Goal: Task Accomplishment & Management: Manage account settings

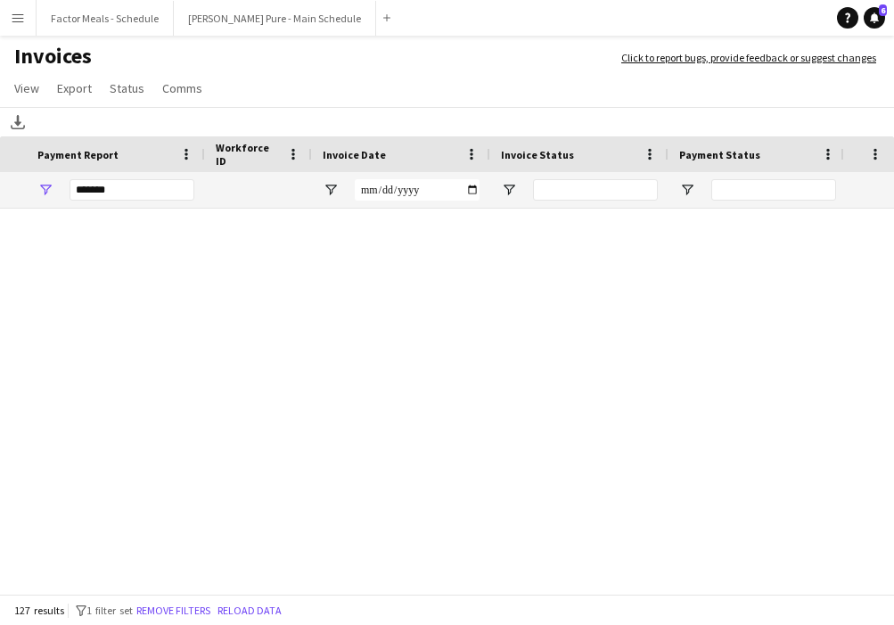
scroll to position [0, 361]
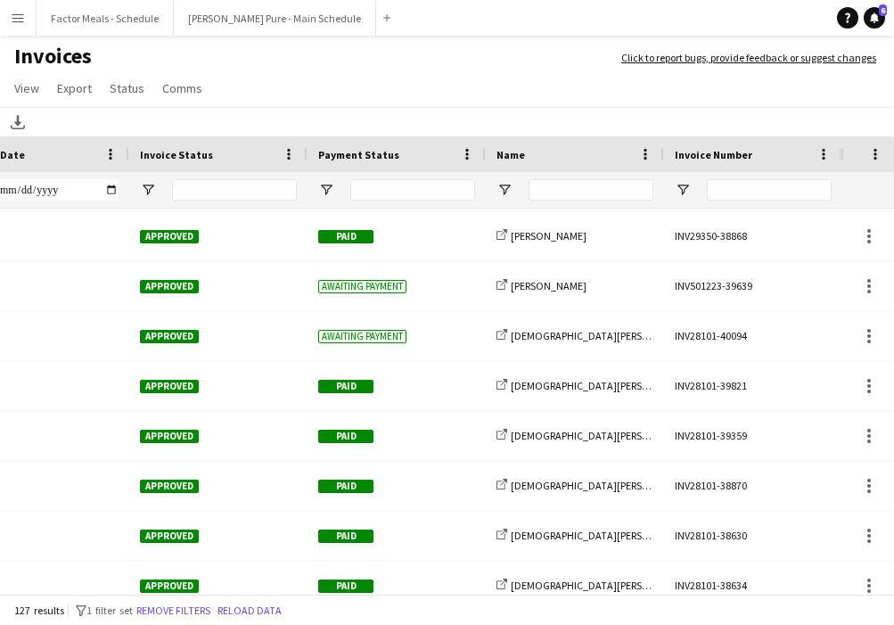
click at [889, 74] on app-page-menu "View Customise view Customise filters Reset Filters Reset View Reset All Export…" at bounding box center [447, 90] width 894 height 34
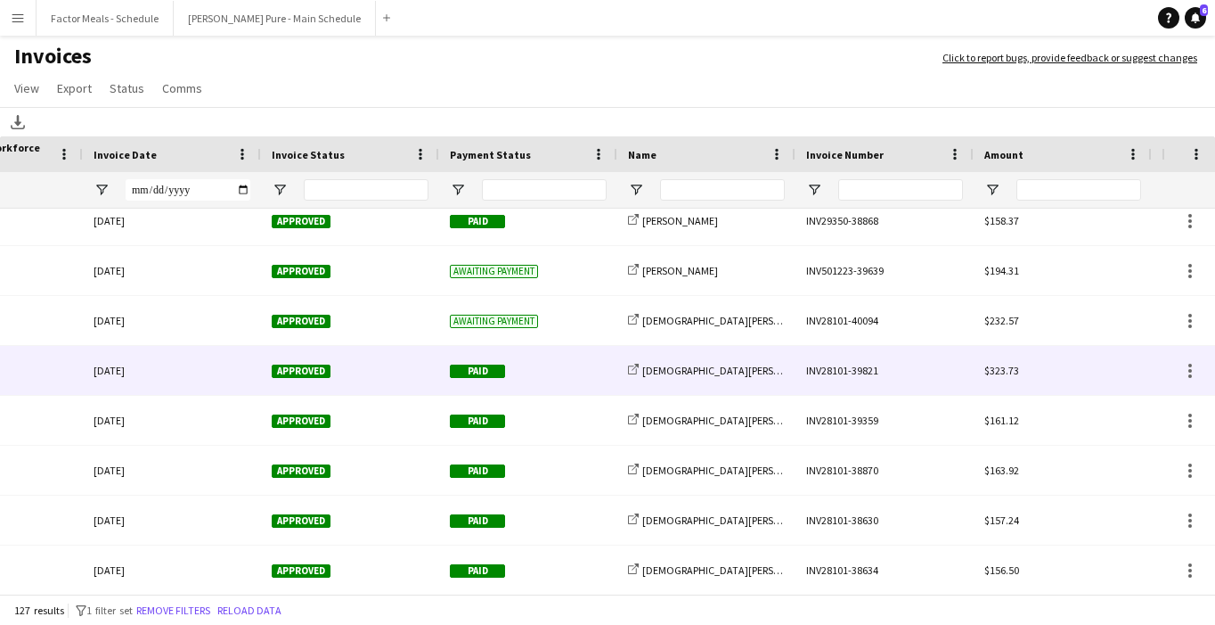
scroll to position [0, 0]
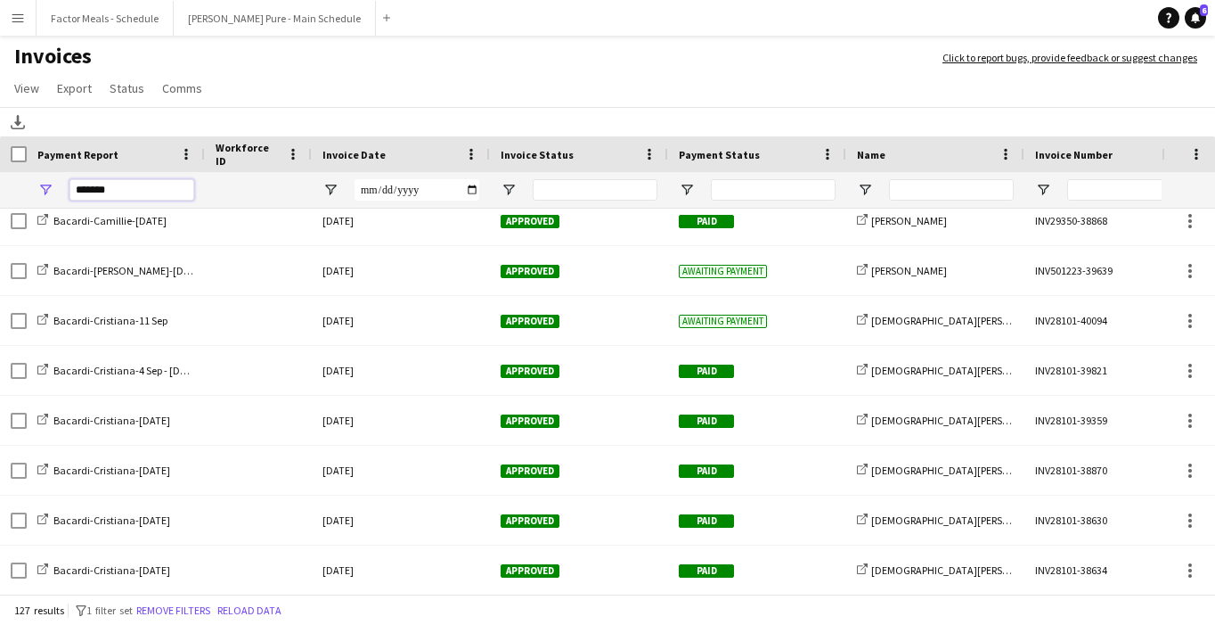
drag, startPoint x: 141, startPoint y: 187, endPoint x: 19, endPoint y: 176, distance: 122.5
click at [19, 176] on div "*******" at bounding box center [868, 190] width 1737 height 36
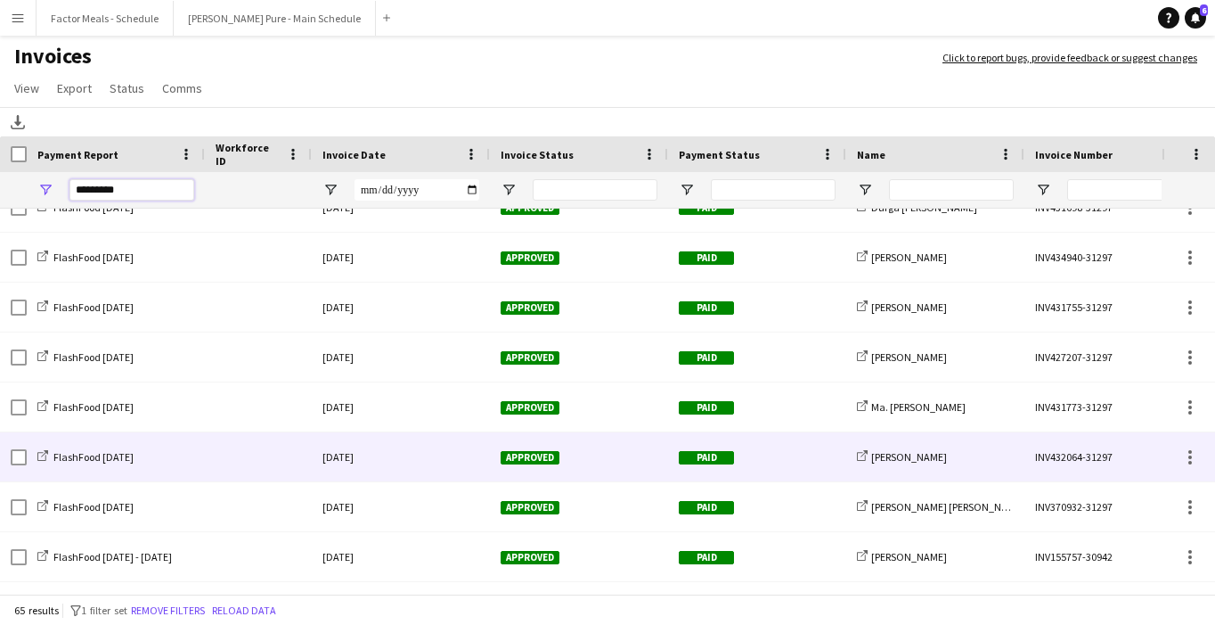
scroll to position [963, 0]
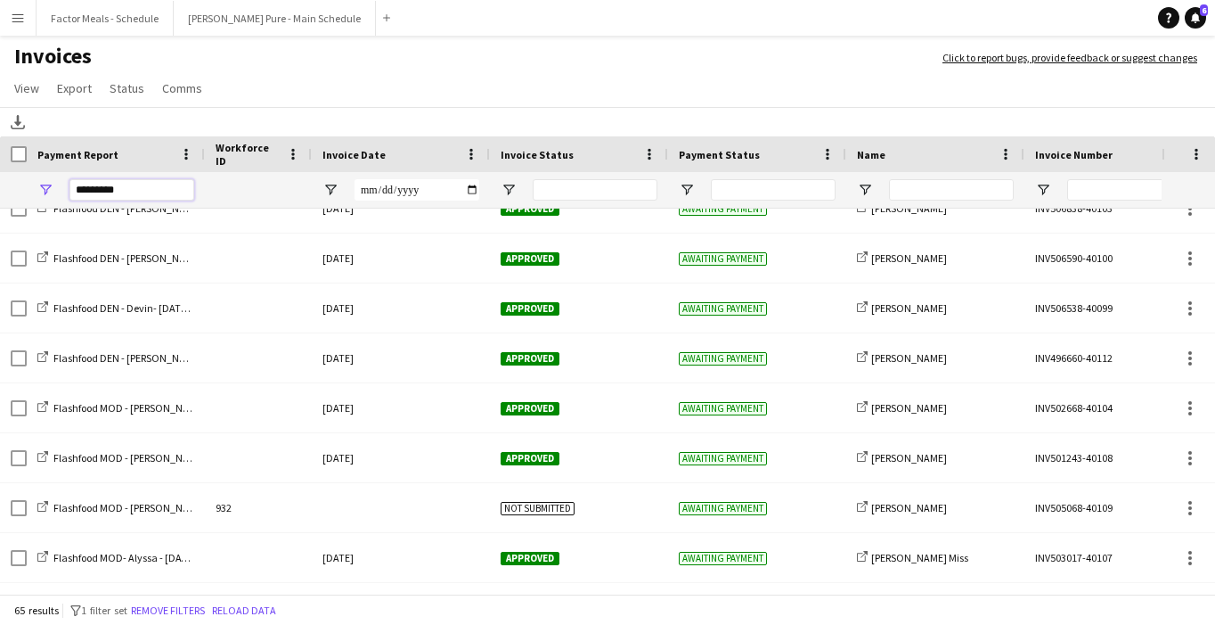
type input "*********"
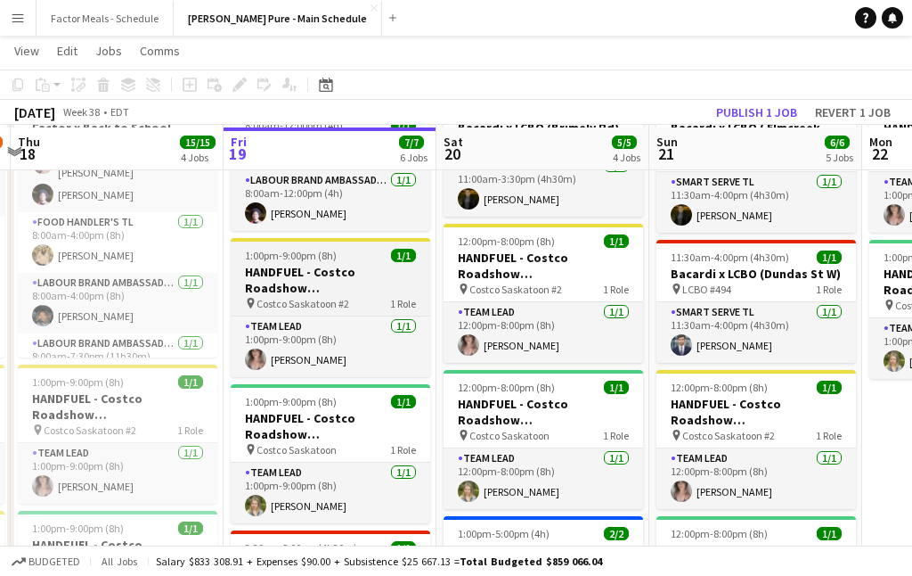
scroll to position [116, 0]
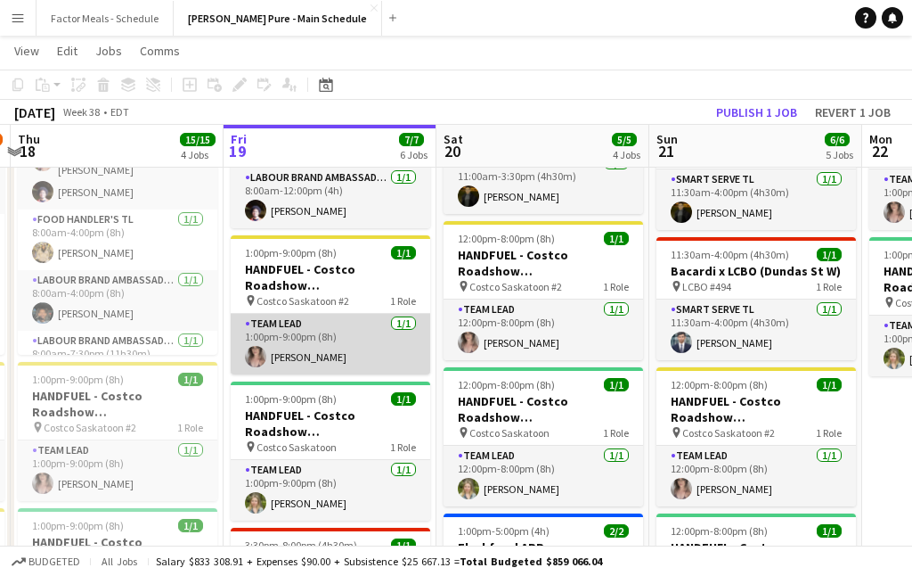
click at [298, 347] on app-card-role "Team Lead 1/1 1:00pm-9:00pm (8h) Kimberly MacIntyre" at bounding box center [331, 344] width 200 height 61
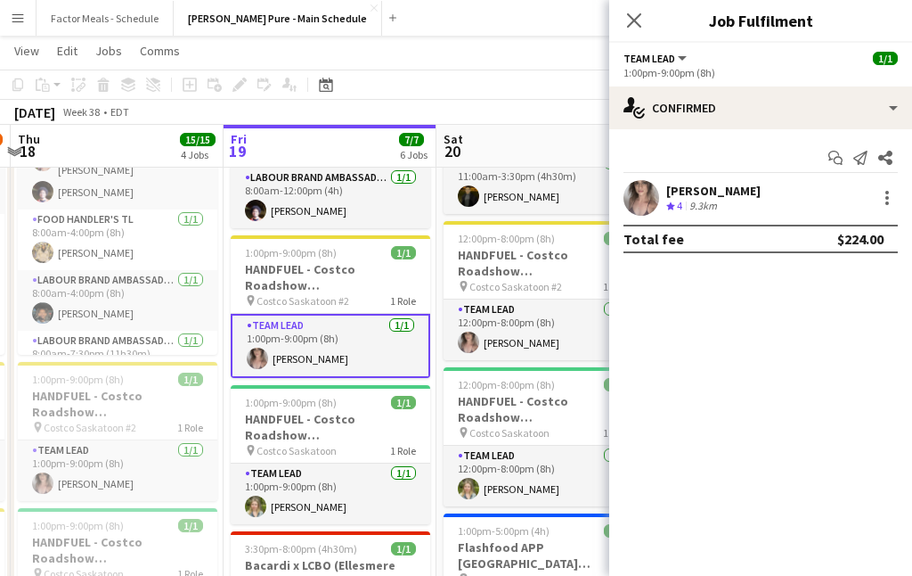
click at [652, 203] on app-user-avatar at bounding box center [642, 198] width 36 height 36
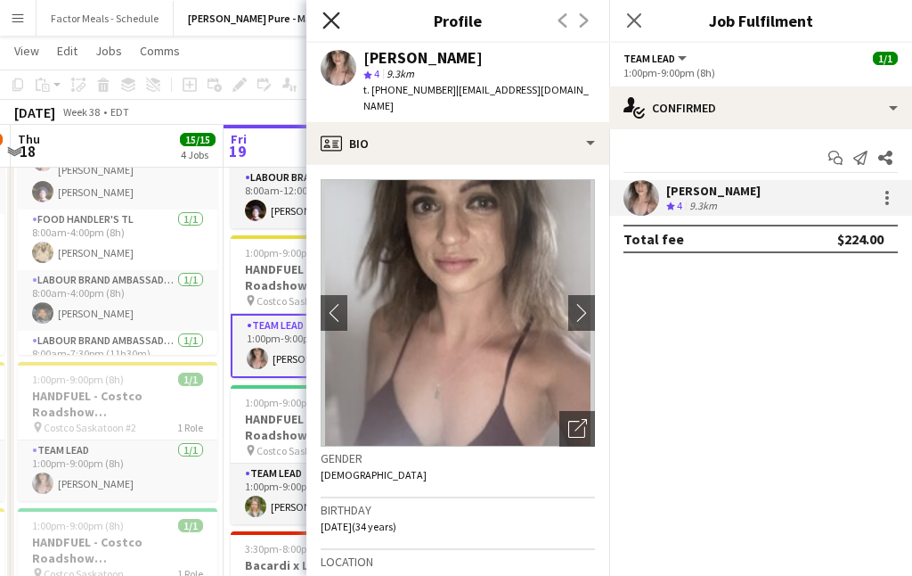
click at [328, 23] on icon at bounding box center [331, 20] width 17 height 17
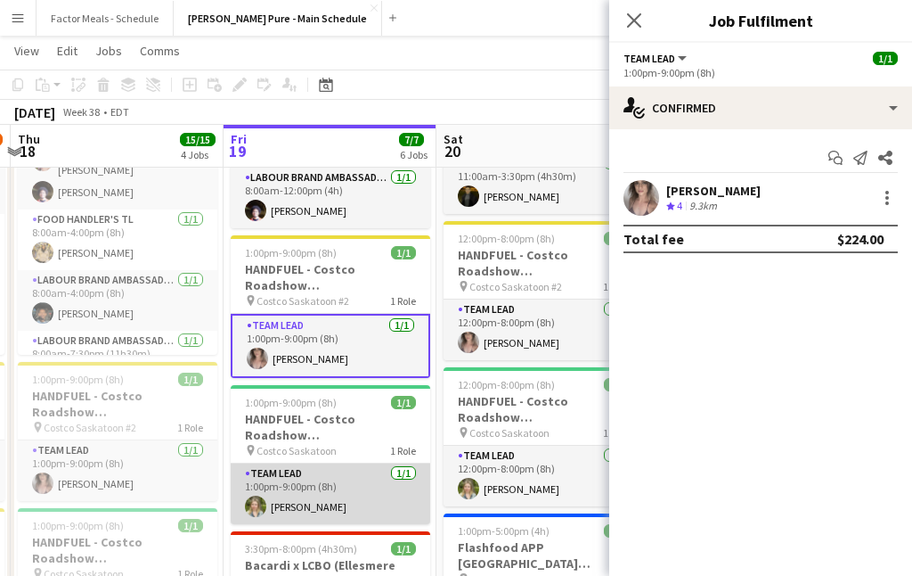
click at [315, 496] on app-card-role "Team Lead 1/1 1:00pm-9:00pm (8h) Courtney Nell" at bounding box center [331, 493] width 200 height 61
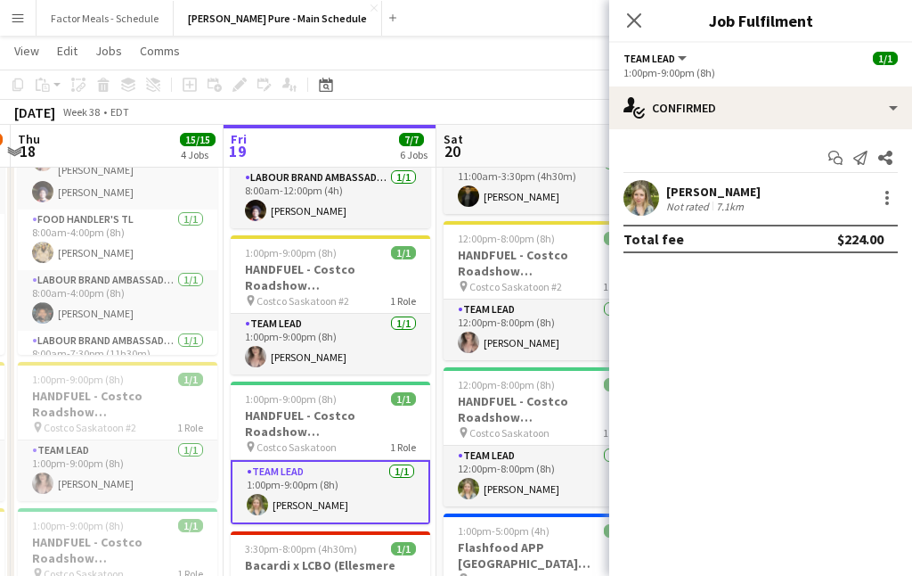
click at [638, 183] on app-user-avatar at bounding box center [642, 198] width 36 height 36
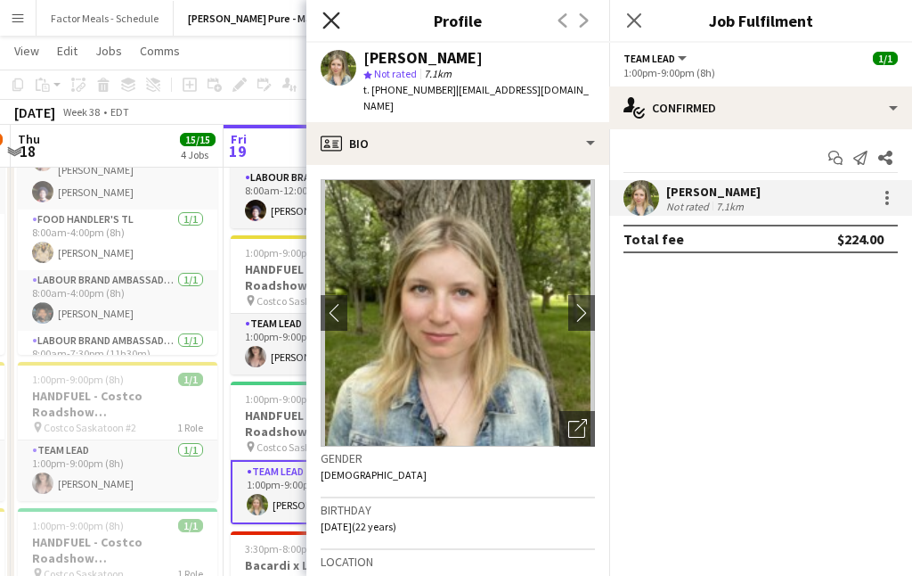
click at [332, 18] on icon "Close pop-in" at bounding box center [331, 20] width 17 height 17
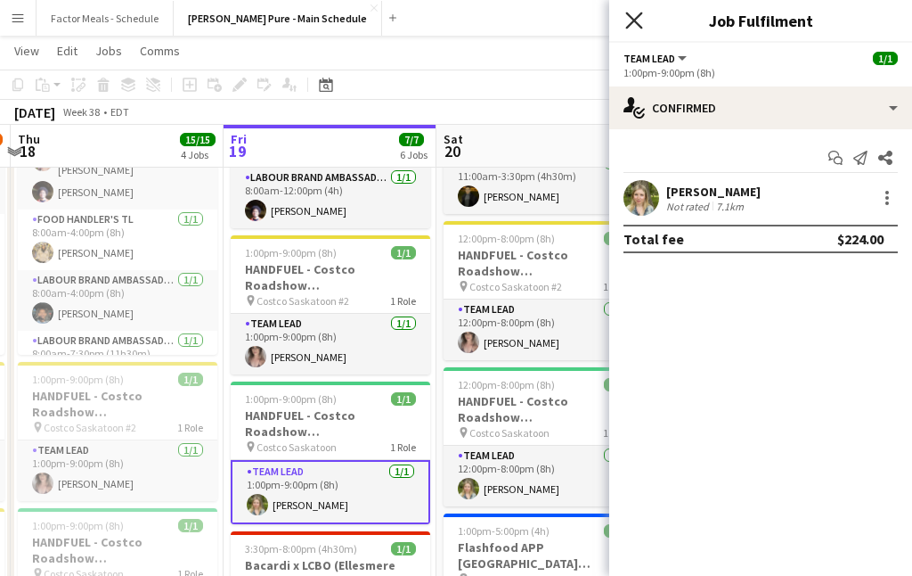
click at [637, 21] on icon at bounding box center [633, 20] width 17 height 17
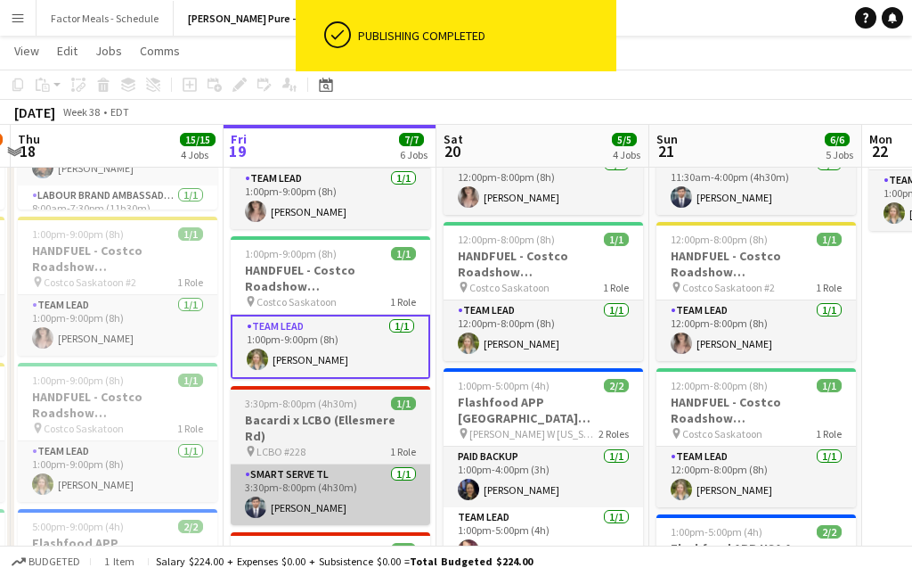
scroll to position [203, 0]
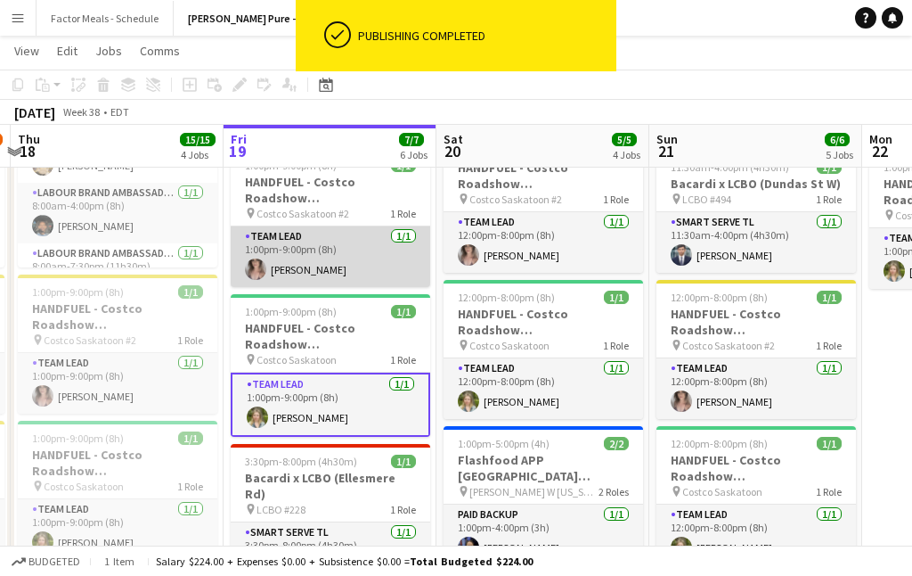
click at [301, 260] on app-card-role "Team Lead 1/1 1:00pm-9:00pm (8h) Kimberly MacIntyre" at bounding box center [331, 256] width 200 height 61
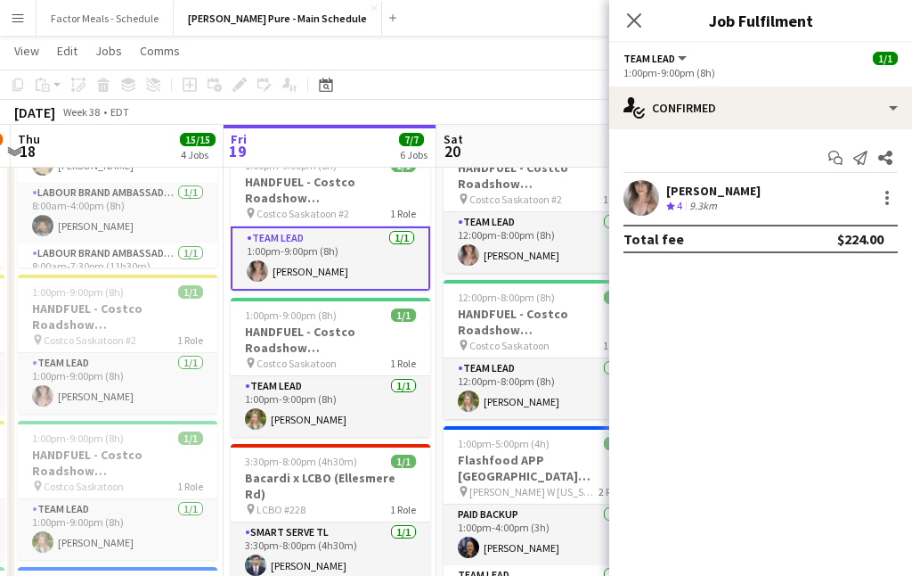
click at [636, 203] on app-user-avatar at bounding box center [642, 198] width 36 height 36
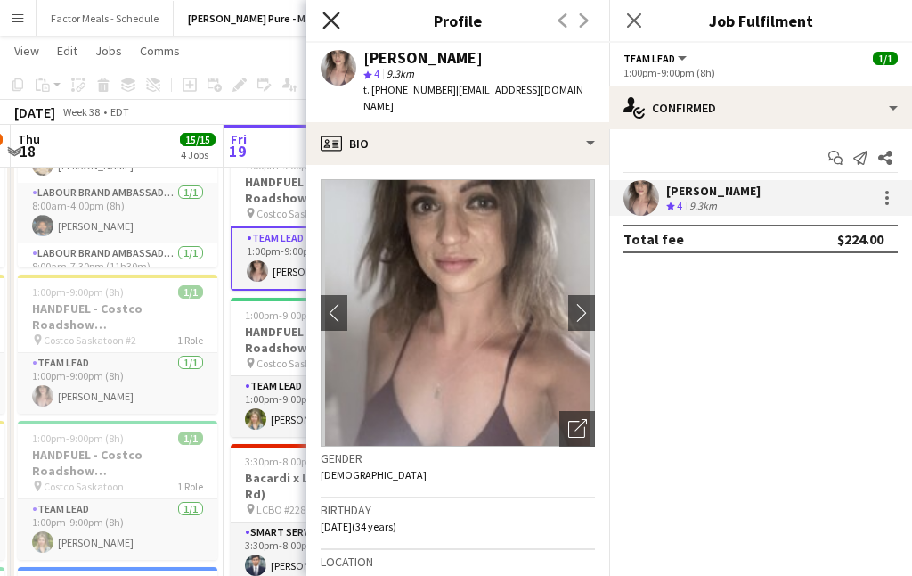
click at [337, 15] on icon at bounding box center [331, 20] width 17 height 17
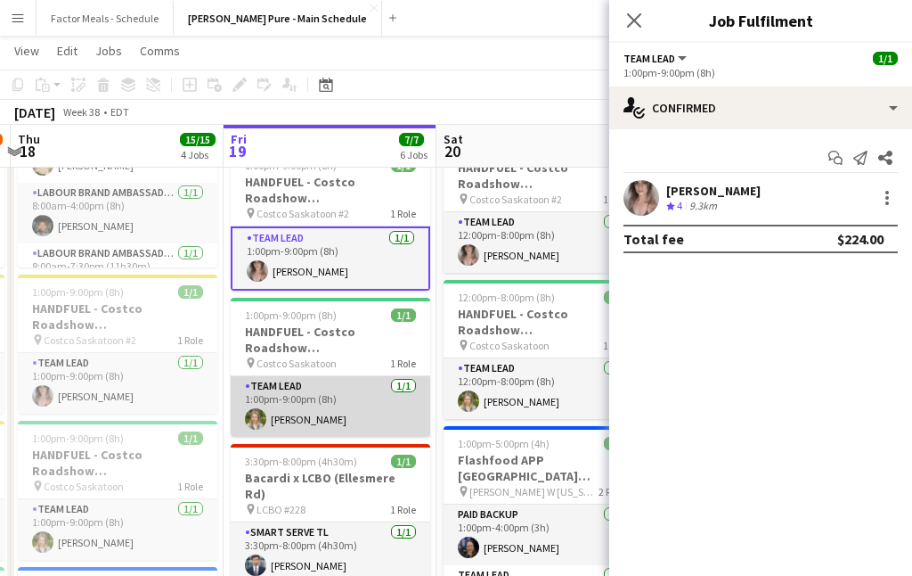
click at [299, 399] on app-card-role "Team Lead 1/1 1:00pm-9:00pm (8h) Courtney Nell" at bounding box center [331, 406] width 200 height 61
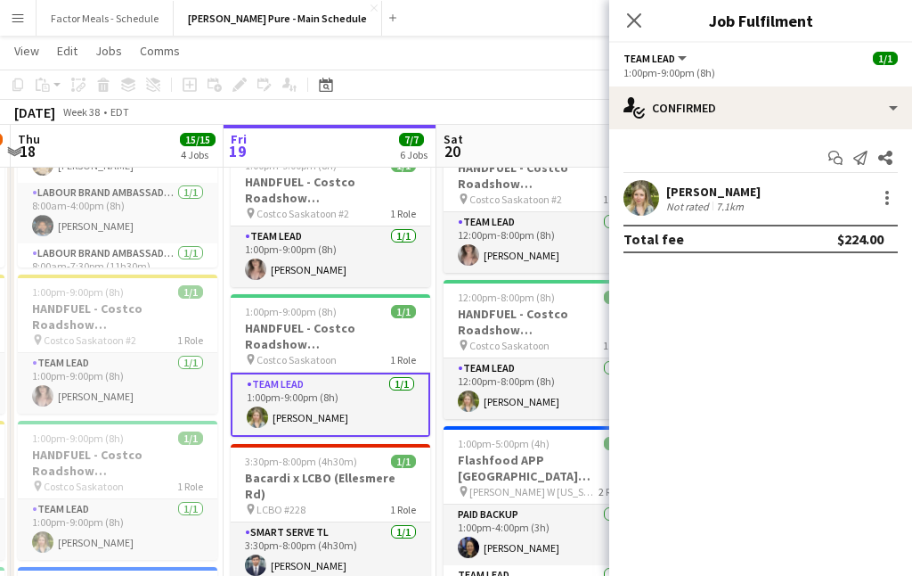
click at [643, 191] on app-user-avatar at bounding box center [642, 198] width 36 height 36
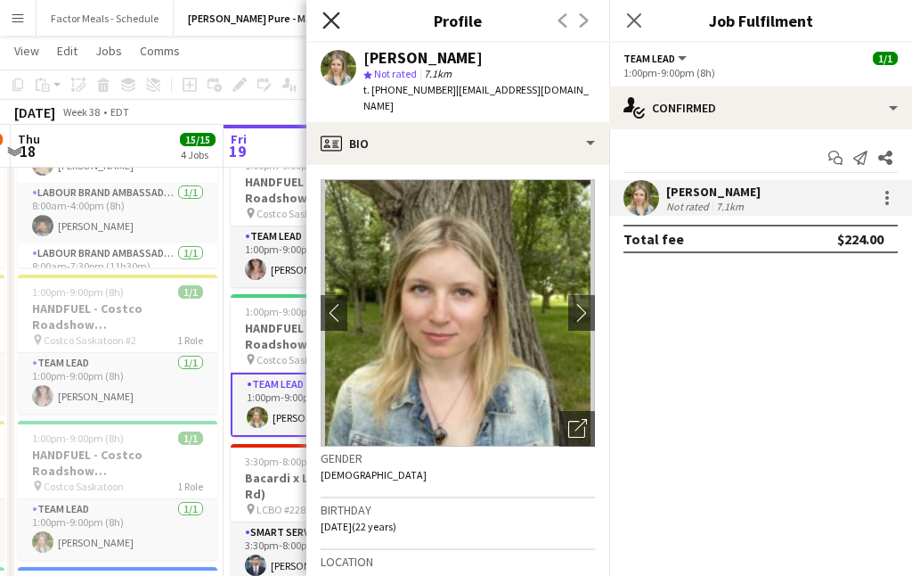
click at [334, 19] on icon at bounding box center [331, 20] width 17 height 17
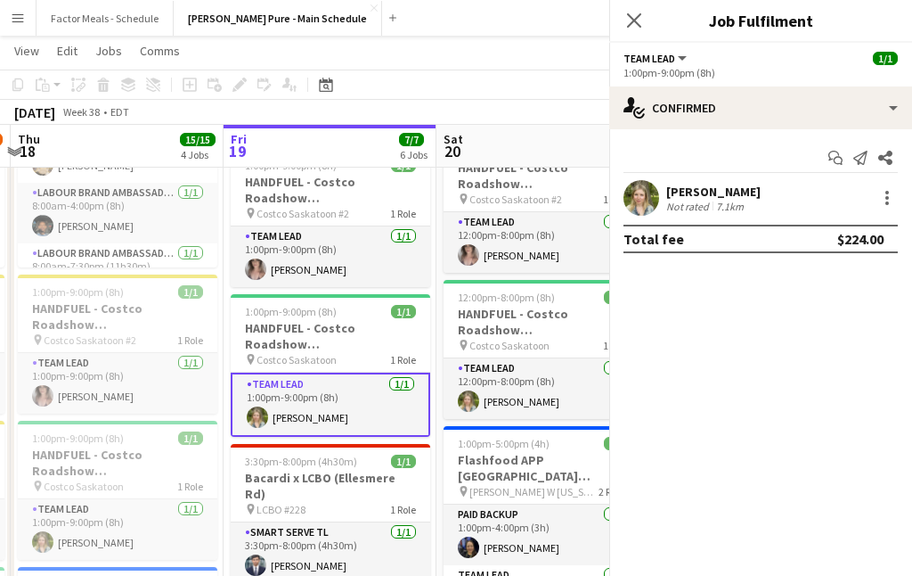
click at [636, 17] on icon "Close pop-in" at bounding box center [633, 20] width 17 height 17
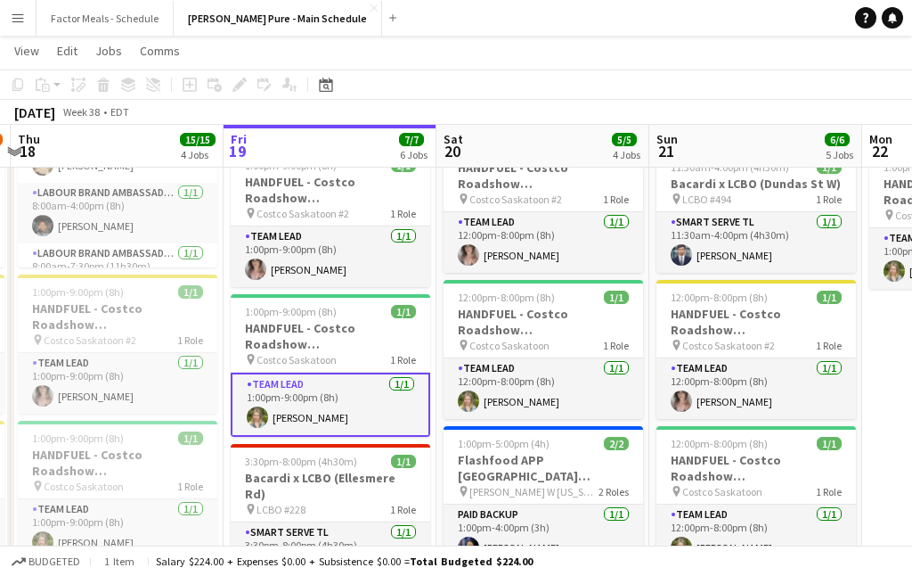
click at [490, 78] on app-toolbar "Copy Paste Paste Command V Paste with crew Command Shift V Paste linked Job Del…" at bounding box center [456, 84] width 912 height 30
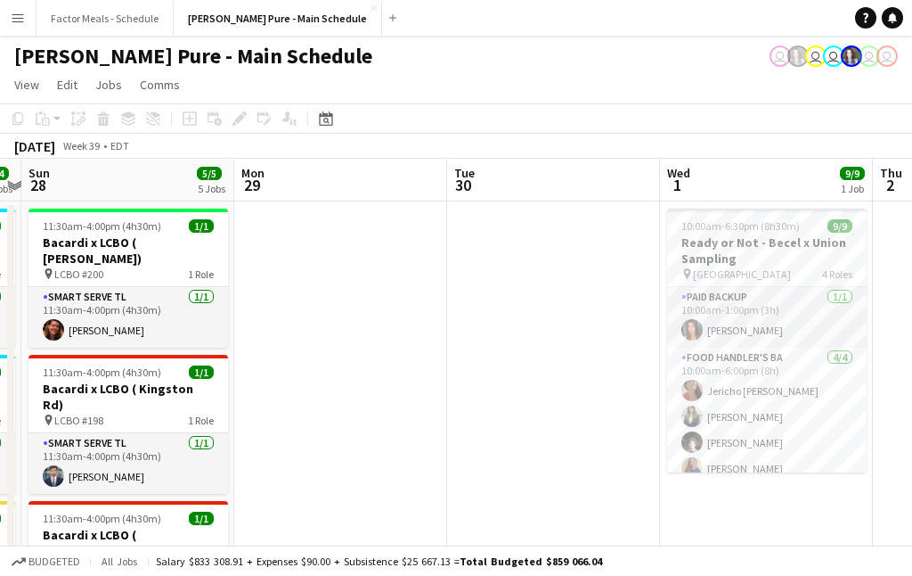
scroll to position [0, 536]
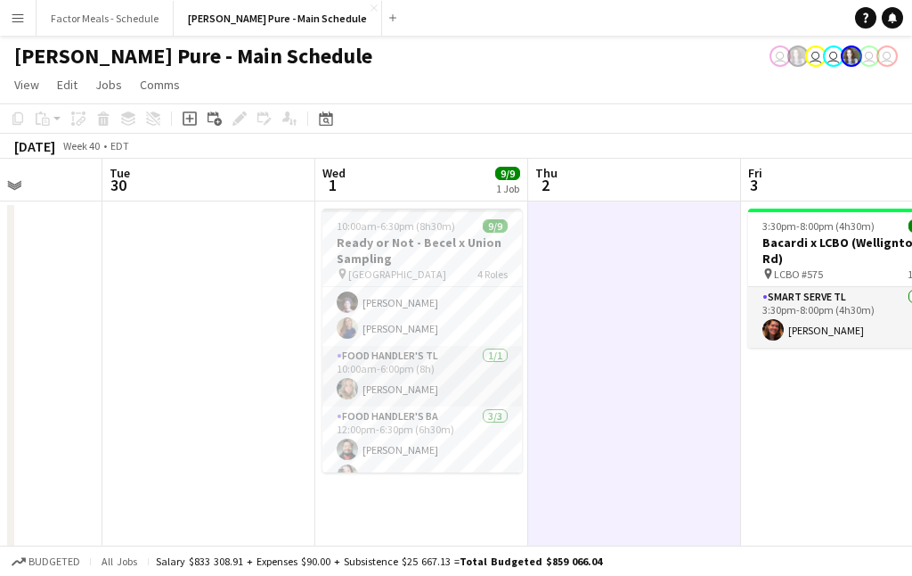
scroll to position [186, 0]
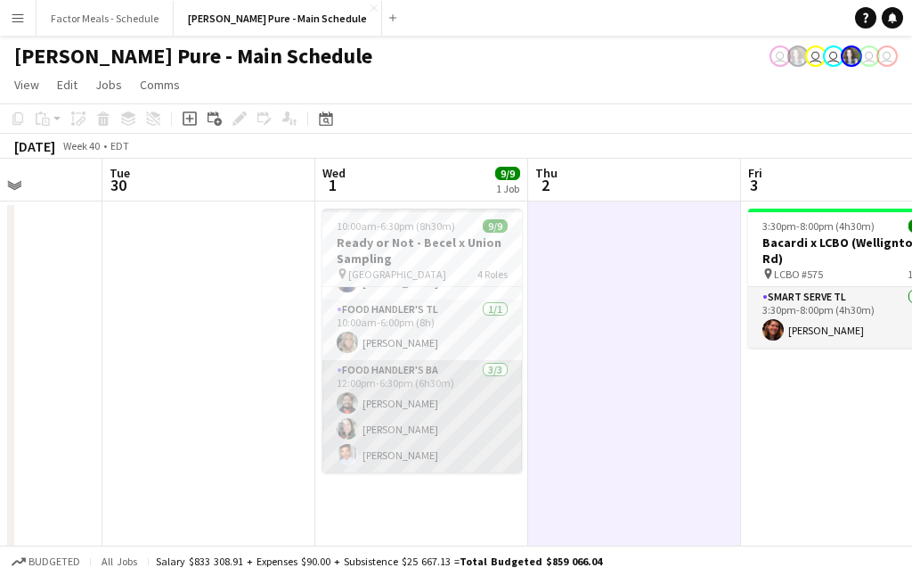
click at [347, 452] on app-user-avatar at bounding box center [347, 454] width 21 height 21
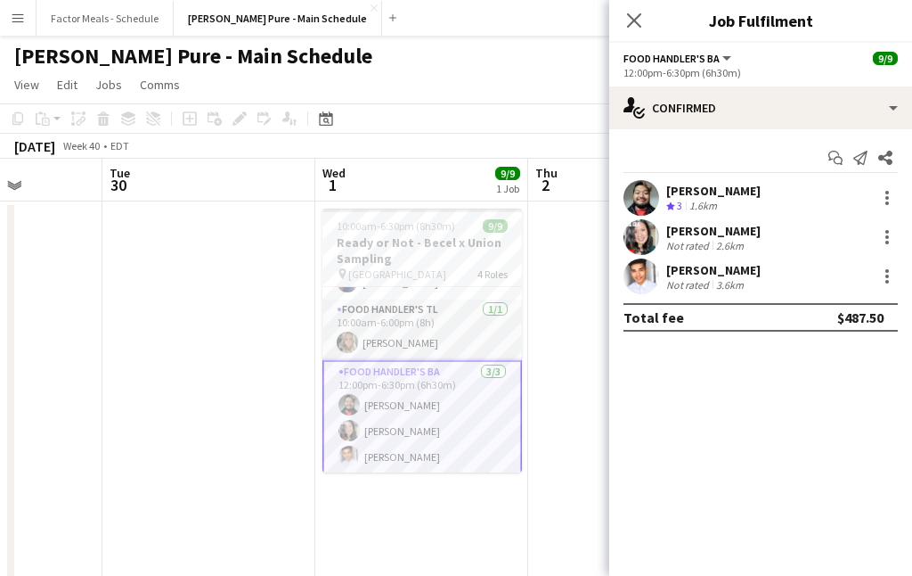
click at [634, 274] on app-user-avatar at bounding box center [642, 276] width 36 height 36
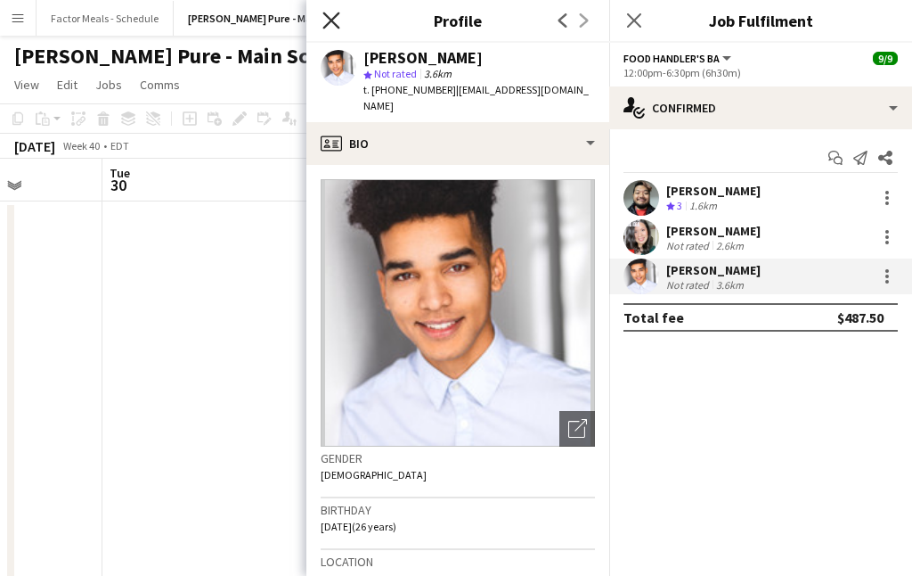
click at [328, 17] on icon at bounding box center [331, 20] width 17 height 17
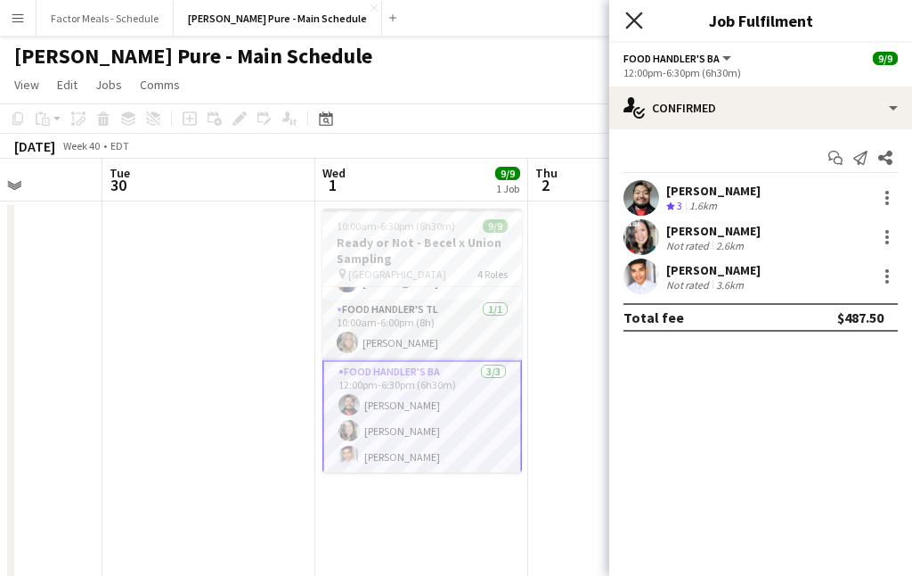
click at [629, 19] on icon "Close pop-in" at bounding box center [633, 20] width 17 height 17
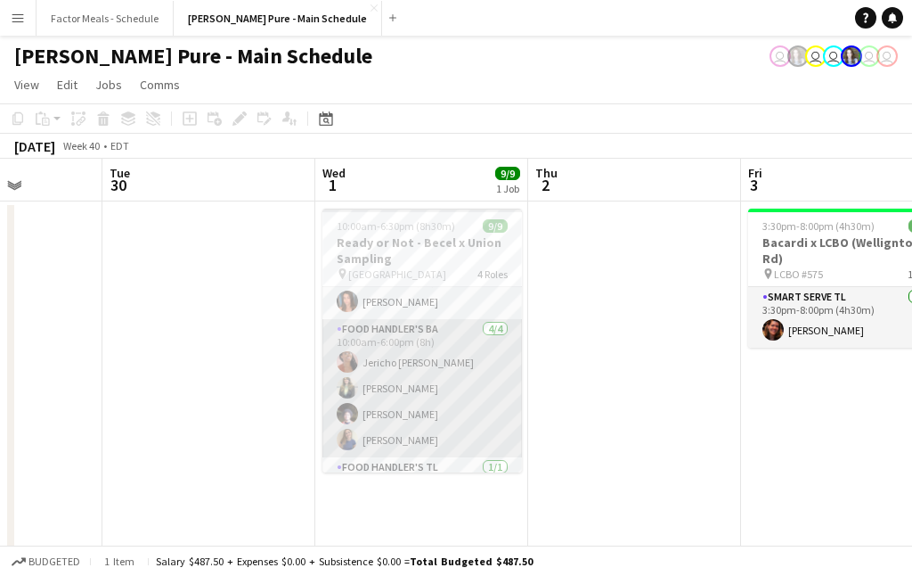
scroll to position [32, 0]
click at [343, 383] on app-user-avatar at bounding box center [347, 383] width 21 height 21
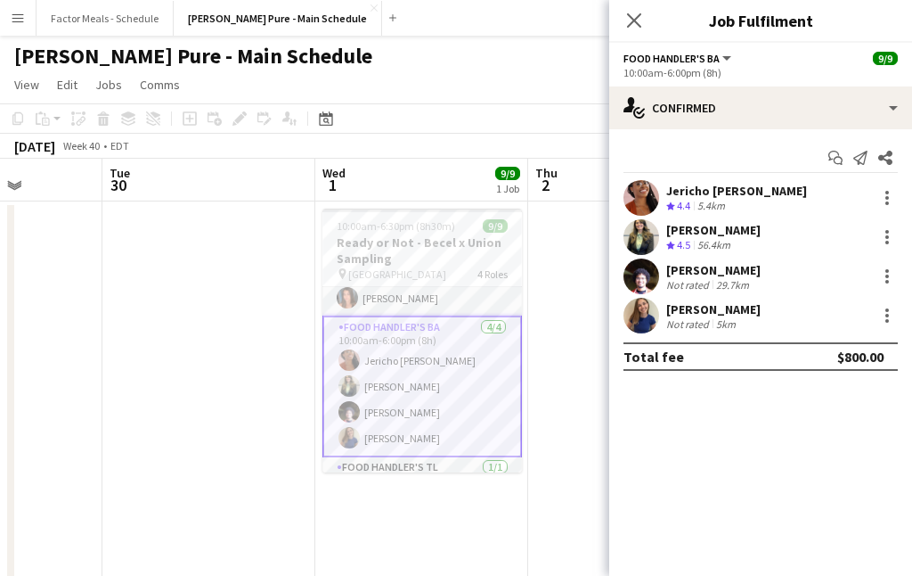
click at [652, 242] on app-user-avatar at bounding box center [642, 237] width 36 height 36
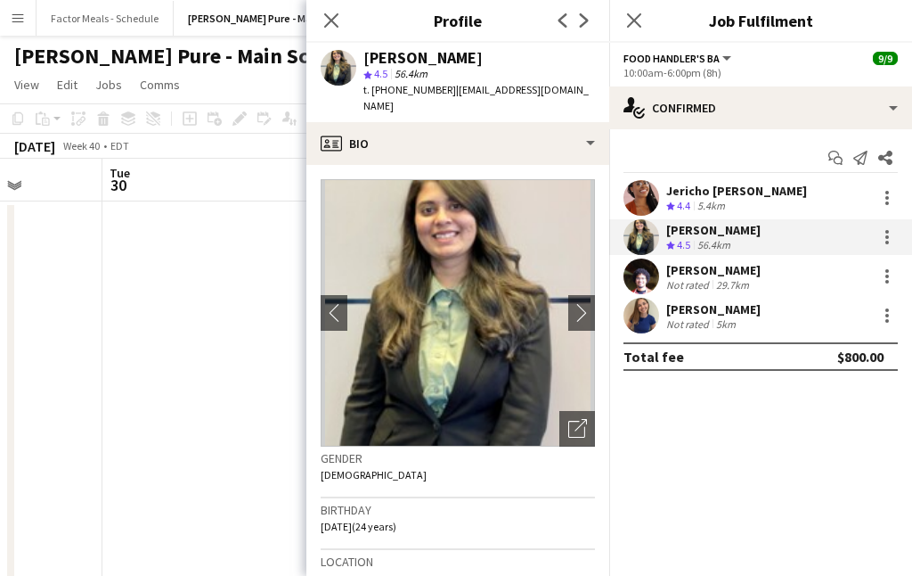
click at [644, 315] on app-user-avatar at bounding box center [642, 316] width 36 height 36
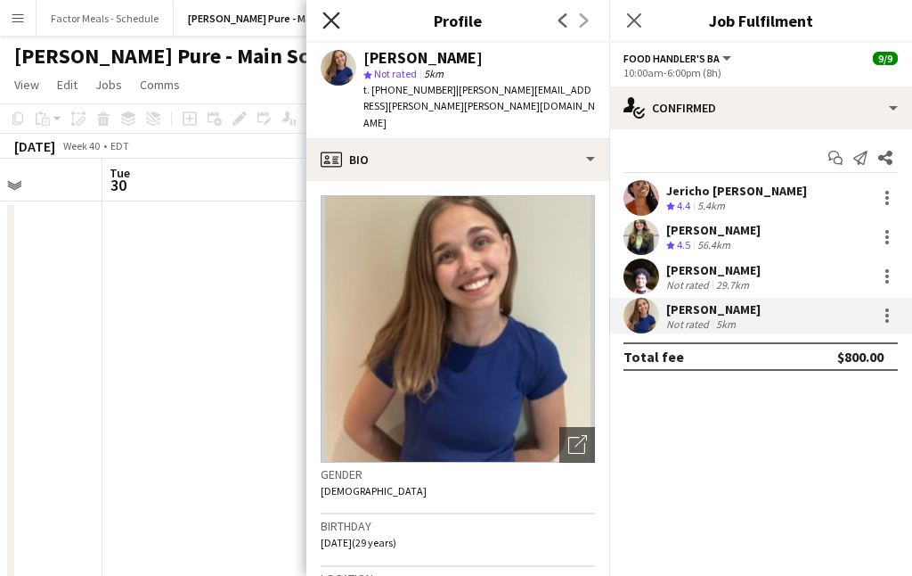
click at [330, 24] on icon "Close pop-in" at bounding box center [331, 20] width 17 height 17
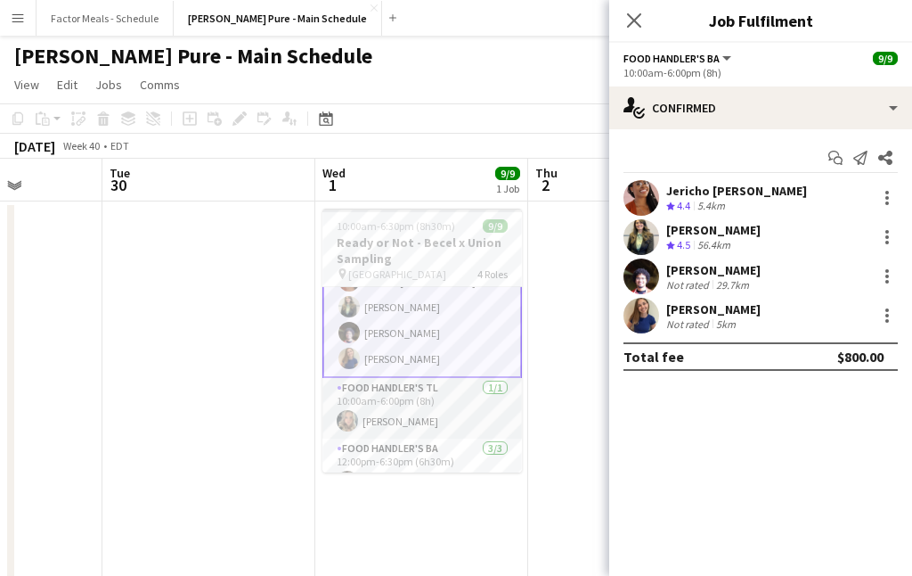
scroll to position [190, 0]
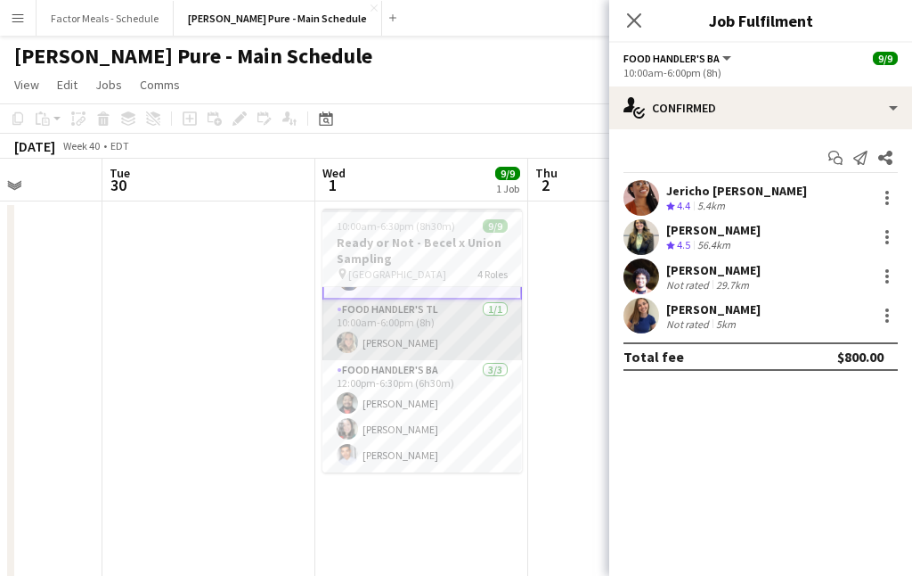
click at [390, 343] on app-card-role "Food Handler's TL 1/1 10:00am-6:00pm (8h) Jade Askin" at bounding box center [423, 329] width 200 height 61
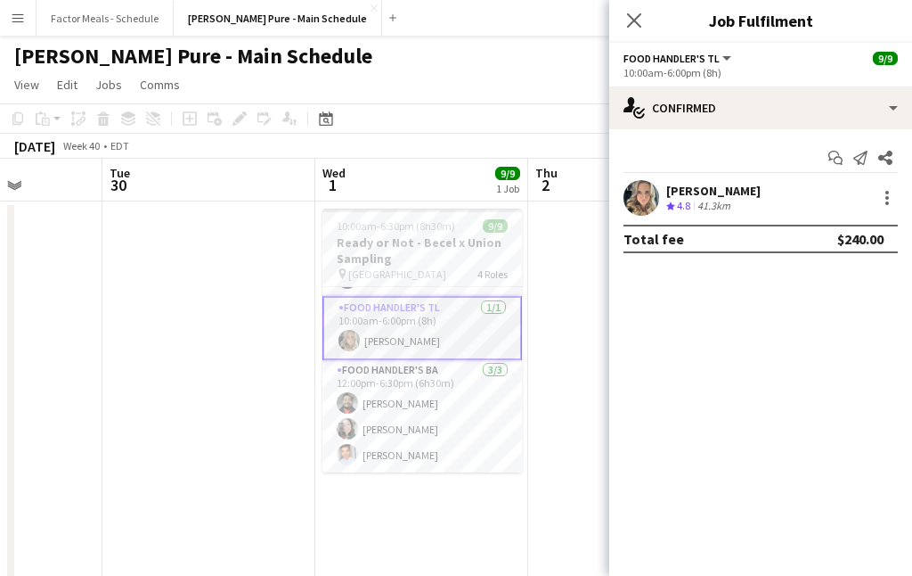
scroll to position [188, 0]
click at [638, 200] on app-user-avatar at bounding box center [642, 198] width 36 height 36
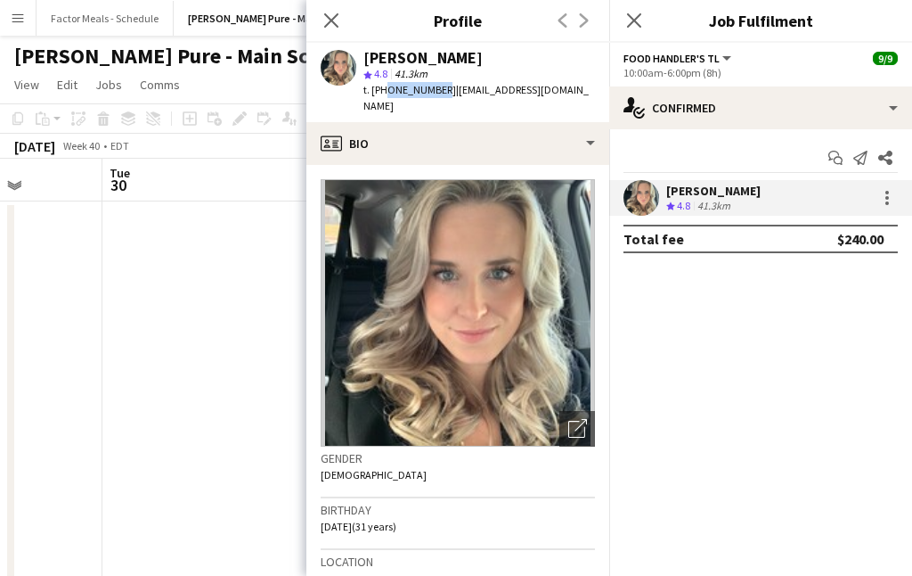
drag, startPoint x: 382, startPoint y: 88, endPoint x: 435, endPoint y: 89, distance: 52.6
click at [436, 89] on span "t. +12898900094" at bounding box center [410, 89] width 93 height 13
click at [413, 91] on span "t. +12898900094" at bounding box center [410, 89] width 93 height 13
drag, startPoint x: 414, startPoint y: 94, endPoint x: 398, endPoint y: 94, distance: 16.0
click at [398, 94] on span "t. +12898900094" at bounding box center [410, 89] width 93 height 13
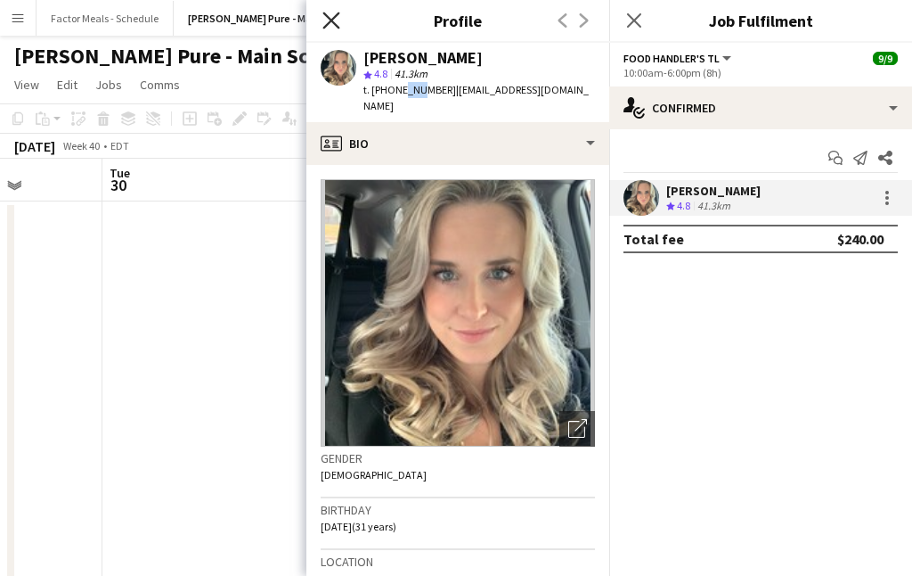
click at [324, 26] on icon at bounding box center [331, 20] width 17 height 17
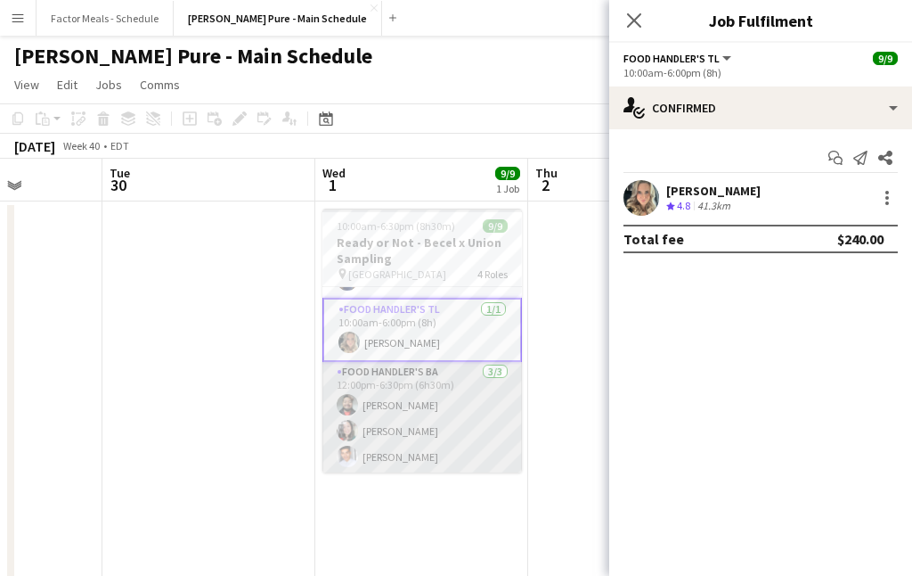
click at [389, 404] on app-card-role "Food Handler's BA 3/3 12:00pm-6:30pm (6h30m) Faisal Khawaja Wendy Tsai Kadrian …" at bounding box center [423, 418] width 200 height 112
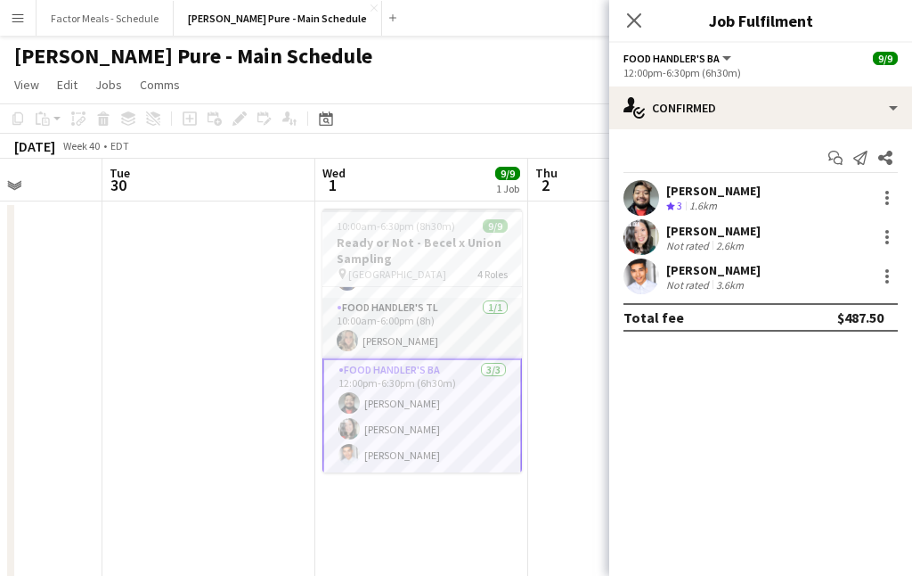
click at [641, 200] on app-user-avatar at bounding box center [642, 198] width 36 height 36
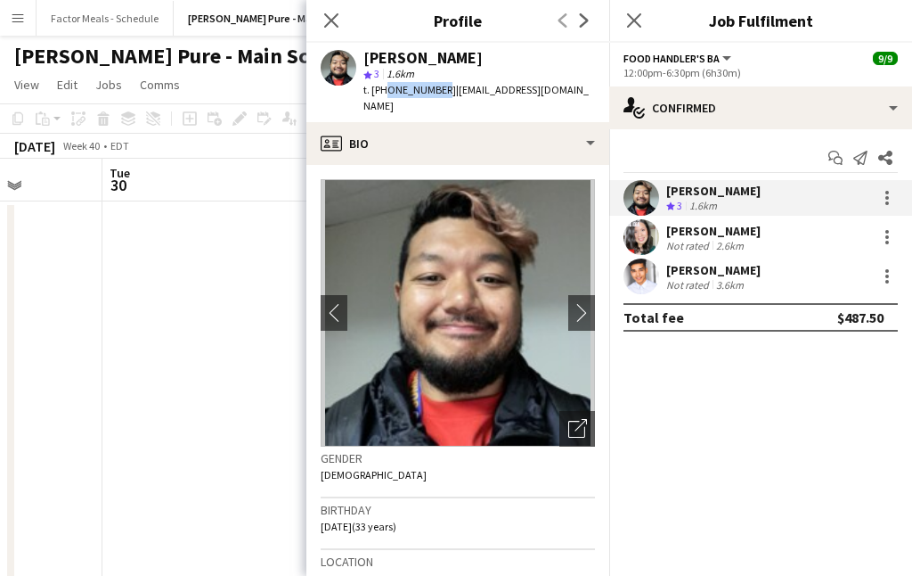
drag, startPoint x: 435, startPoint y: 90, endPoint x: 382, endPoint y: 94, distance: 52.8
click at [382, 94] on span "t. +16479949154" at bounding box center [410, 89] width 93 height 13
click at [408, 86] on span "t. +16479949154" at bounding box center [410, 89] width 93 height 13
drag, startPoint x: 398, startPoint y: 85, endPoint x: 417, endPoint y: 88, distance: 19.0
click at [417, 88] on span "t. +16479949154" at bounding box center [410, 89] width 93 height 13
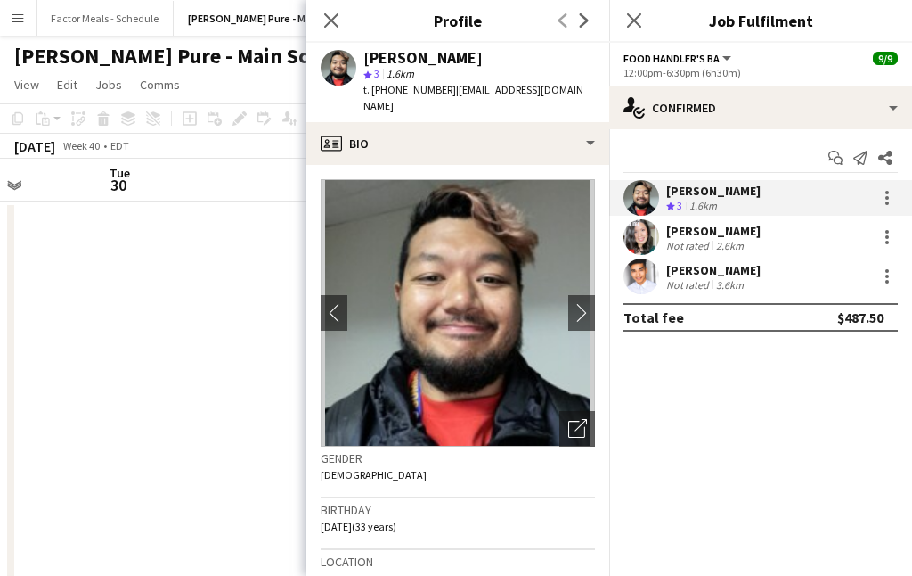
click at [632, 235] on app-user-avatar at bounding box center [642, 237] width 36 height 36
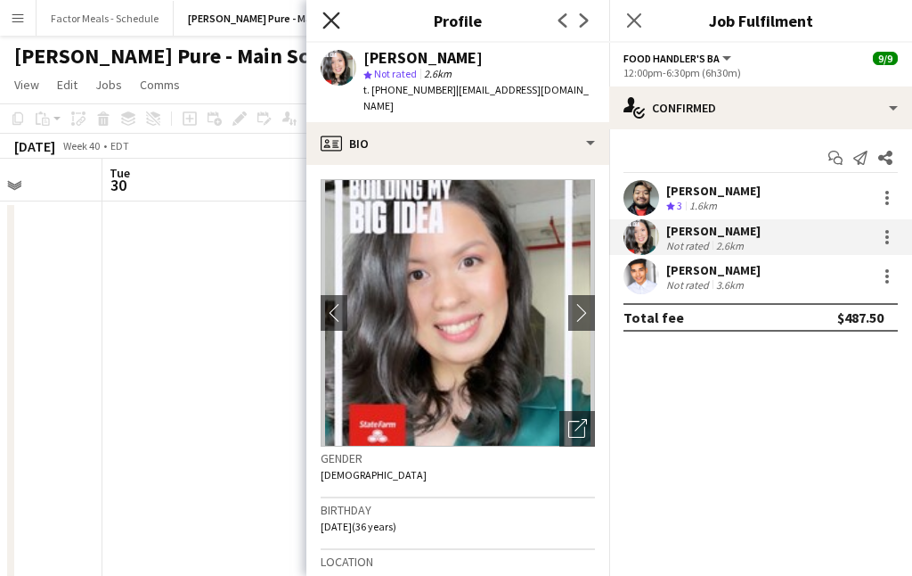
click at [330, 20] on icon at bounding box center [331, 20] width 17 height 17
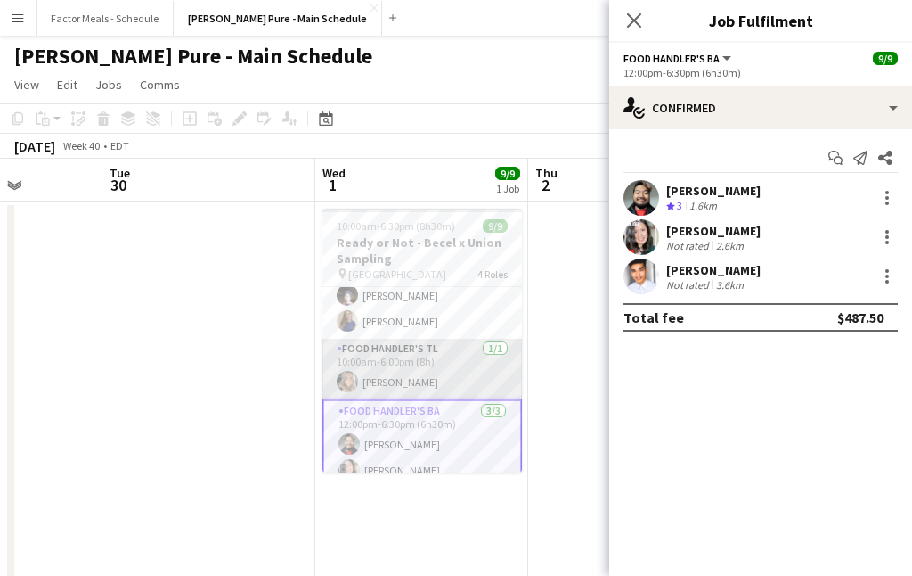
scroll to position [160, 0]
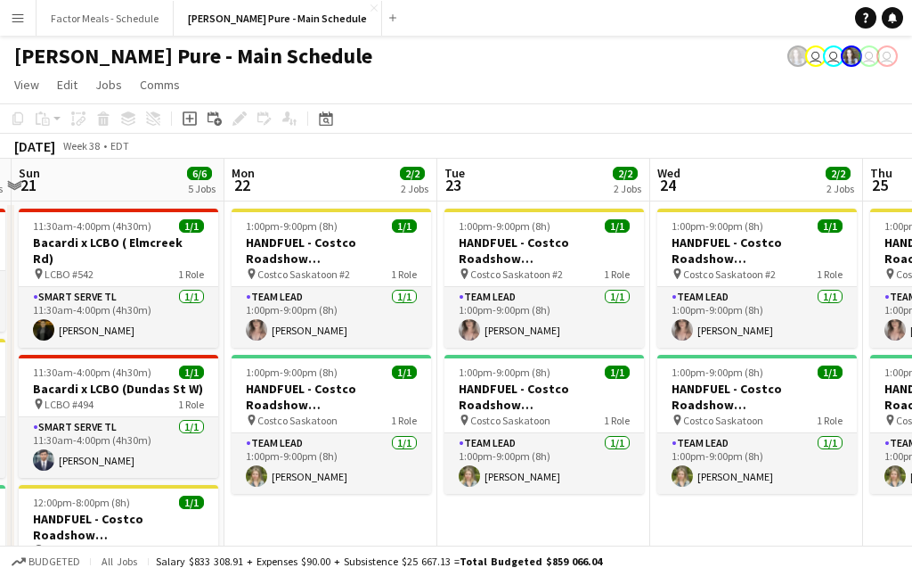
scroll to position [0, 474]
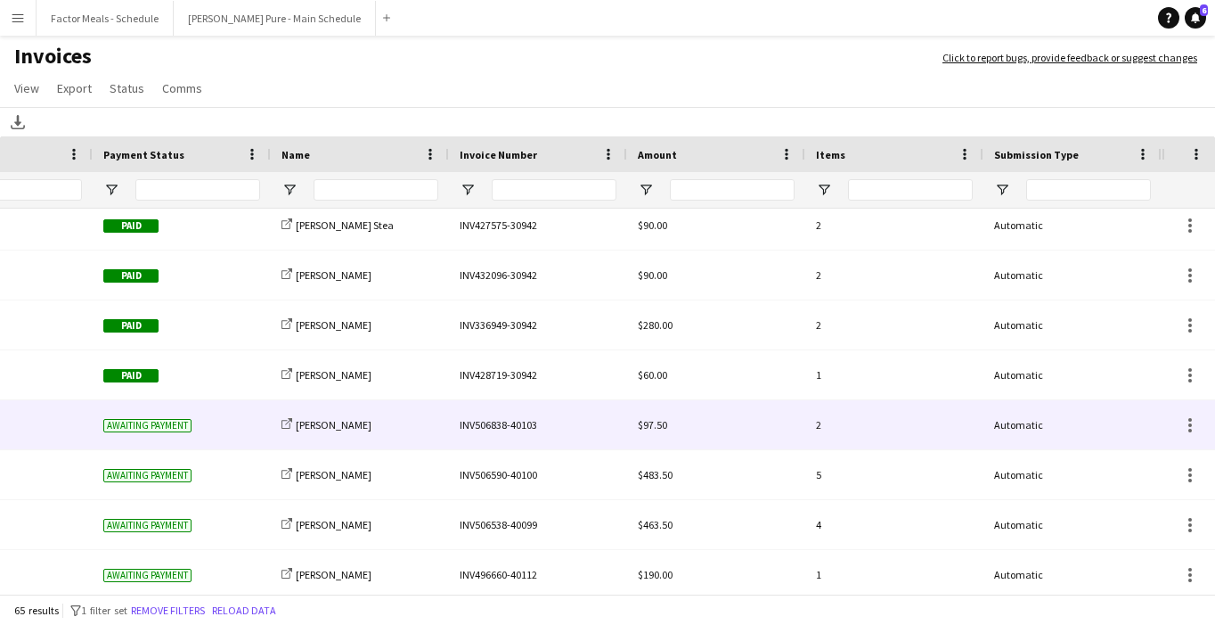
click at [507, 428] on div "INV506838-40103" at bounding box center [538, 424] width 178 height 49
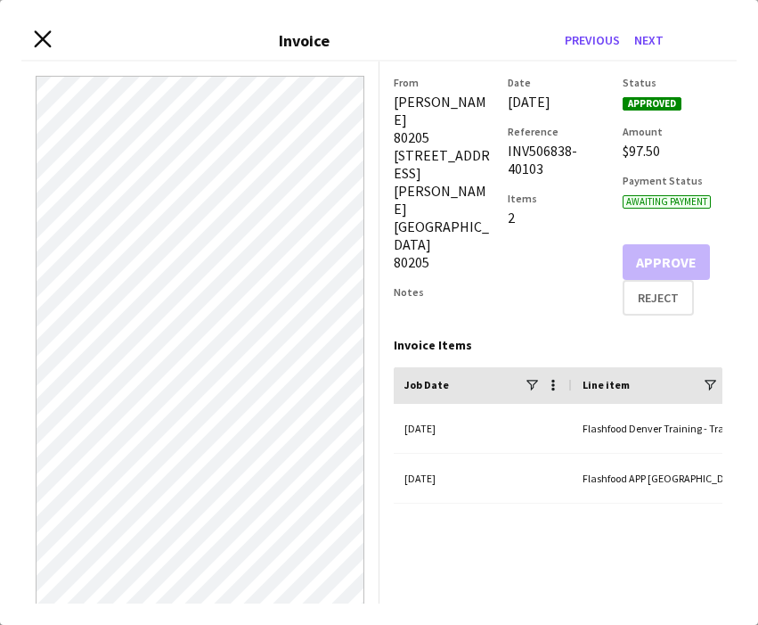
click at [45, 39] on icon "Close invoice dialog" at bounding box center [42, 39] width 17 height 17
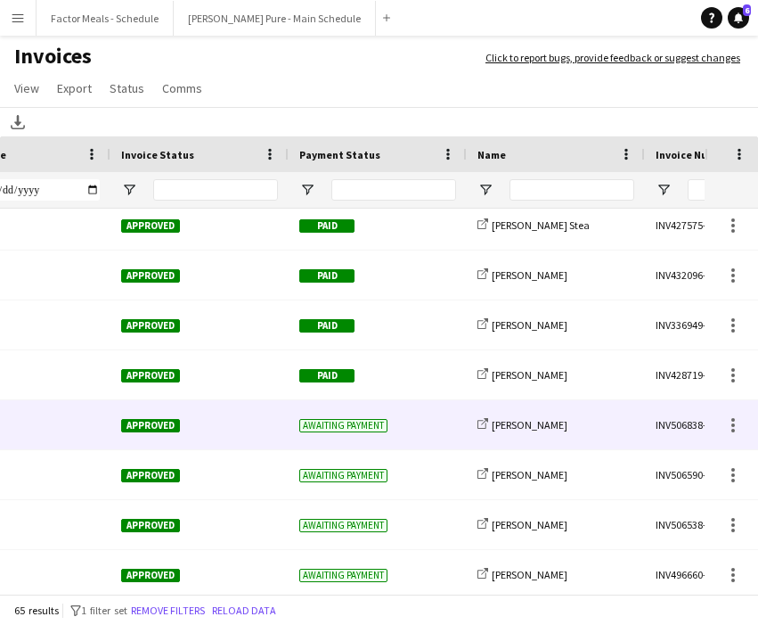
scroll to position [0, 85]
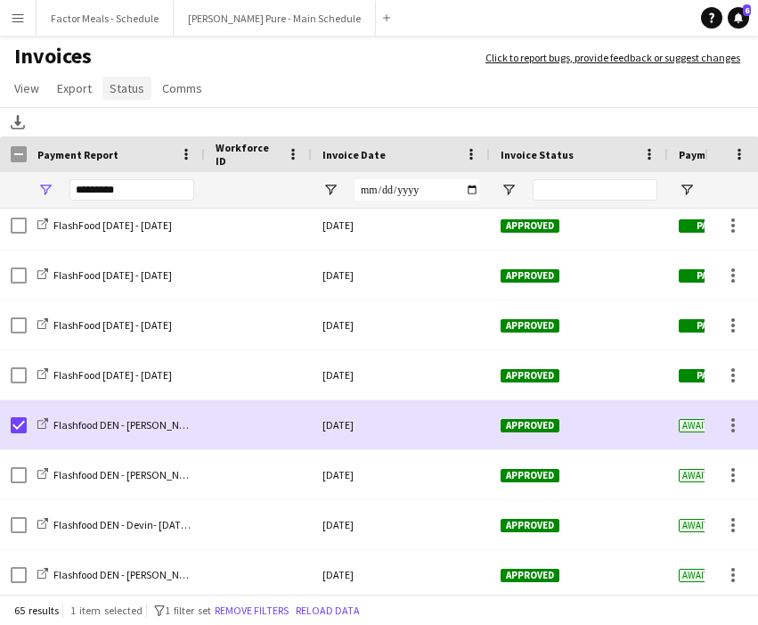
click at [124, 88] on span "Status" at bounding box center [127, 88] width 35 height 16
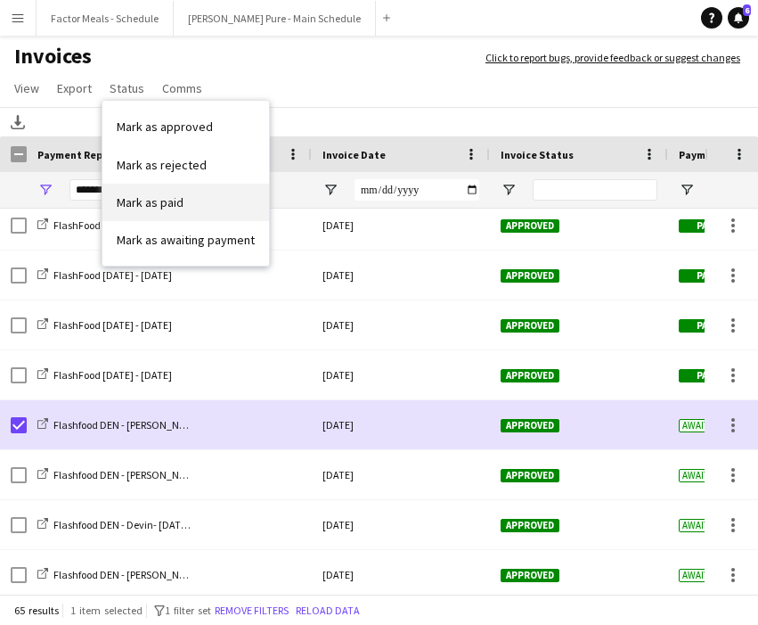
click at [164, 200] on span "Mark as paid" at bounding box center [150, 202] width 67 height 16
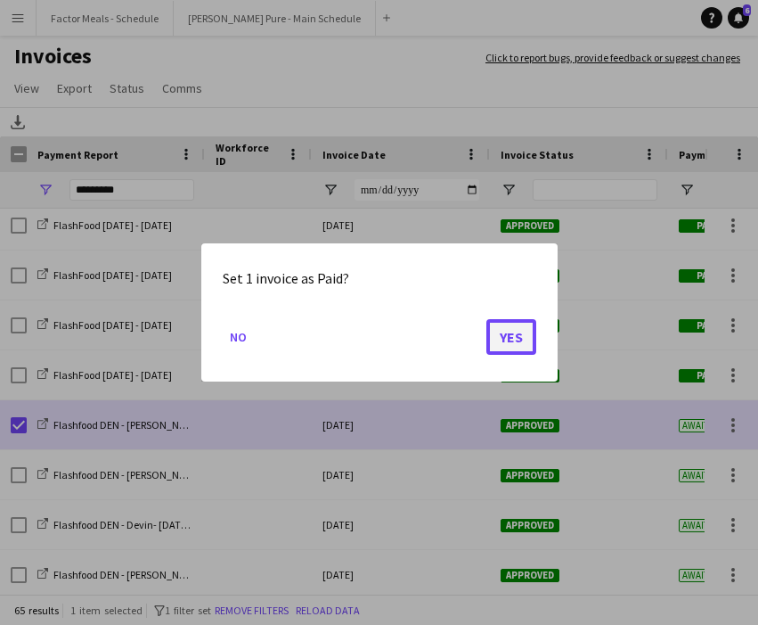
click at [517, 334] on button "Yes" at bounding box center [511, 337] width 50 height 36
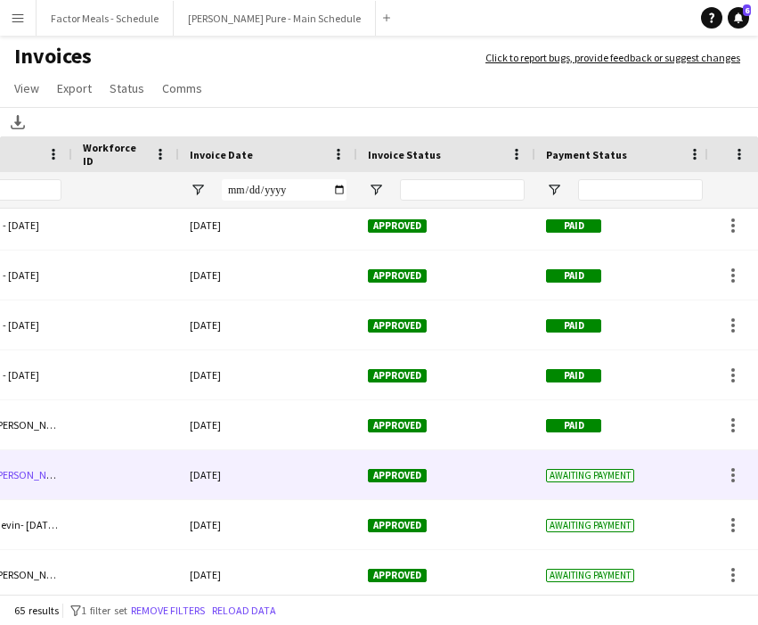
scroll to position [0, 393]
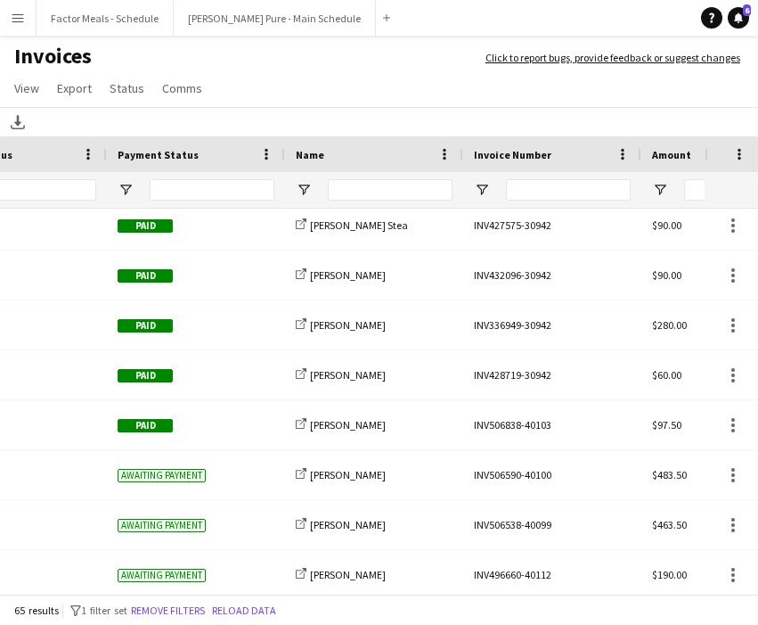
click at [531, 474] on div "INV506590-40100" at bounding box center [552, 474] width 178 height 49
click at [531, 474] on body "Menu Boards Boards Boards All jobs Status Workforce Workforce My Workforce Recr…" at bounding box center [379, 312] width 758 height 625
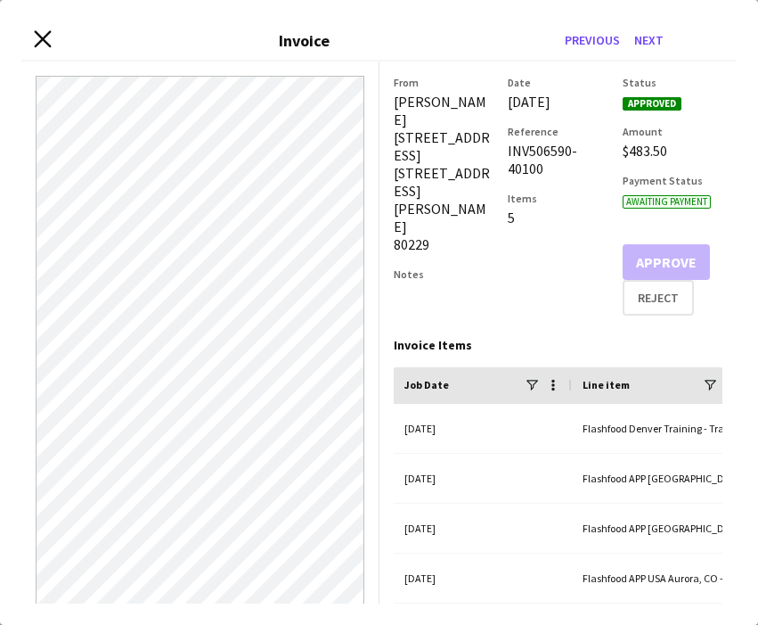
click at [37, 34] on icon at bounding box center [42, 39] width 17 height 17
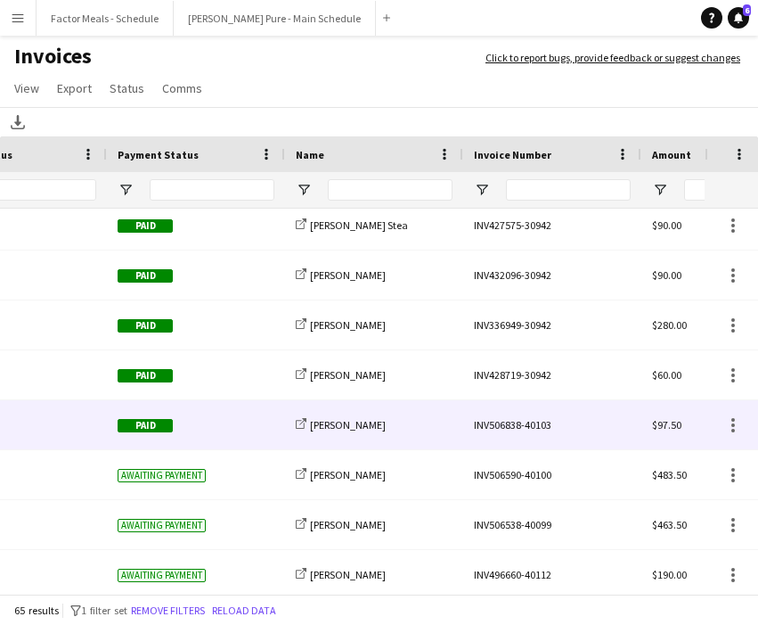
click at [558, 423] on div "INV506838-40103" at bounding box center [552, 424] width 178 height 49
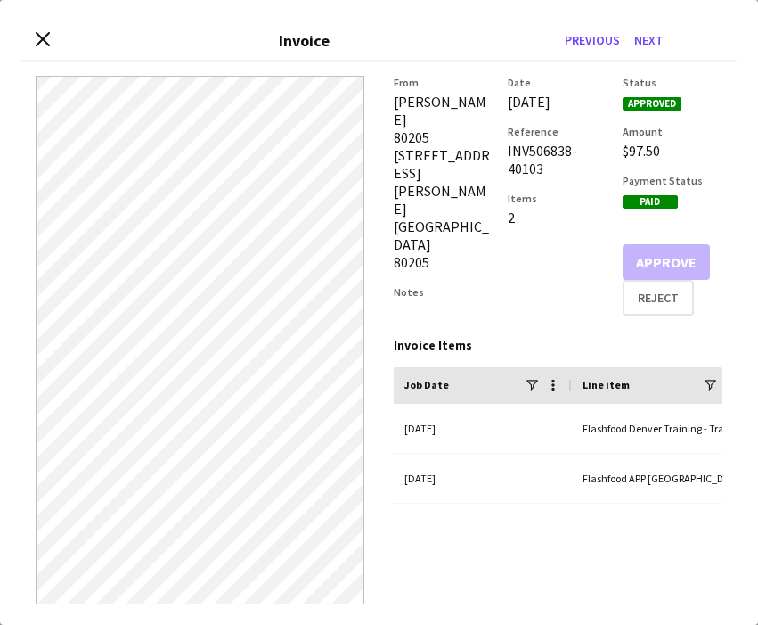
drag, startPoint x: 546, startPoint y: 188, endPoint x: 506, endPoint y: 175, distance: 42.3
click at [505, 175] on div "From [PERSON_NAME][GEOGRAPHIC_DATA] [STREET_ADDRESS][PERSON_NAME] Notes Date [D…" at bounding box center [559, 196] width 330 height 240
copy div "INV506838-40103"
click at [39, 38] on icon "Close invoice dialog" at bounding box center [42, 39] width 17 height 17
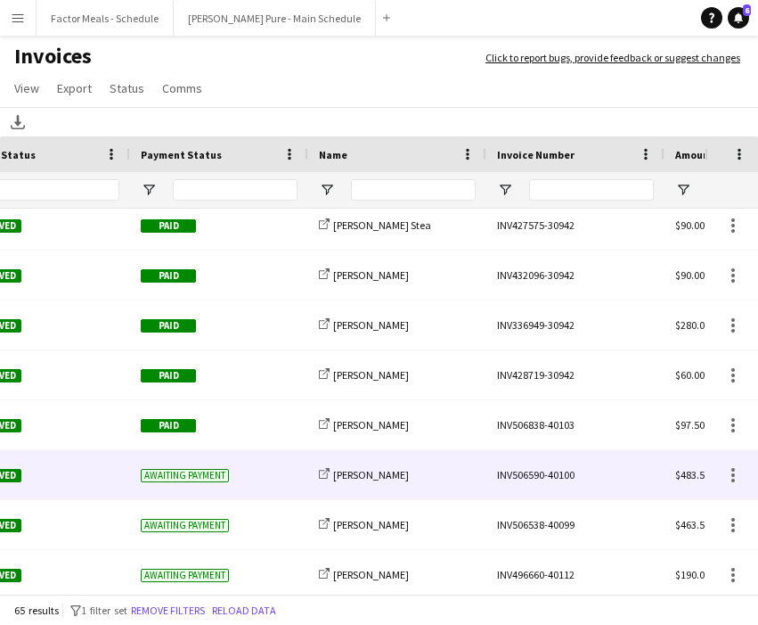
scroll to position [0, 538]
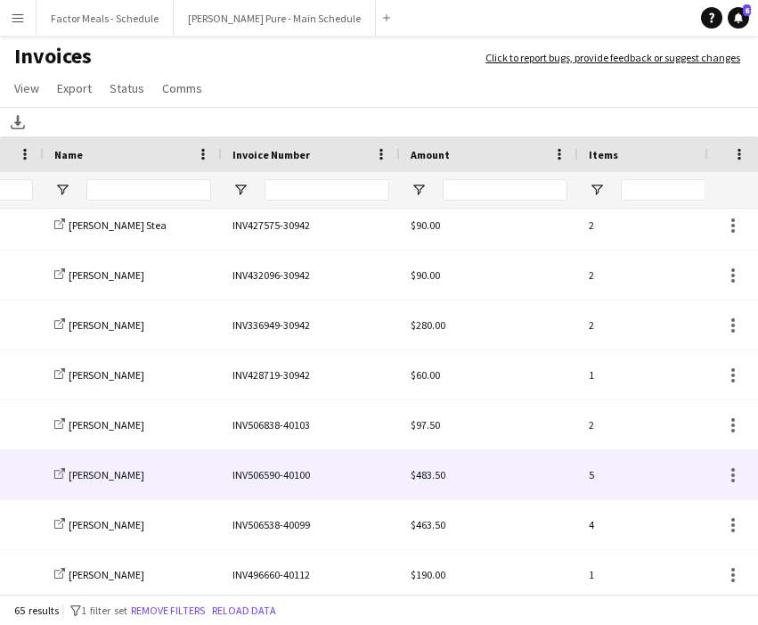
click at [267, 472] on div "INV506590-40100" at bounding box center [311, 474] width 178 height 49
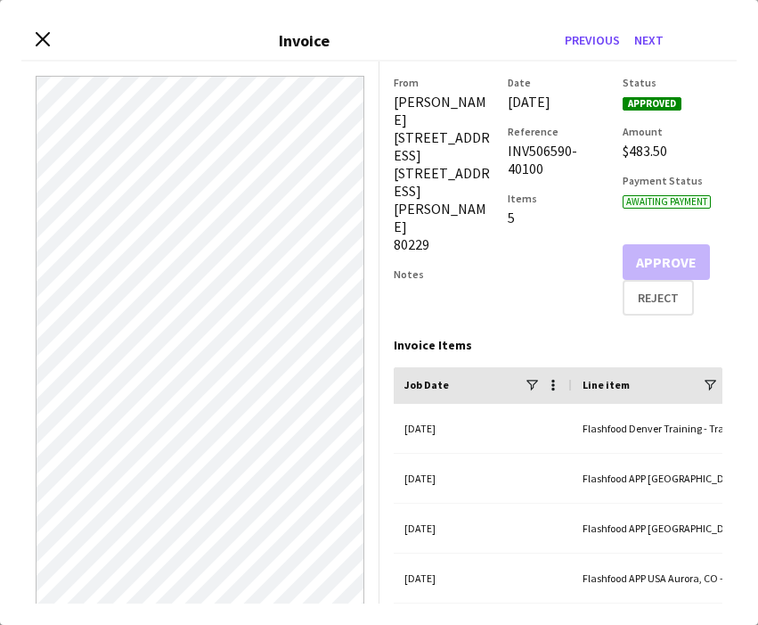
click at [428, 315] on app-invoice-summary "From [PERSON_NAME] [STREET_ADDRESS] [STREET_ADDRESS][PERSON_NAME] Notes Date [D…" at bounding box center [559, 332] width 358 height 542
drag, startPoint x: 548, startPoint y: 187, endPoint x: 509, endPoint y: 174, distance: 41.4
click at [509, 173] on div "INV506590-40100" at bounding box center [558, 160] width 100 height 36
copy div "INV506590-40100"
click at [40, 37] on icon "Close invoice dialog" at bounding box center [42, 39] width 17 height 17
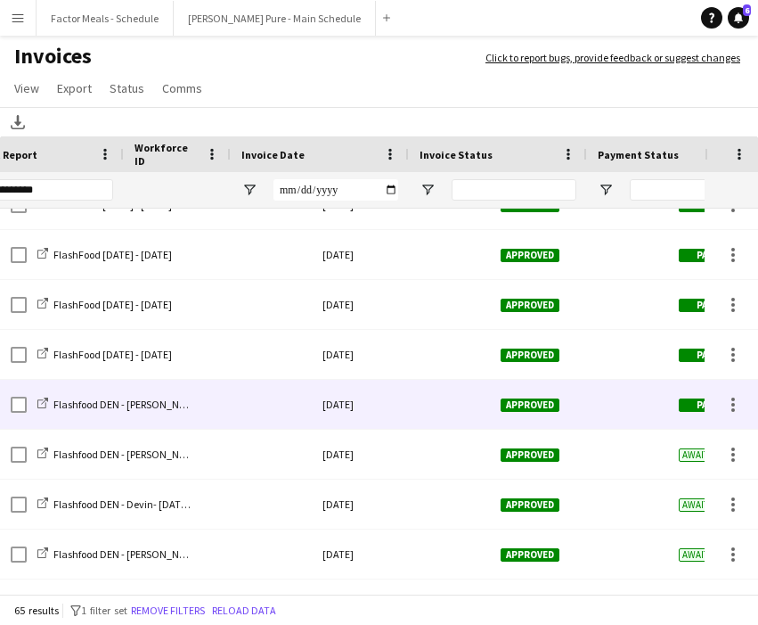
scroll to position [0, 0]
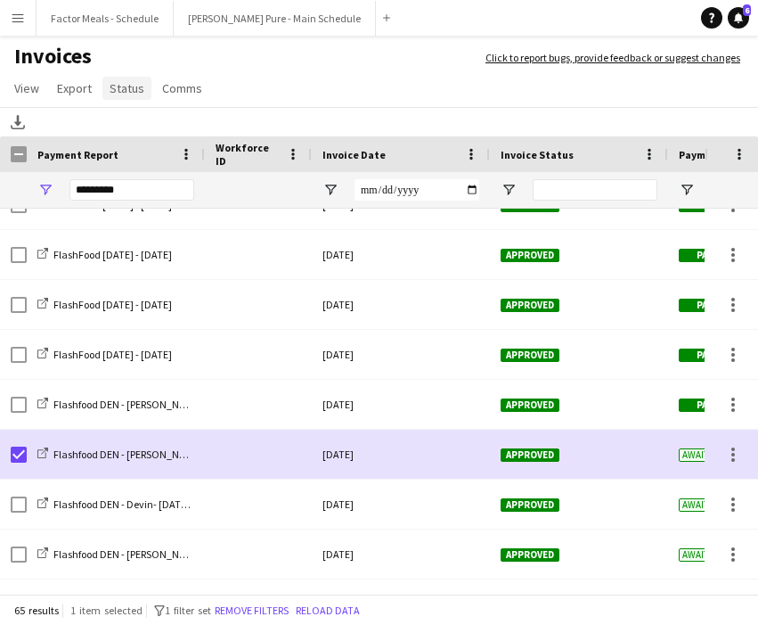
click at [135, 94] on span "Status" at bounding box center [127, 88] width 35 height 16
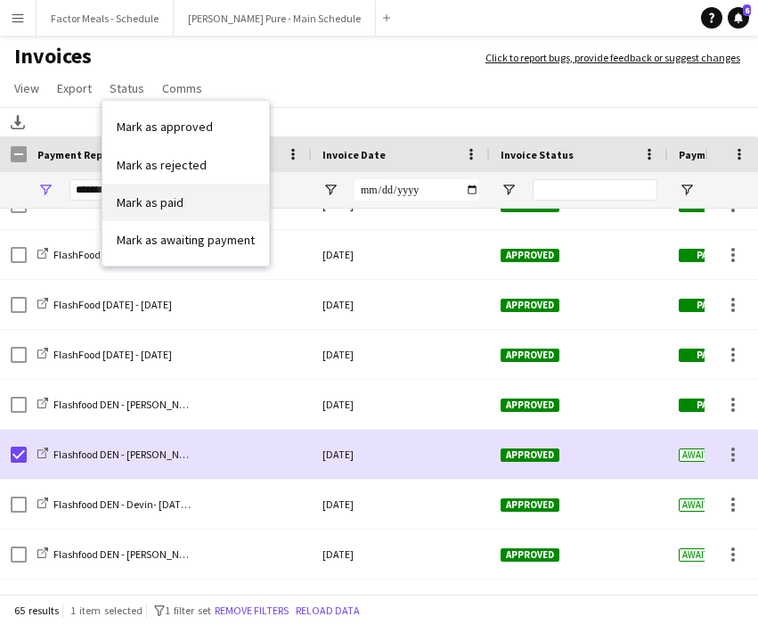
click at [167, 206] on span "Mark as paid" at bounding box center [150, 202] width 67 height 16
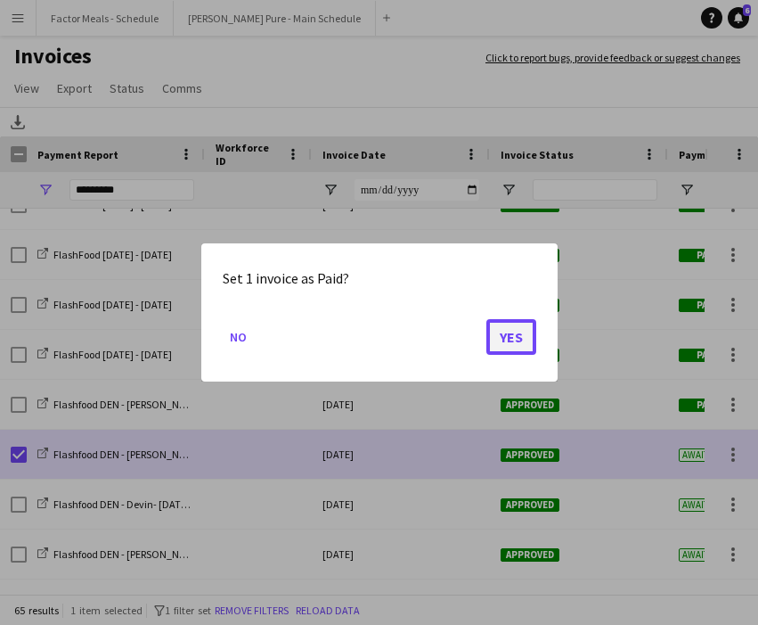
click at [496, 333] on button "Yes" at bounding box center [511, 337] width 50 height 36
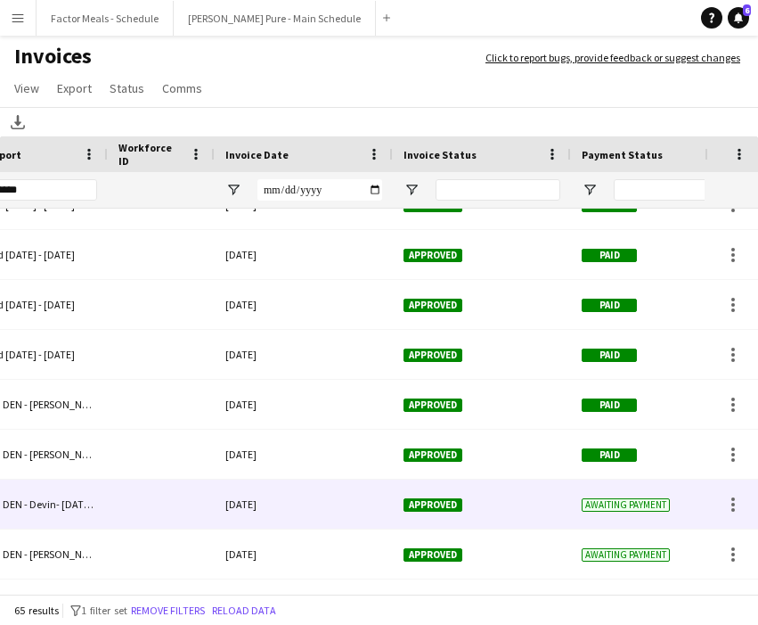
scroll to position [0, 198]
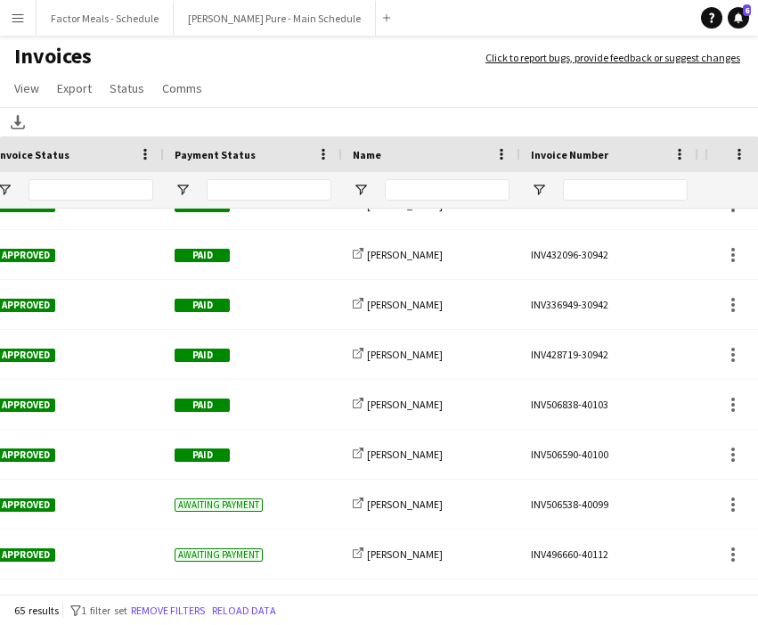
click at [582, 505] on div "INV506538-40099" at bounding box center [609, 503] width 178 height 49
click at [582, 505] on body "Menu Boards Boards Boards All jobs Status Workforce Workforce My Workforce Recr…" at bounding box center [379, 312] width 758 height 625
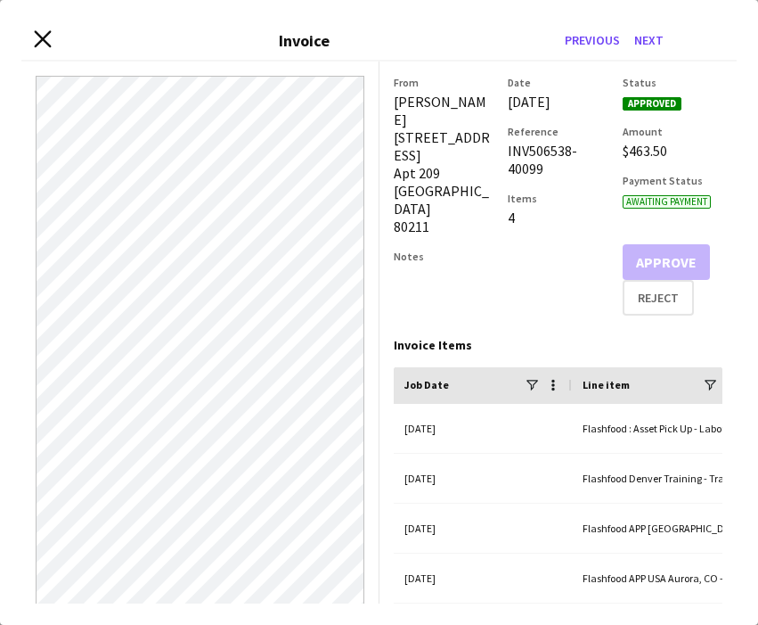
click at [38, 44] on icon at bounding box center [42, 39] width 17 height 17
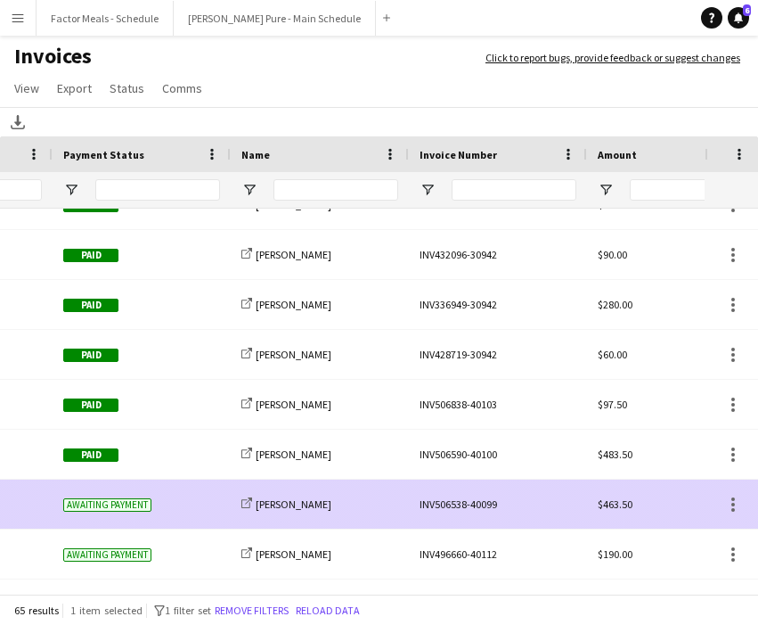
scroll to position [0, 282]
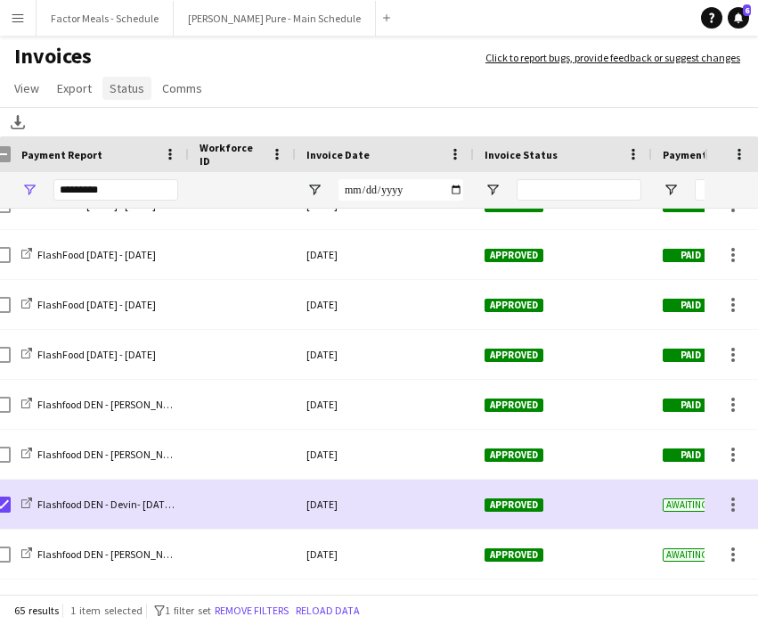
click at [117, 94] on span "Status" at bounding box center [127, 88] width 35 height 16
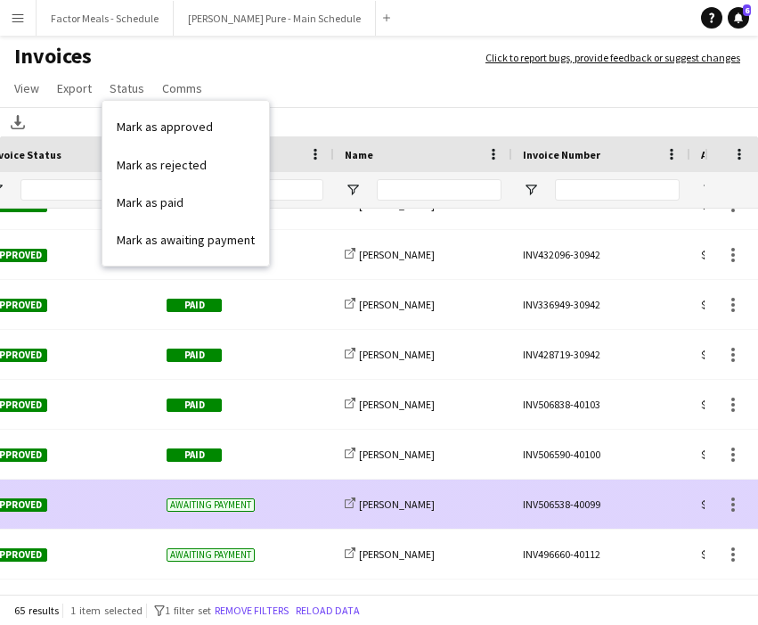
click at [548, 505] on div "INV506538-40099" at bounding box center [601, 503] width 178 height 49
click at [548, 505] on body "Menu Boards Boards Boards All jobs Status Workforce Workforce My Workforce Recr…" at bounding box center [379, 312] width 758 height 625
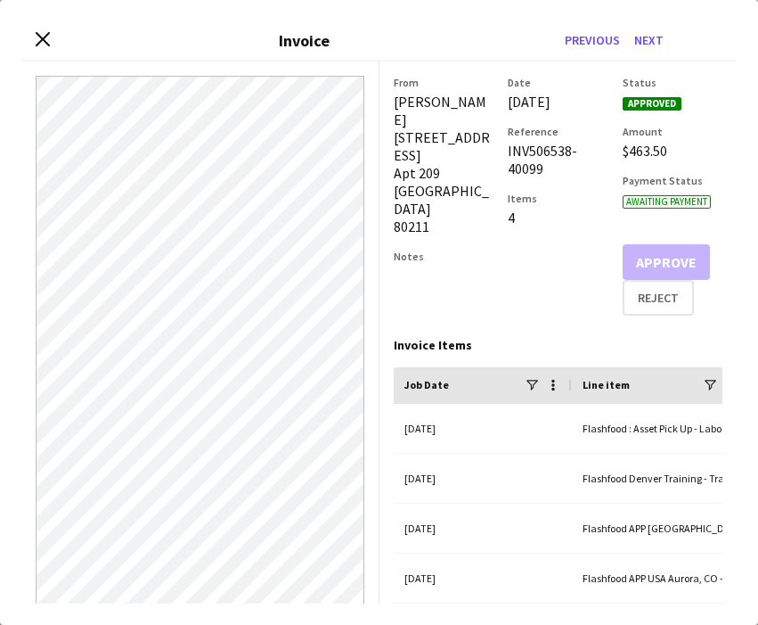
drag, startPoint x: 547, startPoint y: 187, endPoint x: 501, endPoint y: 169, distance: 49.6
click at [501, 169] on div "From [PERSON_NAME] [STREET_ADDRESS] Notes Date [DATE] Reference INV506538-40099…" at bounding box center [559, 196] width 330 height 240
copy div "INV506538-40099"
click at [44, 42] on icon "Close invoice dialog" at bounding box center [42, 39] width 17 height 17
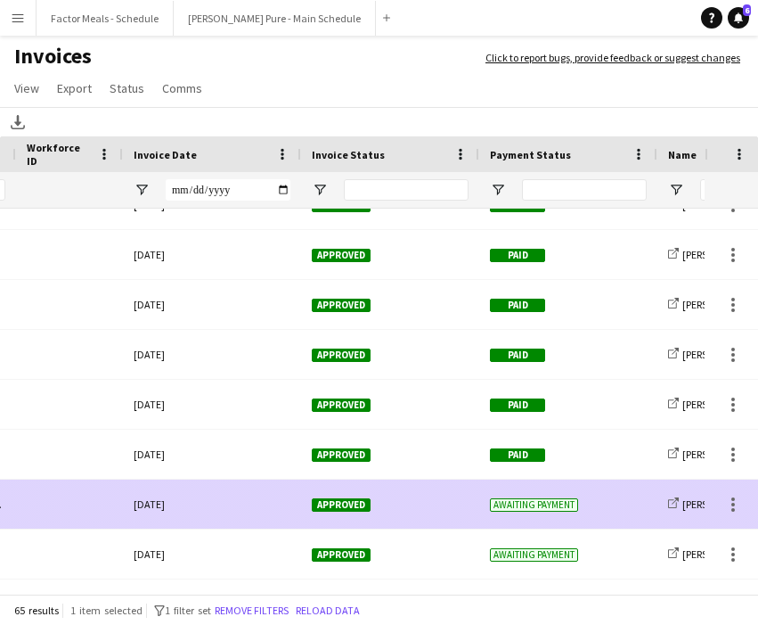
scroll to position [0, 0]
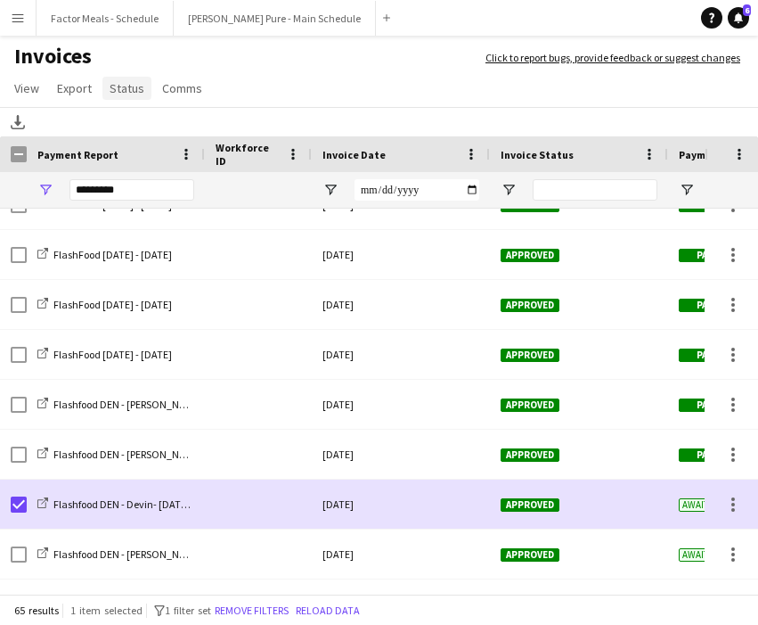
click at [118, 87] on span "Status" at bounding box center [127, 88] width 35 height 16
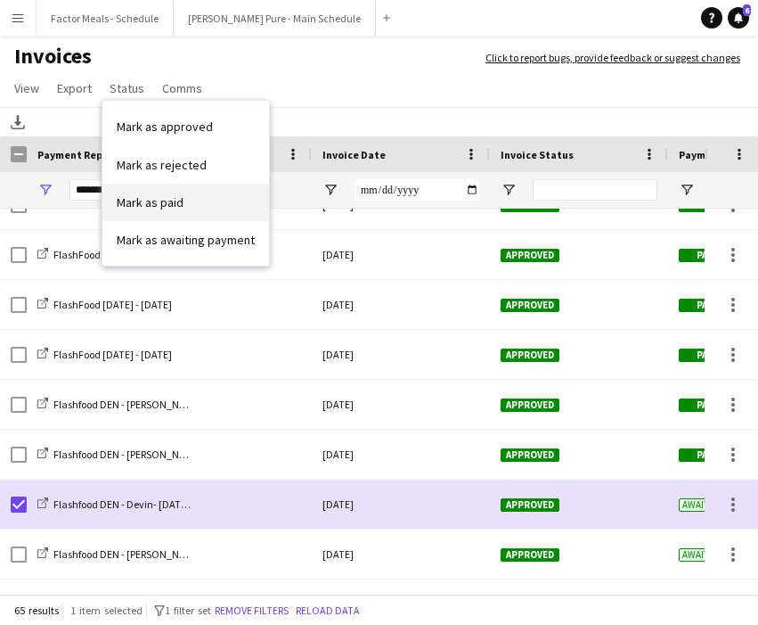
click at [176, 205] on span "Mark as paid" at bounding box center [150, 202] width 67 height 16
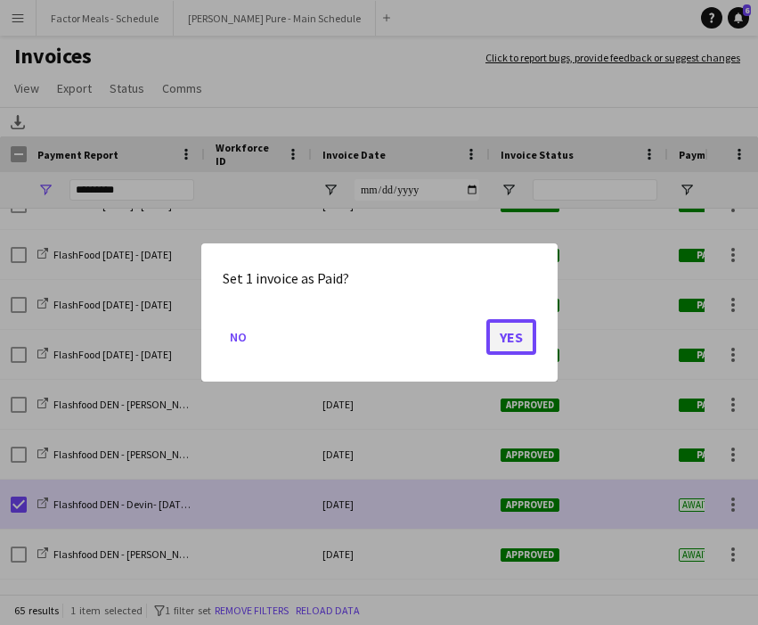
click at [518, 339] on button "Yes" at bounding box center [511, 337] width 50 height 36
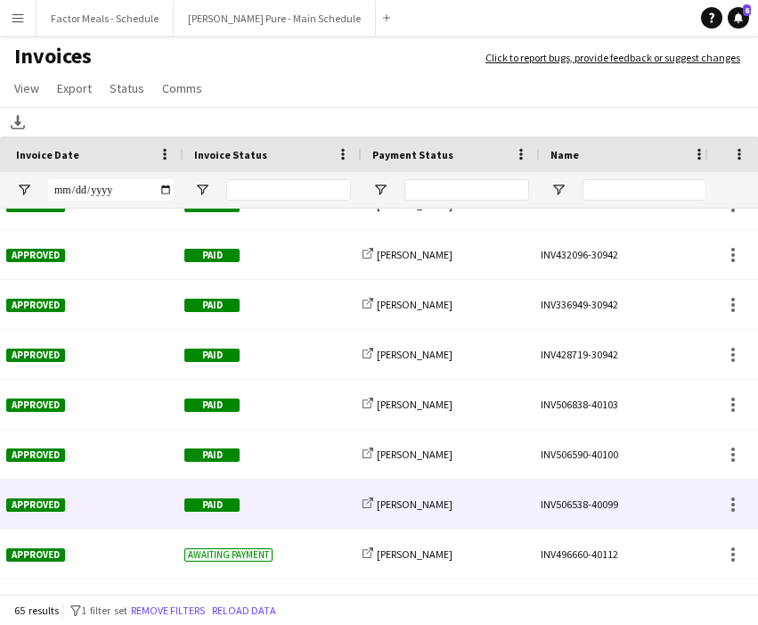
scroll to position [0, 494]
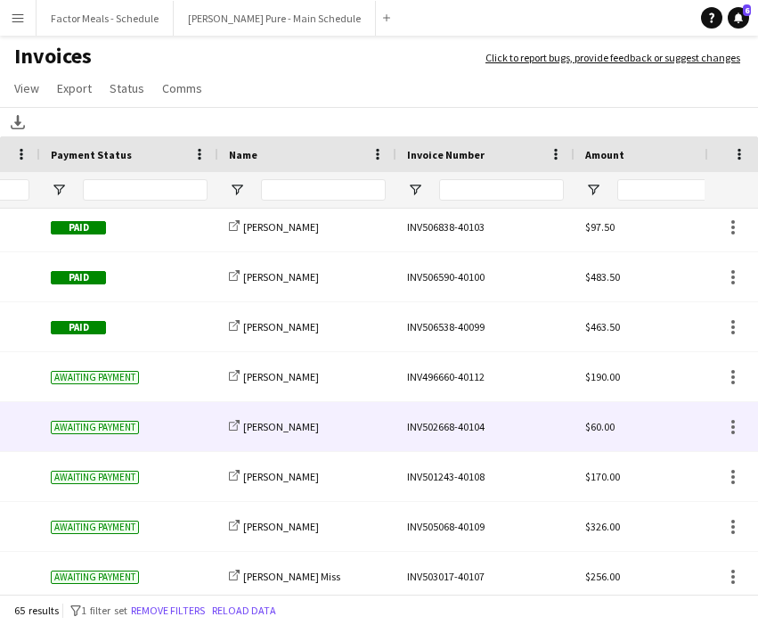
click at [450, 426] on div "INV502668-40104" at bounding box center [485, 426] width 178 height 49
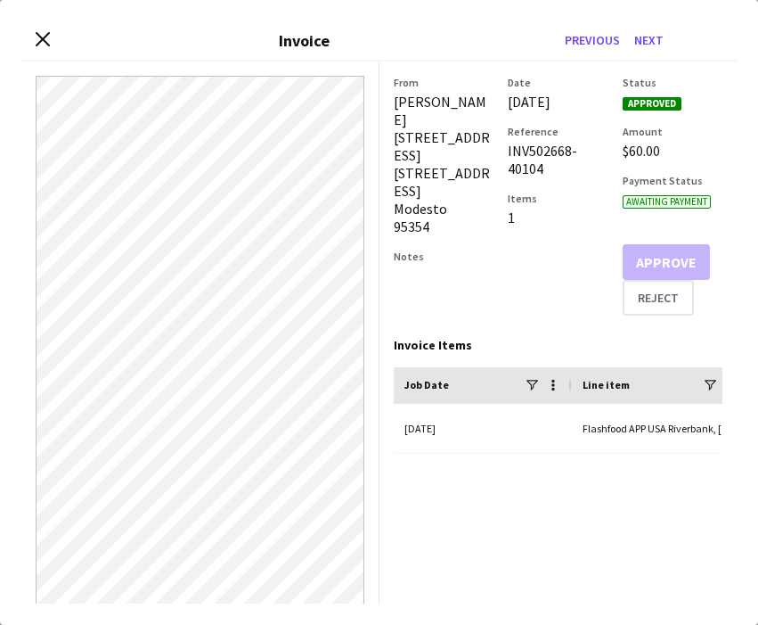
drag, startPoint x: 551, startPoint y: 193, endPoint x: 505, endPoint y: 171, distance: 51.4
click at [504, 171] on div "From [PERSON_NAME] [STREET_ADDRESS] Notes Date [DATE] Reference INV502668-40104…" at bounding box center [559, 196] width 330 height 240
copy div "INV502668-40104"
click at [49, 45] on icon at bounding box center [42, 39] width 17 height 17
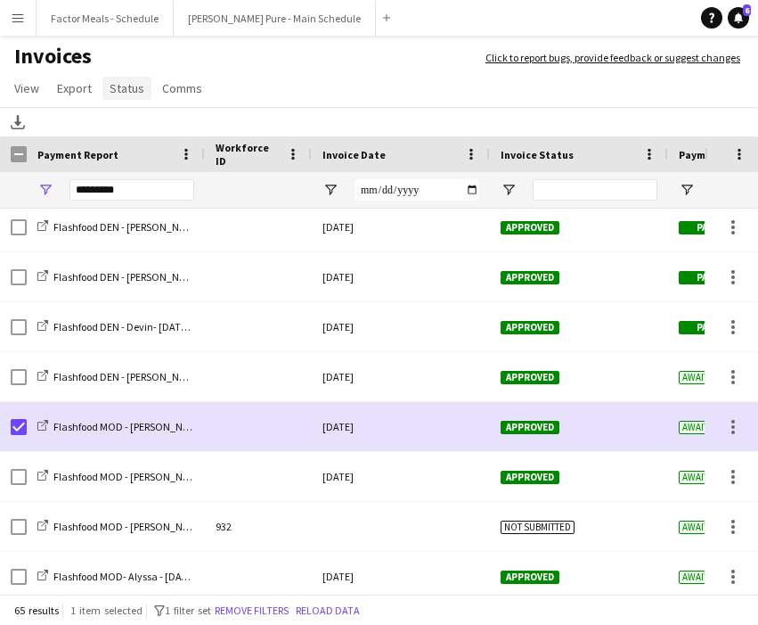
click at [123, 86] on span "Status" at bounding box center [127, 88] width 35 height 16
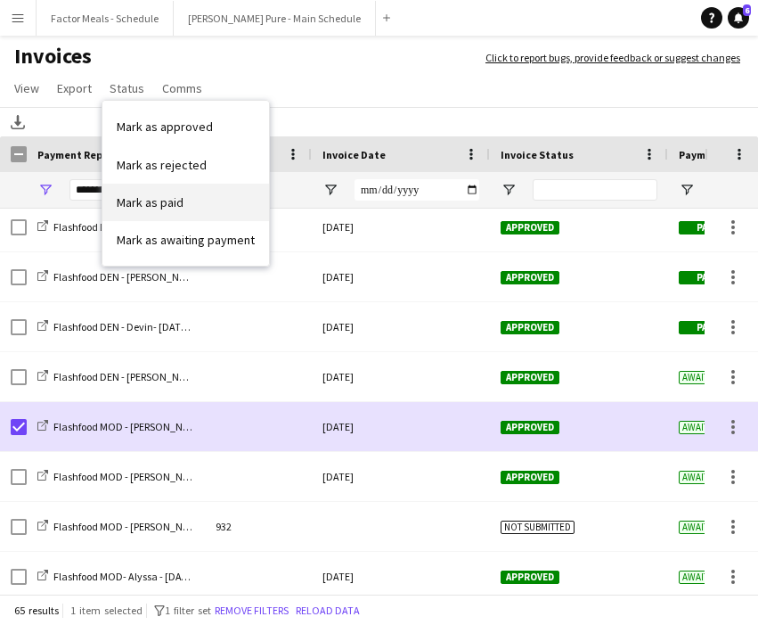
click at [173, 203] on span "Mark as paid" at bounding box center [150, 202] width 67 height 16
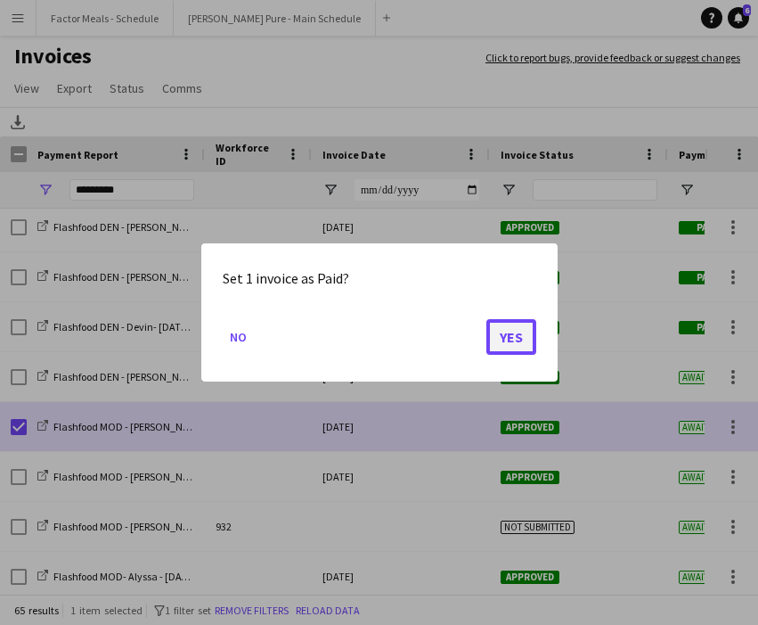
click at [508, 339] on button "Yes" at bounding box center [511, 337] width 50 height 36
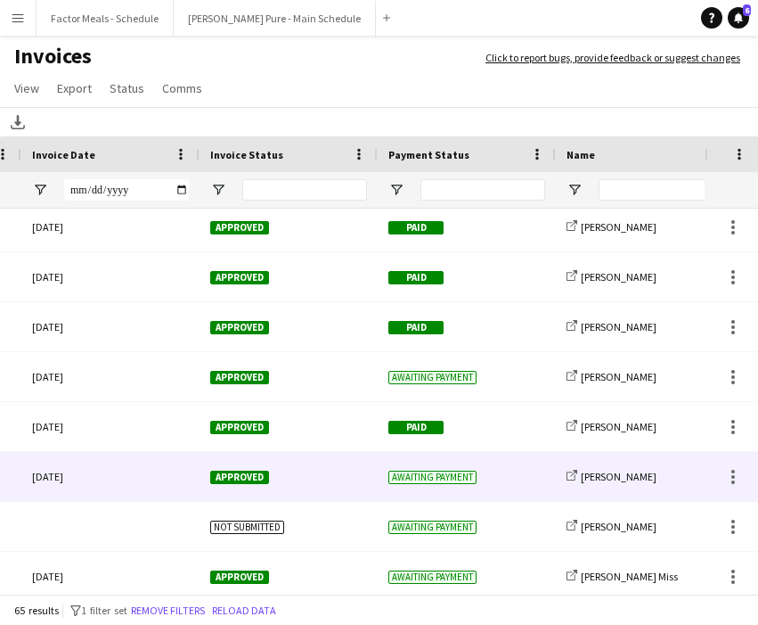
scroll to position [0, 511]
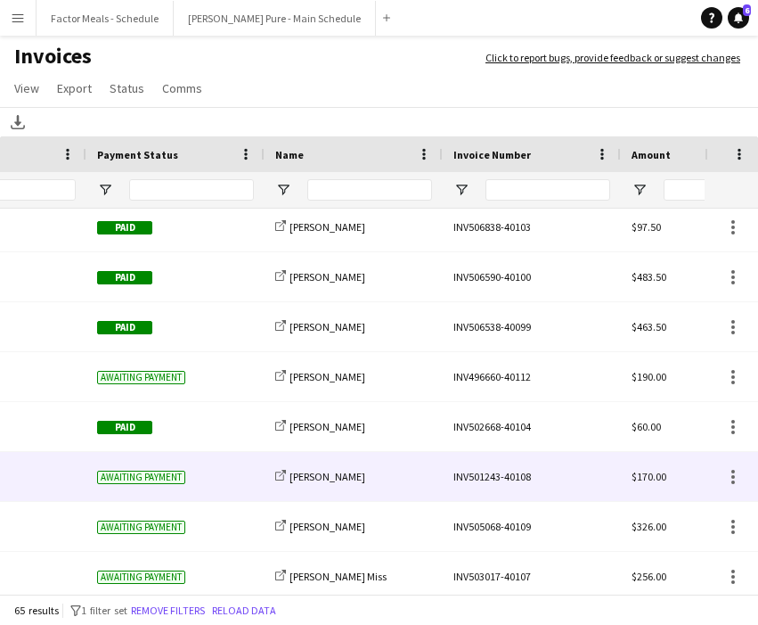
click at [471, 478] on div "INV501243-40108" at bounding box center [532, 476] width 178 height 49
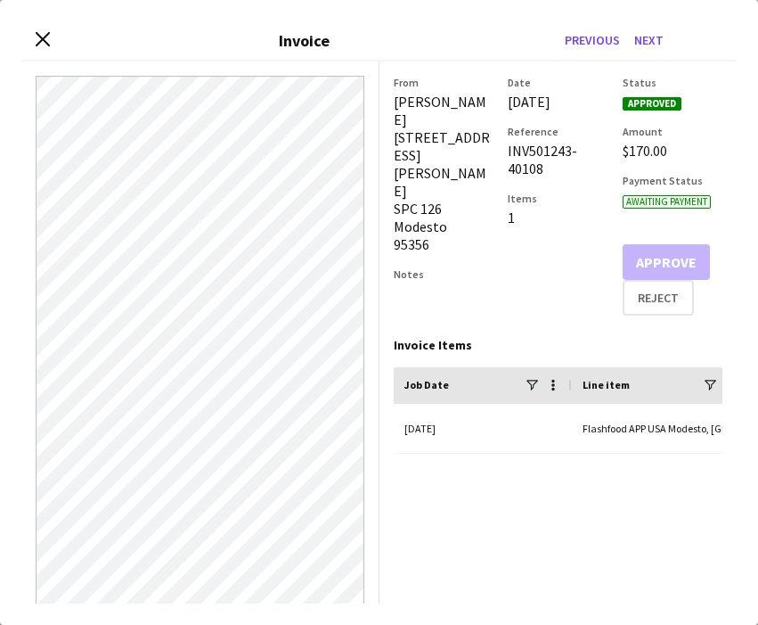
drag, startPoint x: 544, startPoint y: 184, endPoint x: 508, endPoint y: 171, distance: 38.9
click at [507, 171] on div "From [PERSON_NAME] [STREET_ADDRESS][PERSON_NAME] Notes Date [DATE] Reference IN…" at bounding box center [559, 196] width 330 height 240
copy div "INV501243-40108"
click at [41, 38] on icon at bounding box center [42, 39] width 17 height 17
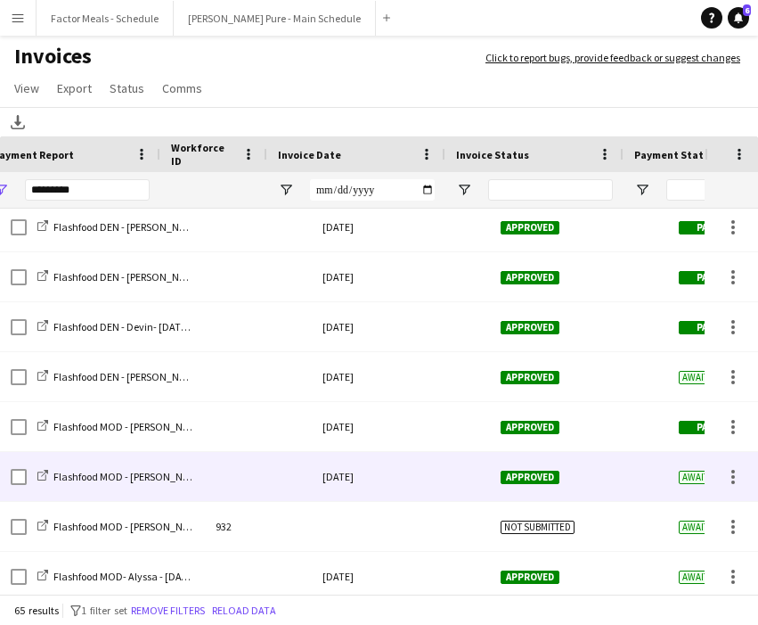
scroll to position [0, 0]
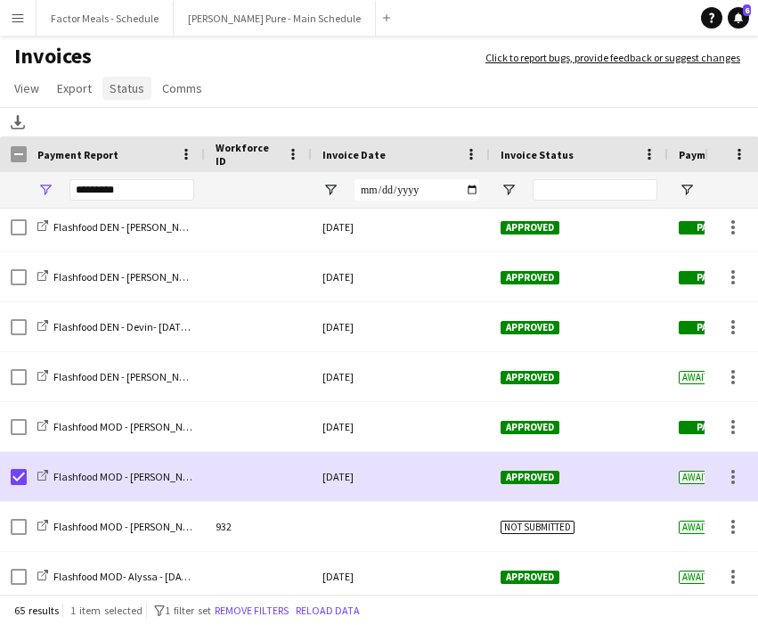
click at [122, 93] on span "Status" at bounding box center [127, 88] width 35 height 16
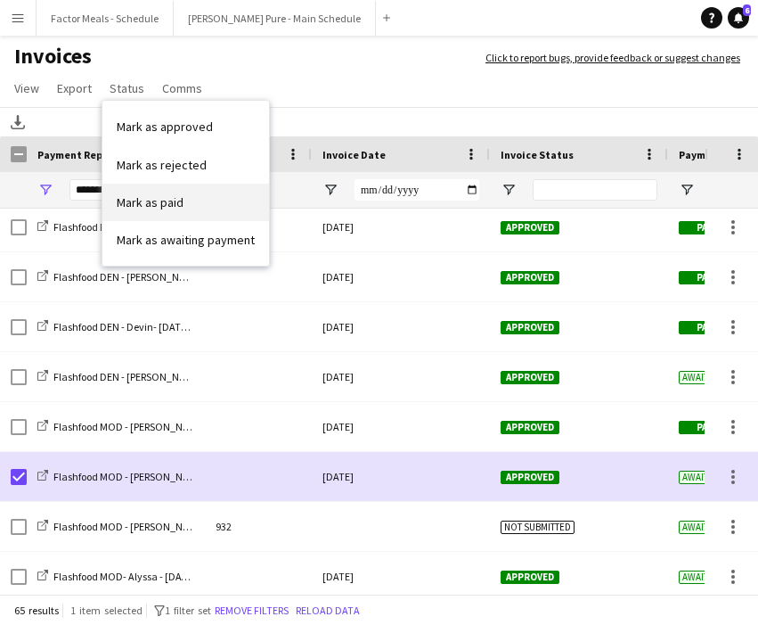
click at [157, 205] on span "Mark as paid" at bounding box center [150, 202] width 67 height 16
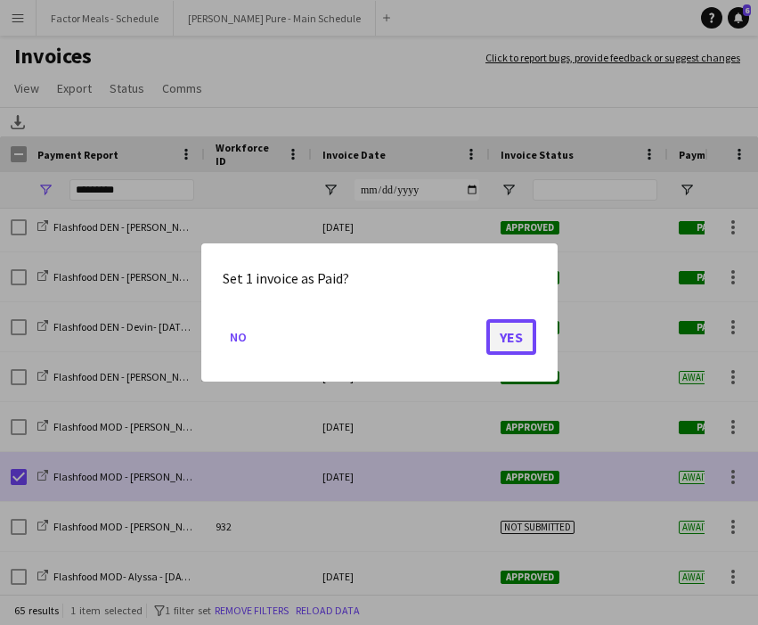
click at [514, 338] on button "Yes" at bounding box center [511, 337] width 50 height 36
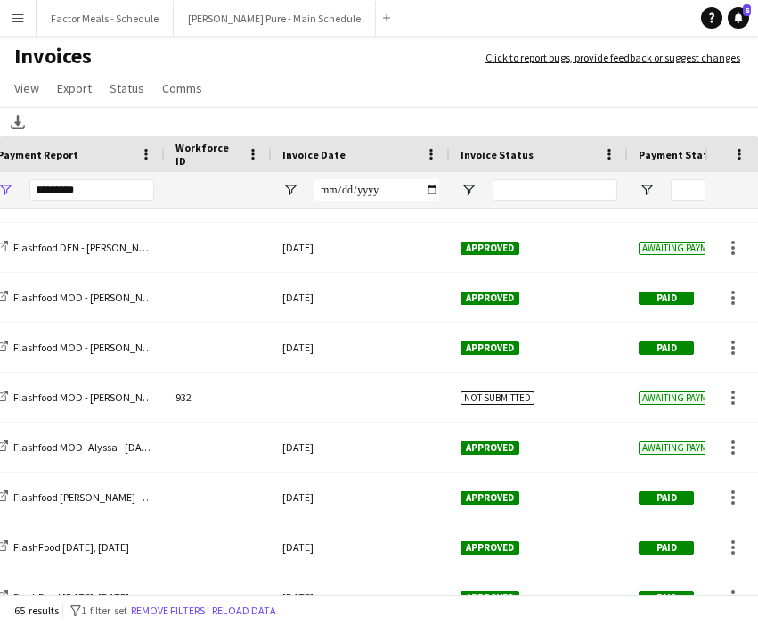
scroll to position [0, 40]
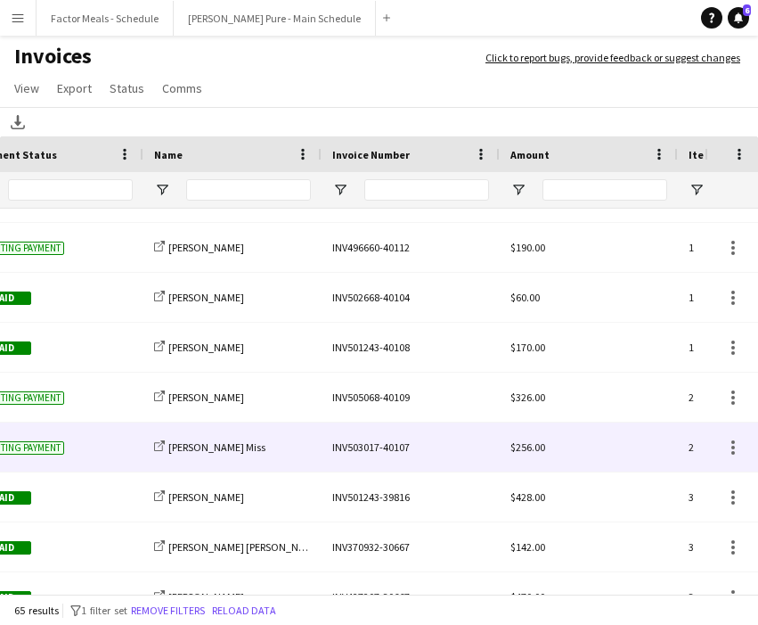
click at [374, 446] on div "INV503017-40107" at bounding box center [411, 446] width 178 height 49
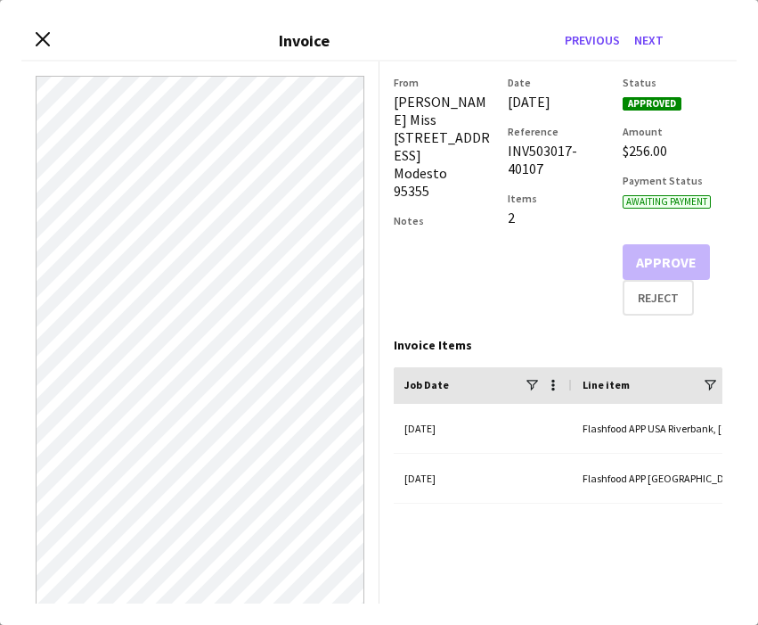
drag, startPoint x: 544, startPoint y: 179, endPoint x: 506, endPoint y: 170, distance: 39.3
click at [506, 170] on div "From [PERSON_NAME] Miss [STREET_ADDRESS] Notes Date [DATE] Reference INV503017-…" at bounding box center [559, 196] width 330 height 240
copy div "INV503017-40107"
click at [44, 41] on icon at bounding box center [42, 39] width 17 height 17
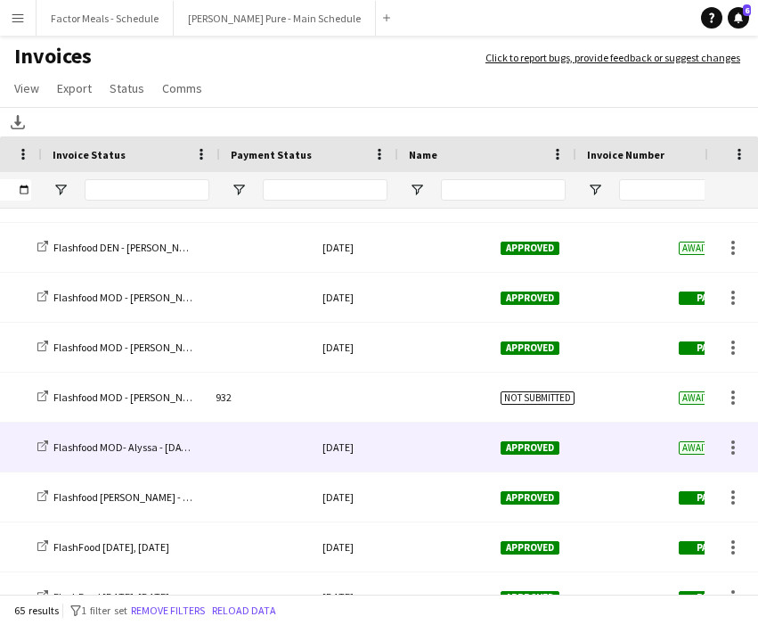
scroll to position [0, 0]
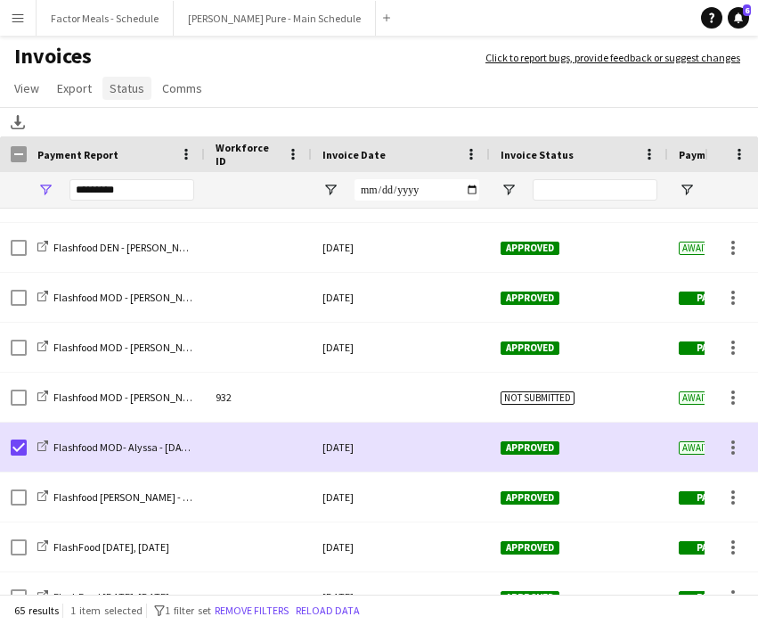
click at [127, 93] on span "Status" at bounding box center [127, 88] width 35 height 16
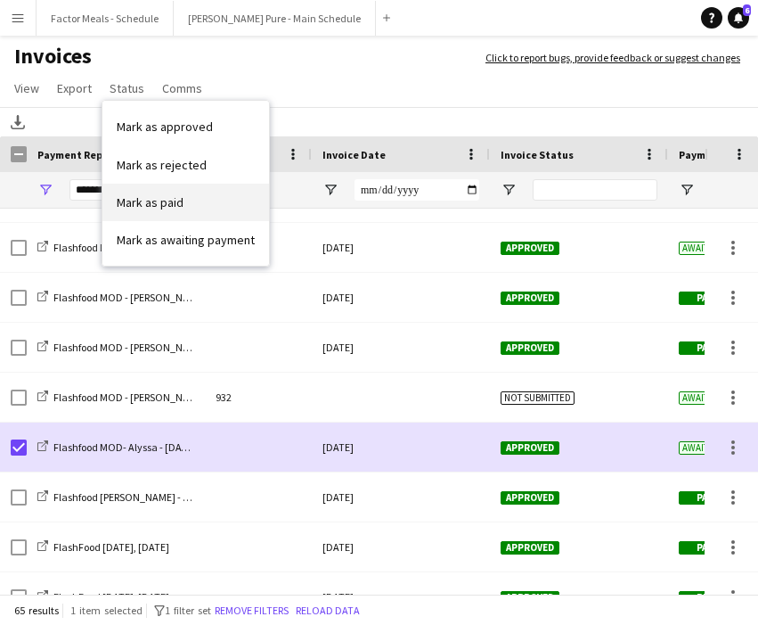
click at [154, 208] on span "Mark as paid" at bounding box center [150, 202] width 67 height 16
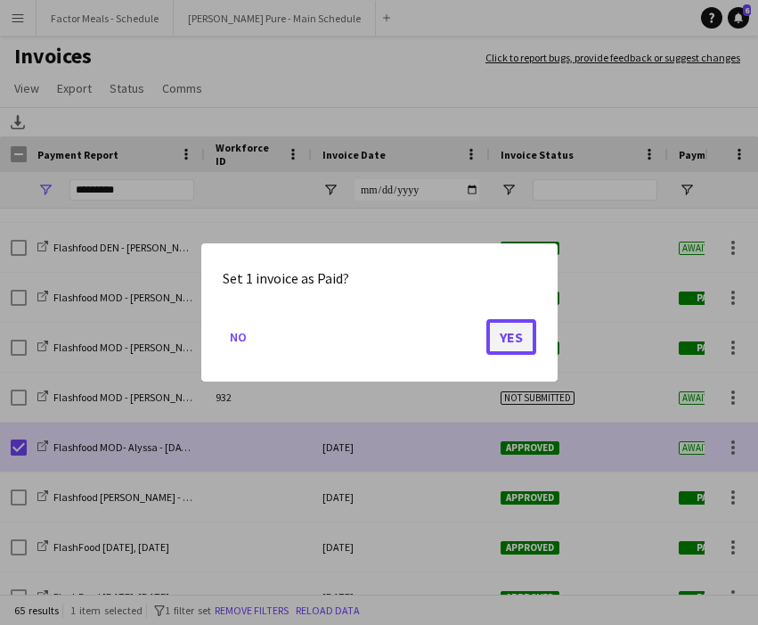
click at [516, 345] on button "Yes" at bounding box center [511, 337] width 50 height 36
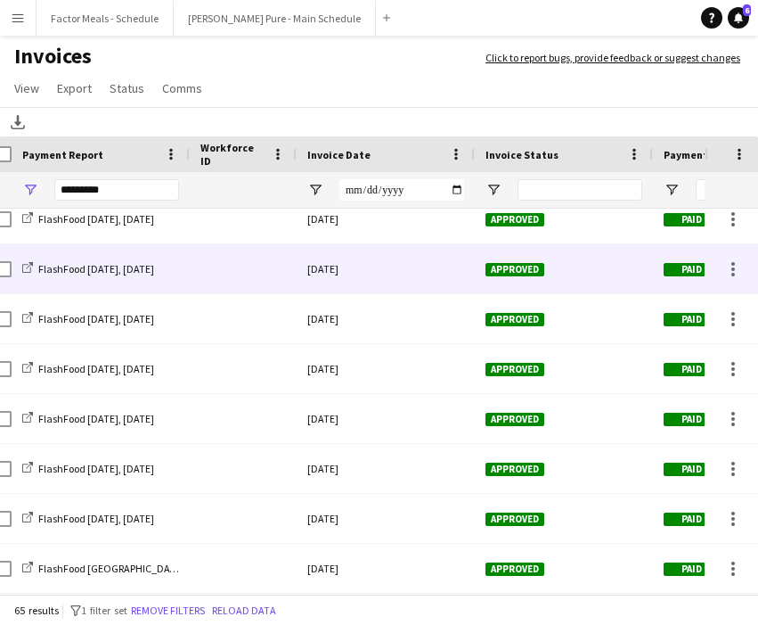
scroll to position [0, 13]
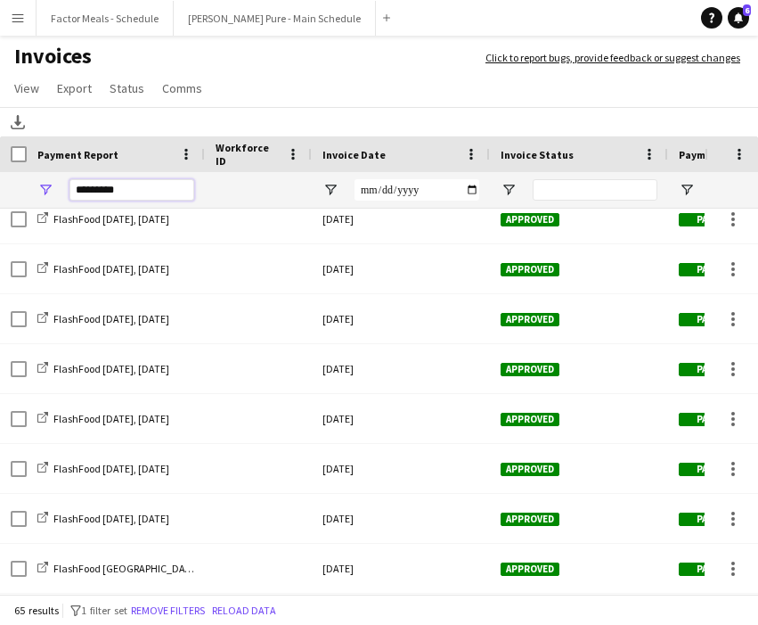
drag, startPoint x: 151, startPoint y: 199, endPoint x: 78, endPoint y: 194, distance: 73.2
click at [78, 194] on input "*********" at bounding box center [131, 189] width 125 height 21
type input "*"
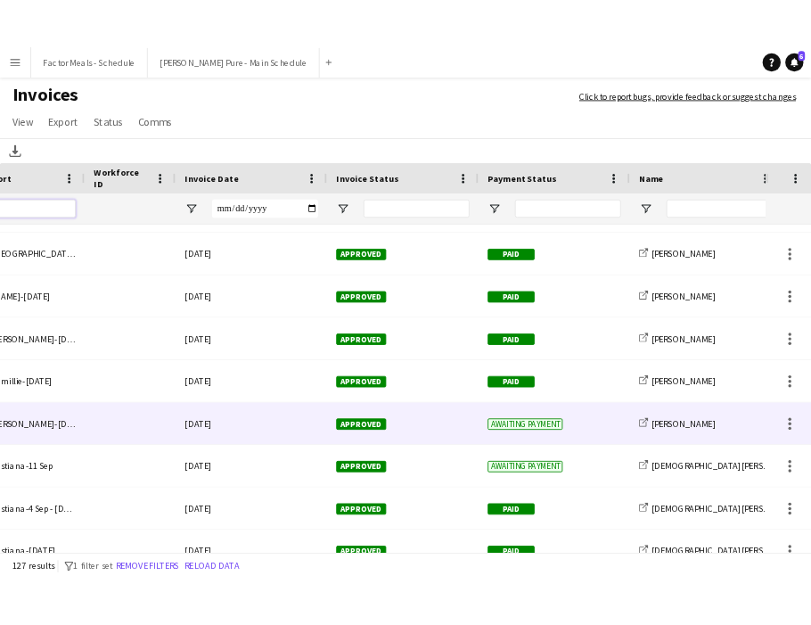
scroll to position [0, 355]
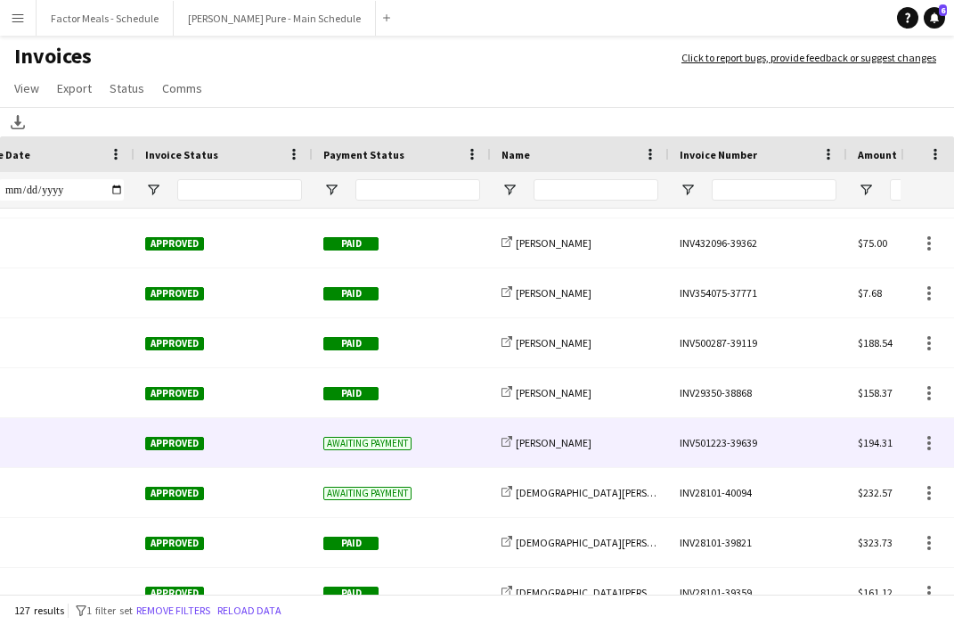
type input "*******"
click at [715, 446] on div "INV501223-39639" at bounding box center [758, 442] width 178 height 49
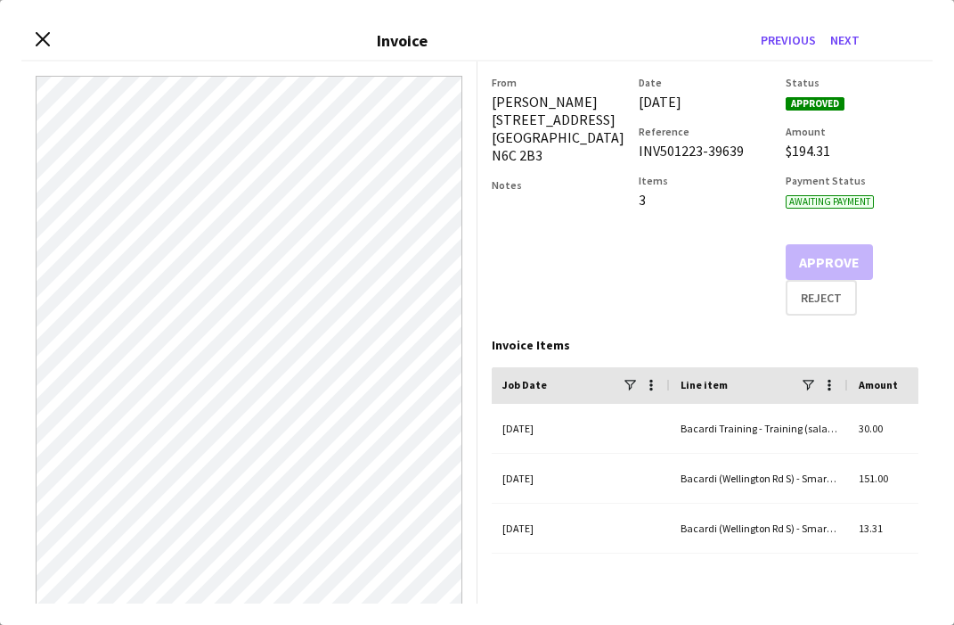
click at [907, 65] on app-invoice-summary "From [PERSON_NAME] [STREET_ADDRESS][PERSON_NAME] Notes Date [DATE] Reference IN…" at bounding box center [706, 332] width 456 height 542
click at [34, 37] on div "Close invoice dialog Invoice Previous Next" at bounding box center [476, 41] width 911 height 40
drag, startPoint x: 747, startPoint y: 151, endPoint x: 631, endPoint y: 156, distance: 115.9
click at [630, 156] on div "From [PERSON_NAME] [STREET_ADDRESS][PERSON_NAME] Notes Date [DATE] Reference IN…" at bounding box center [706, 196] width 428 height 240
click at [685, 177] on h3 "Items" at bounding box center [705, 180] width 133 height 13
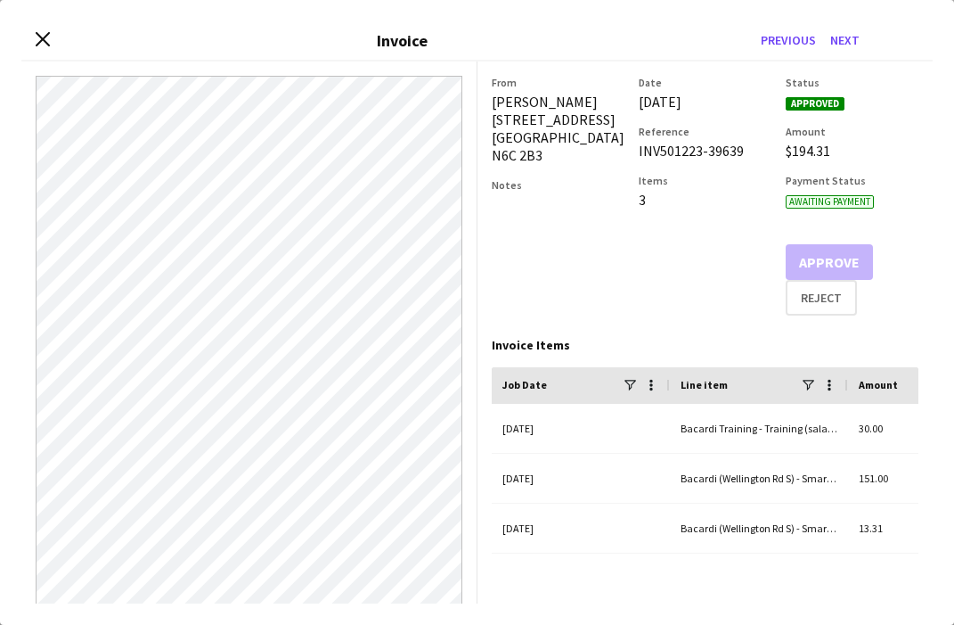
drag, startPoint x: 744, startPoint y: 154, endPoint x: 637, endPoint y: 155, distance: 106.9
click at [636, 154] on div "From [PERSON_NAME] [STREET_ADDRESS][PERSON_NAME] Notes Date [DATE] Reference IN…" at bounding box center [706, 196] width 428 height 240
copy div "INV501223-39639"
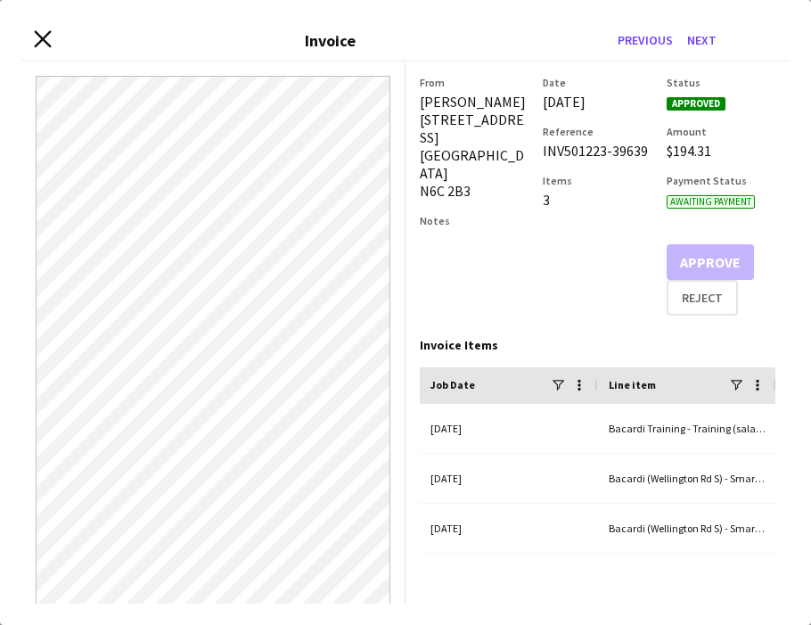
click at [44, 45] on icon "Close invoice dialog" at bounding box center [42, 39] width 17 height 17
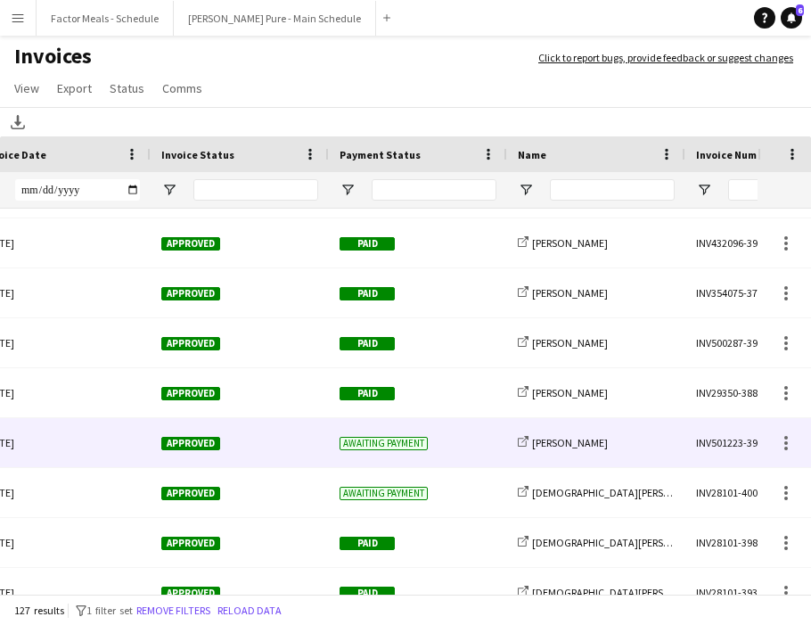
scroll to position [0, 0]
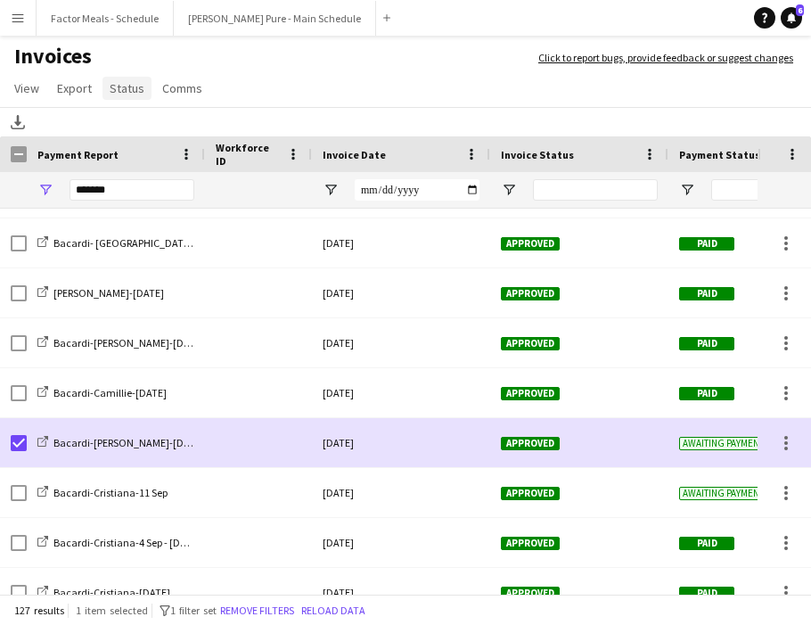
click at [135, 90] on span "Status" at bounding box center [127, 88] width 35 height 16
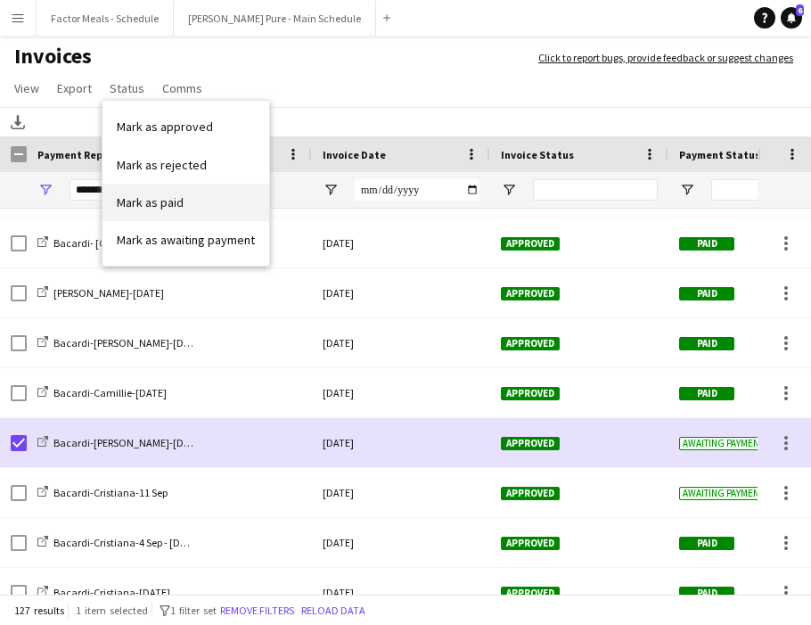
click at [170, 206] on span "Mark as paid" at bounding box center [150, 202] width 67 height 16
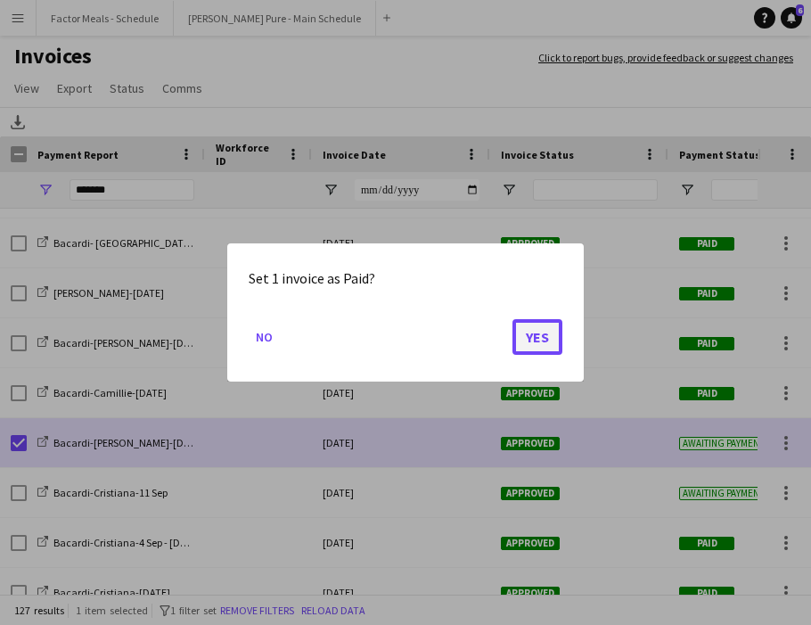
click at [550, 339] on button "Yes" at bounding box center [537, 337] width 50 height 36
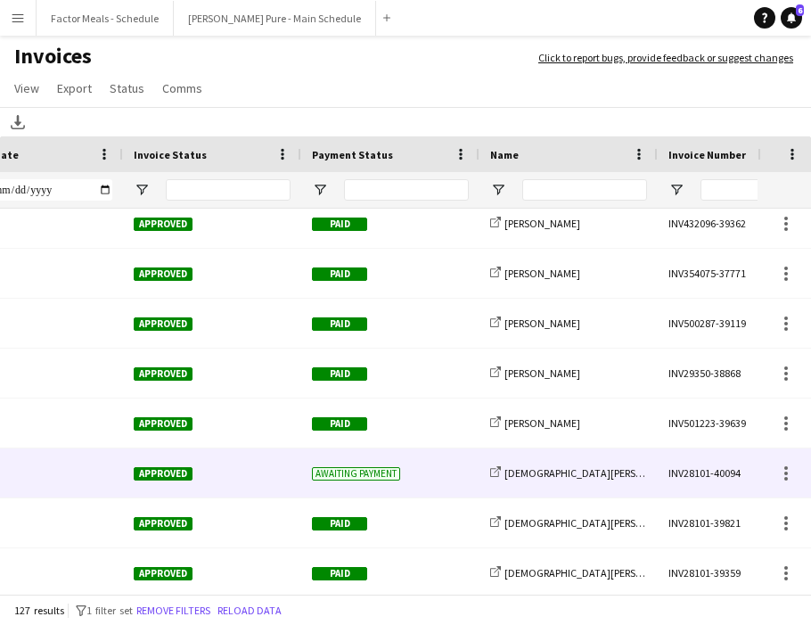
scroll to position [0, 564]
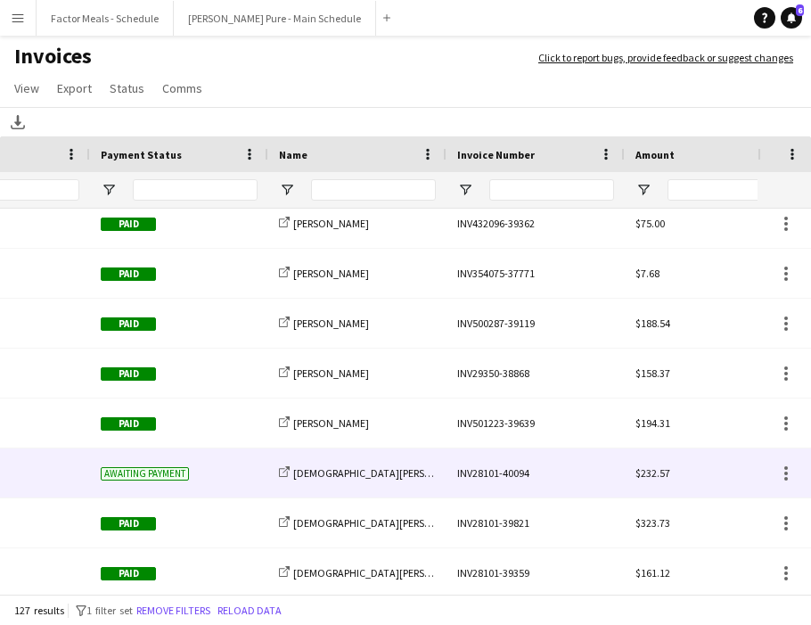
click at [490, 472] on div "INV28101-40094" at bounding box center [535, 472] width 178 height 49
click at [490, 472] on body "Menu Boards Boards Boards All jobs Status Workforce Workforce My Workforce Recr…" at bounding box center [405, 312] width 811 height 625
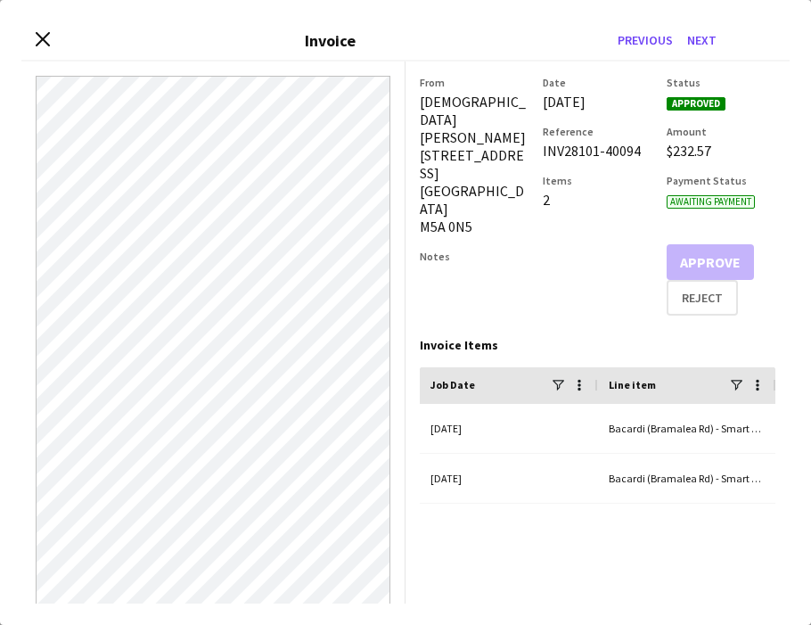
drag, startPoint x: 642, startPoint y: 168, endPoint x: 543, endPoint y: 168, distance: 98.9
click at [543, 159] on div "INV28101-40094" at bounding box center [597, 151] width 109 height 18
copy div "INV28101-40094"
click at [46, 34] on icon at bounding box center [42, 39] width 17 height 17
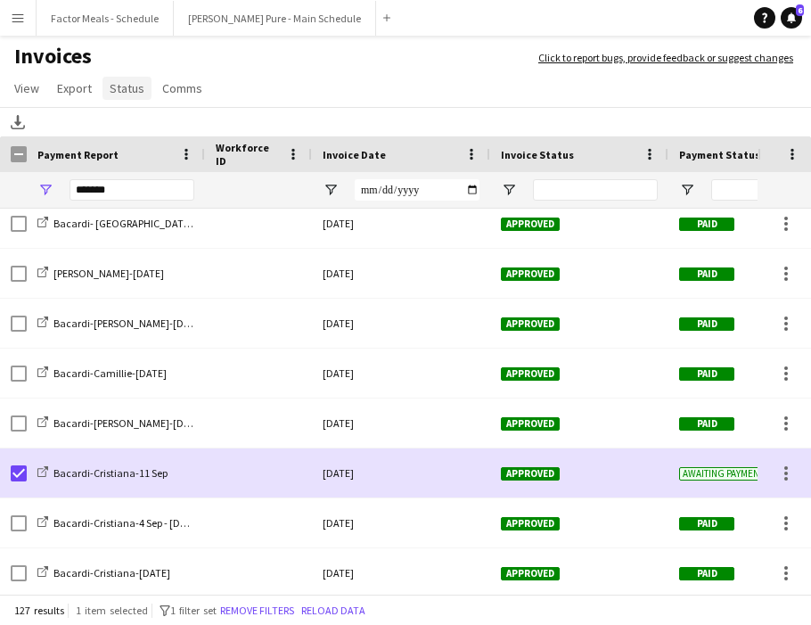
click at [129, 93] on span "Status" at bounding box center [127, 88] width 35 height 16
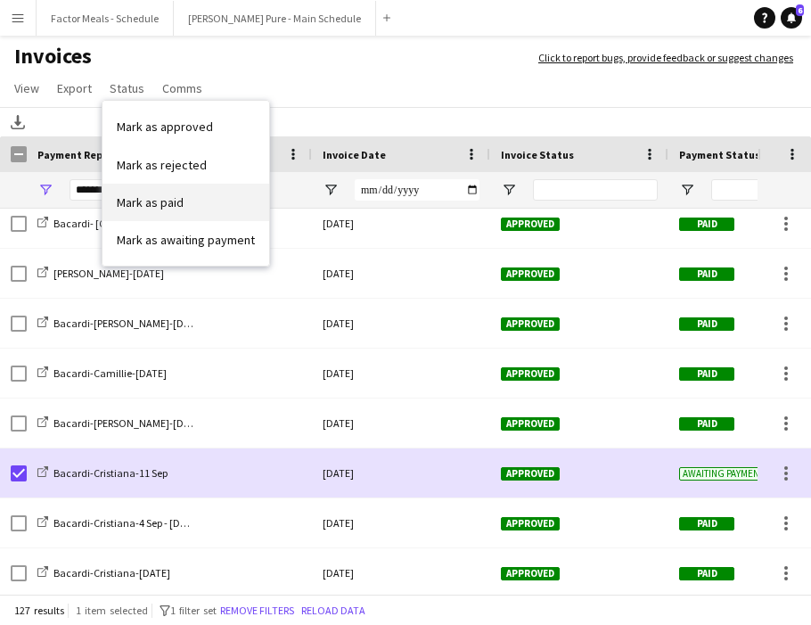
click at [153, 202] on span "Mark as paid" at bounding box center [150, 202] width 67 height 16
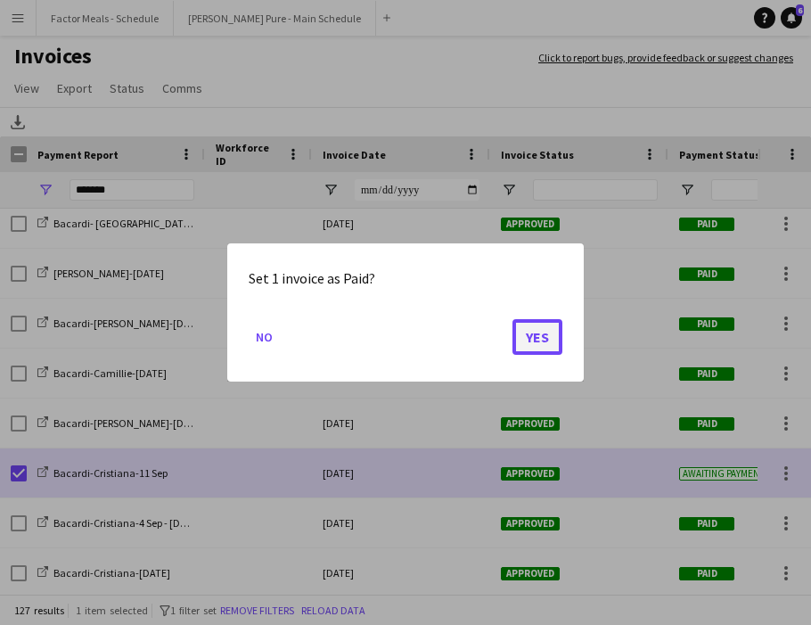
click at [546, 335] on button "Yes" at bounding box center [537, 337] width 50 height 36
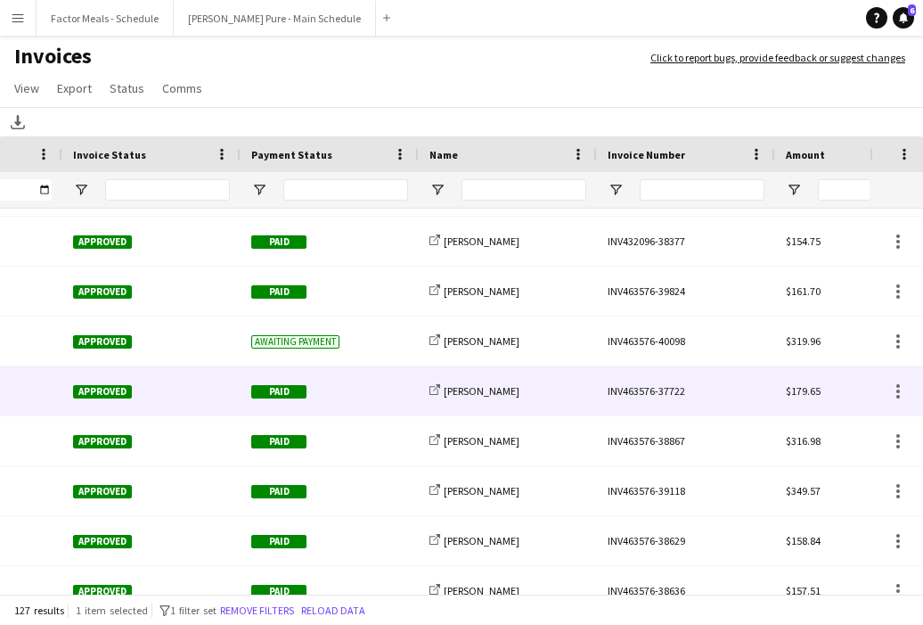
scroll to position [3855, 0]
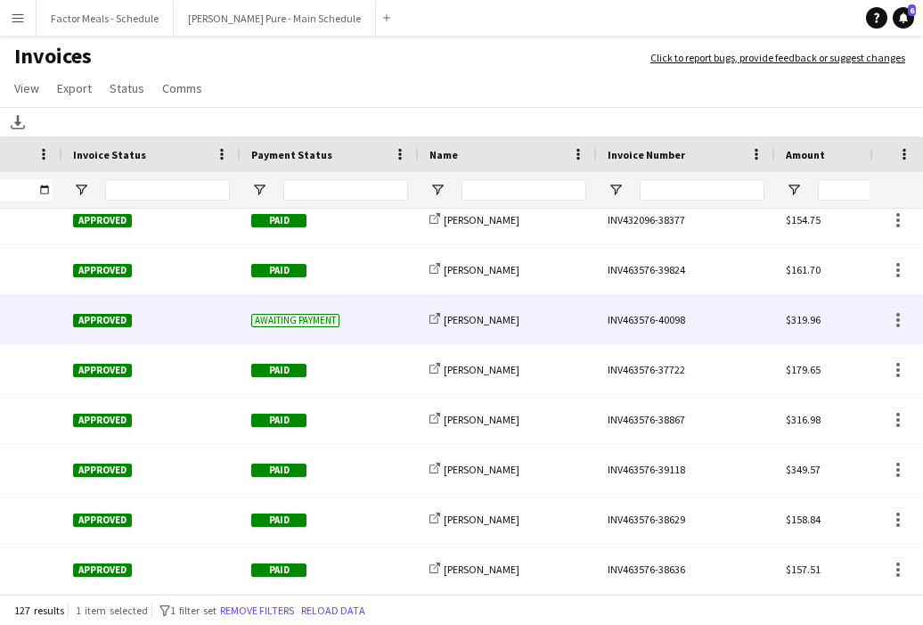
click at [630, 319] on div "INV463576-40098" at bounding box center [686, 319] width 178 height 49
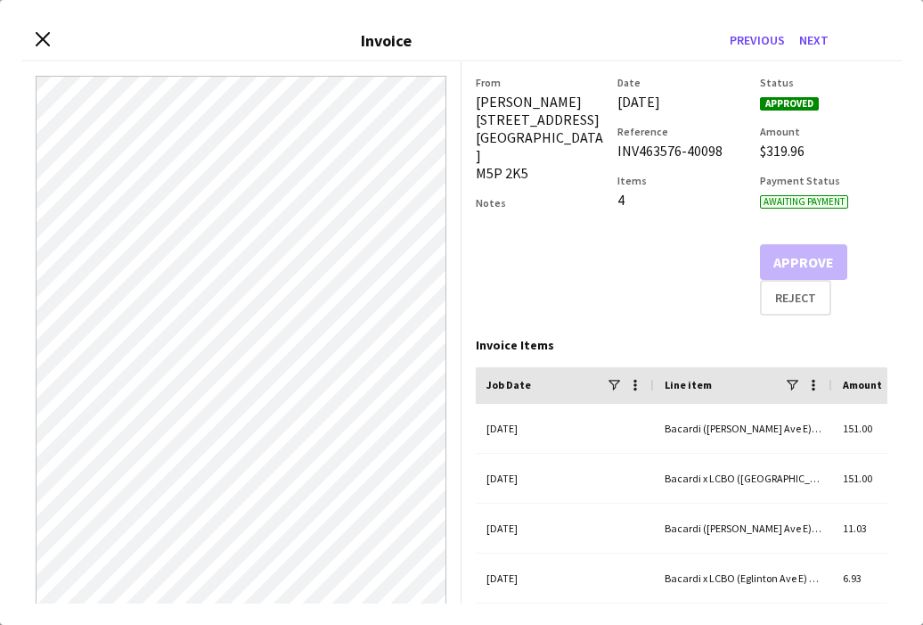
drag, startPoint x: 729, startPoint y: 148, endPoint x: 617, endPoint y: 151, distance: 112.3
click at [615, 151] on div "From [PERSON_NAME] [STREET_ADDRESS] Notes Date [DATE] Reference INV463576-40098…" at bounding box center [682, 196] width 412 height 240
copy div "INV463576-40098"
click at [42, 38] on icon at bounding box center [42, 39] width 17 height 17
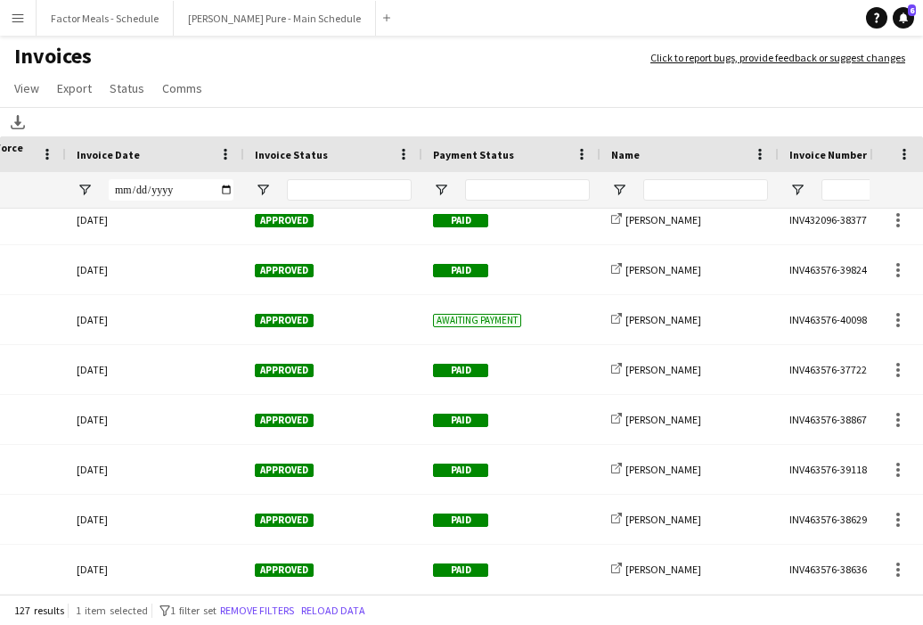
scroll to position [0, 0]
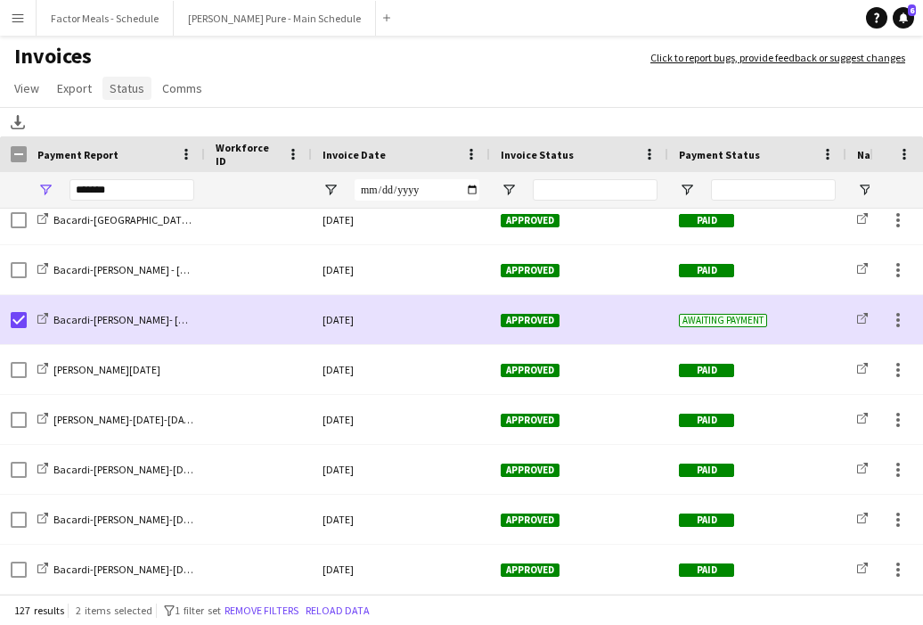
click at [113, 87] on span "Status" at bounding box center [127, 88] width 35 height 16
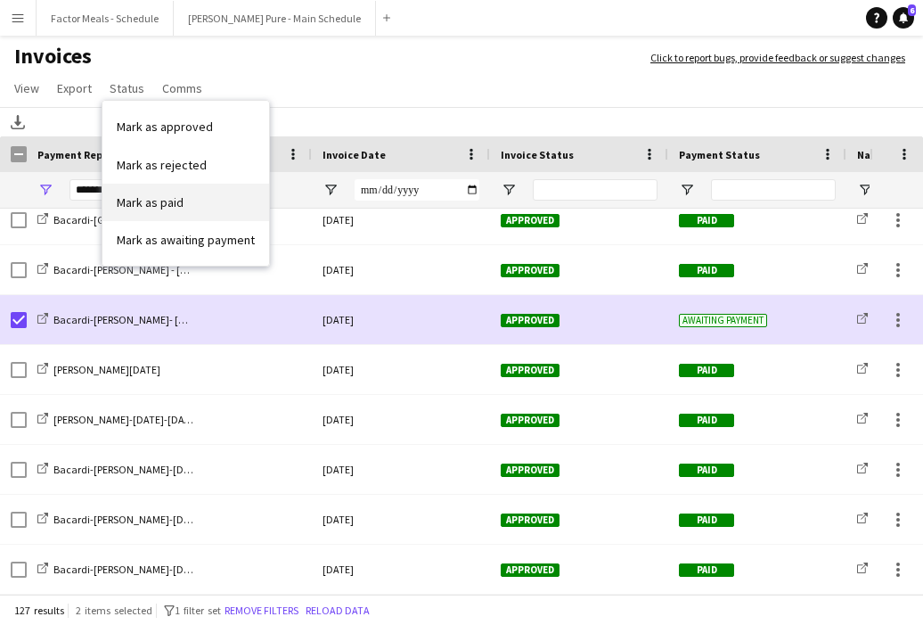
click at [185, 200] on link "Mark as paid" at bounding box center [185, 202] width 167 height 37
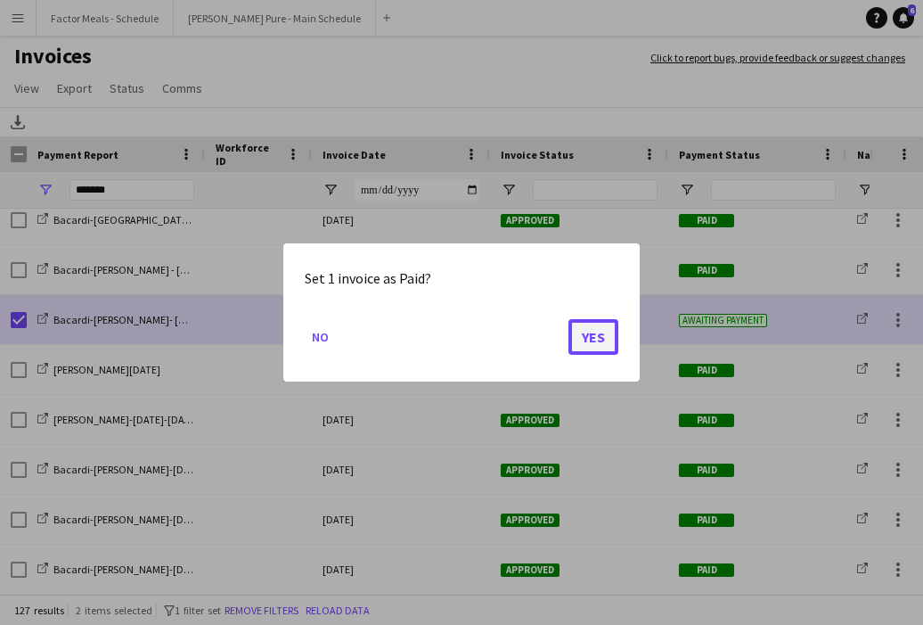
click at [605, 320] on button "Yes" at bounding box center [593, 337] width 50 height 36
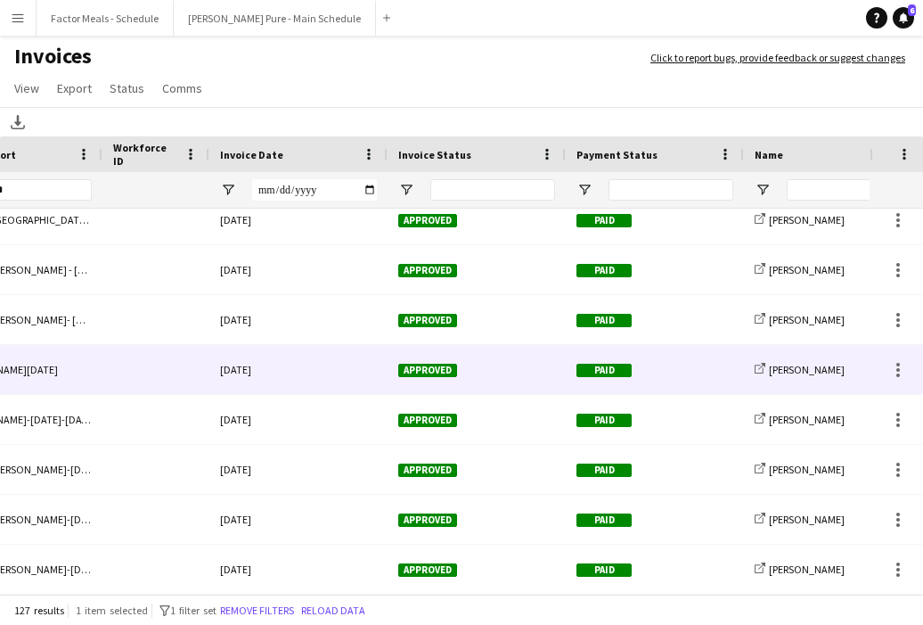
scroll to position [0, 215]
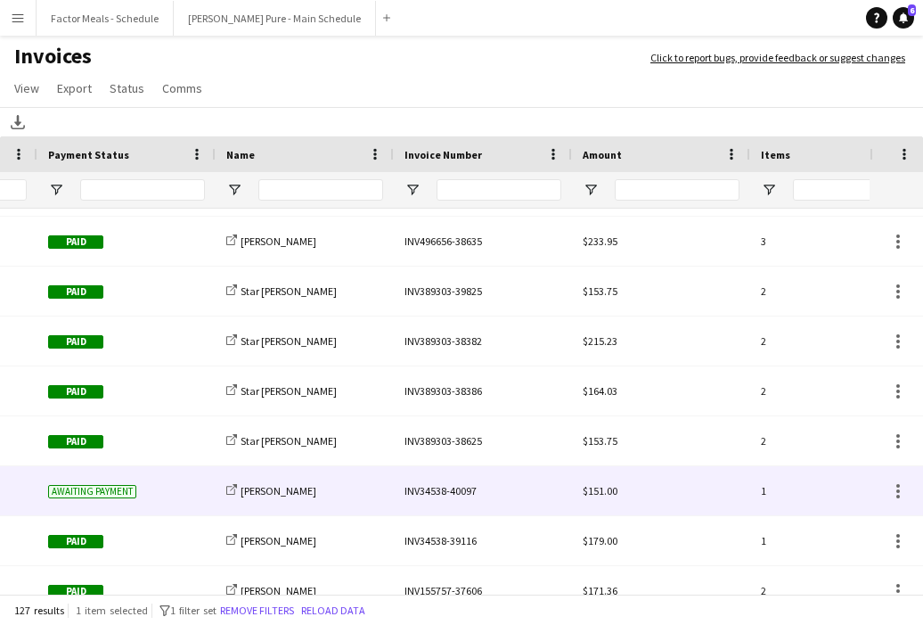
click at [447, 489] on div "INV34538-40097" at bounding box center [483, 490] width 178 height 49
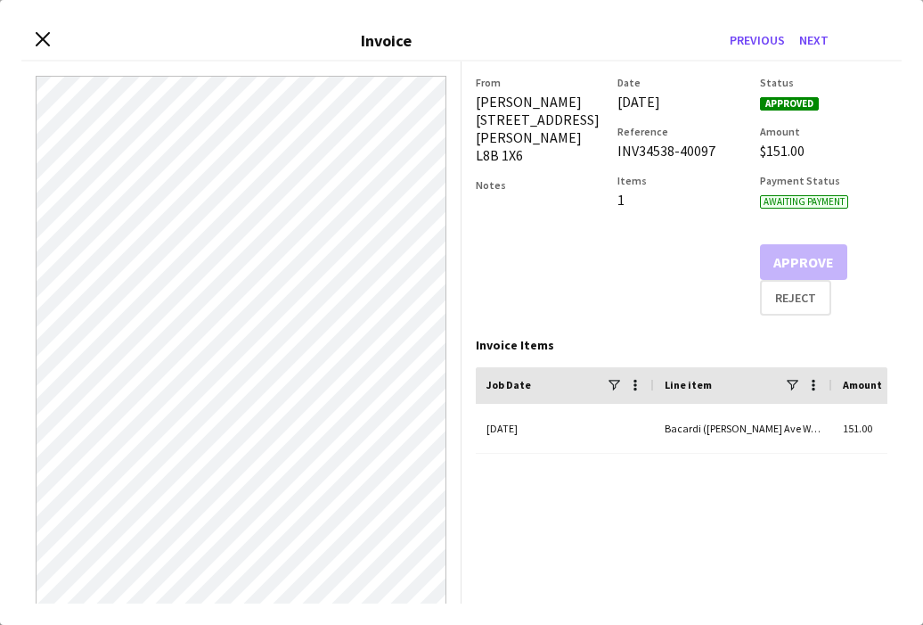
drag, startPoint x: 715, startPoint y: 150, endPoint x: 617, endPoint y: 154, distance: 98.1
click at [617, 154] on div "INV34538-40097" at bounding box center [680, 151] width 127 height 18
copy div "INV34538-40097"
click at [45, 39] on icon "Close invoice dialog" at bounding box center [42, 39] width 17 height 17
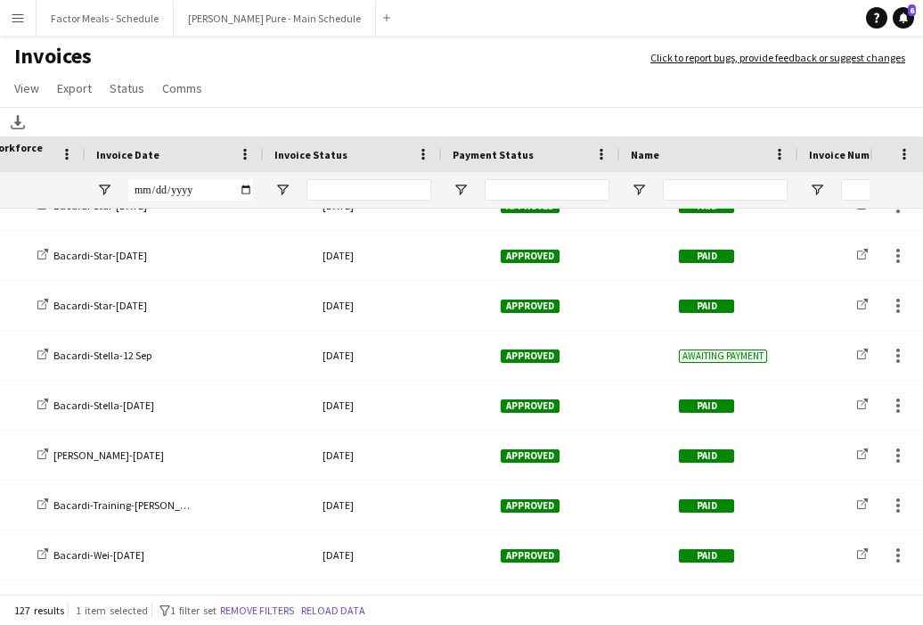
scroll to position [0, 0]
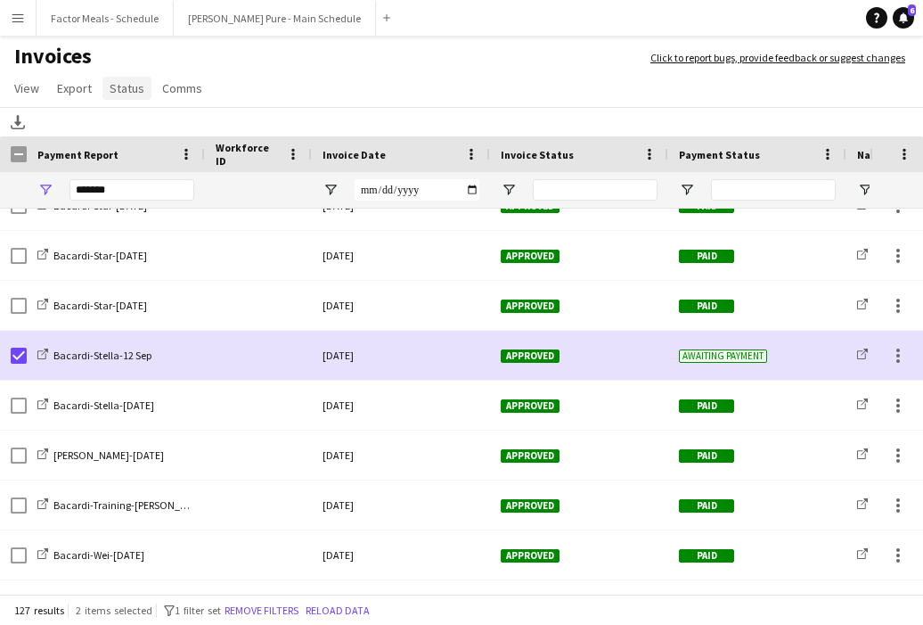
click at [118, 90] on span "Status" at bounding box center [127, 88] width 35 height 16
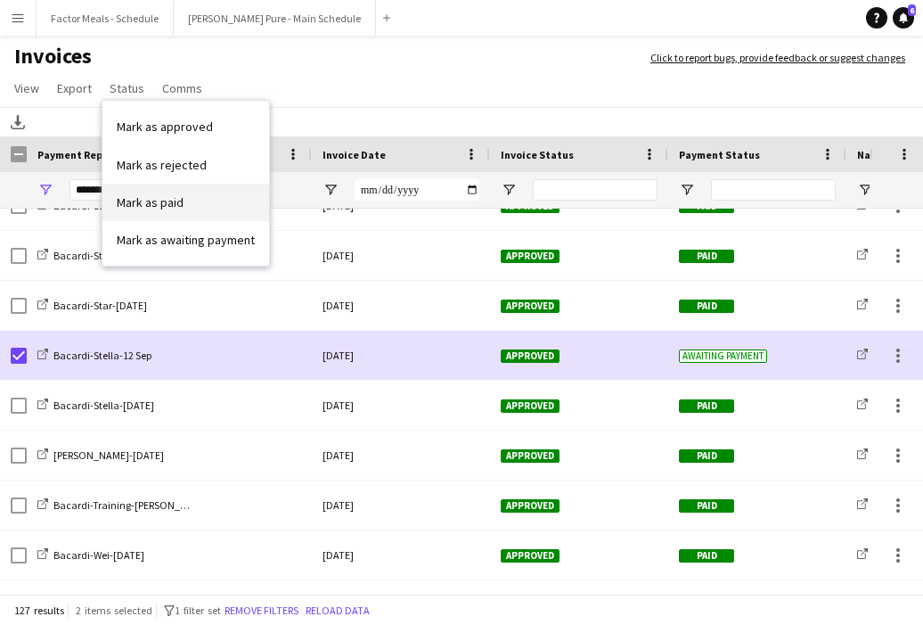
click at [148, 208] on span "Mark as paid" at bounding box center [150, 202] width 67 height 16
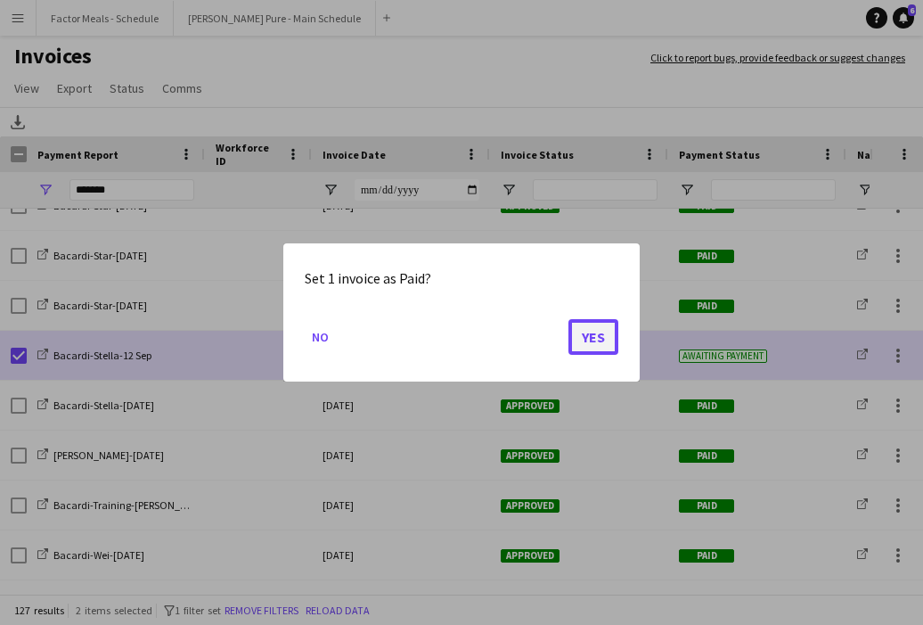
click at [583, 342] on button "Yes" at bounding box center [593, 337] width 50 height 36
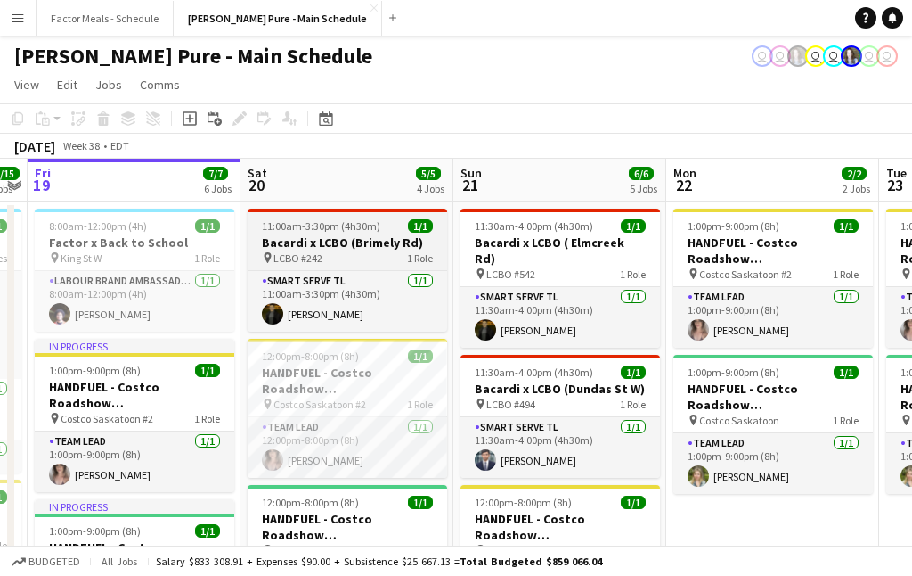
click at [349, 226] on span "11:00am-3:30pm (4h30m)" at bounding box center [321, 225] width 118 height 13
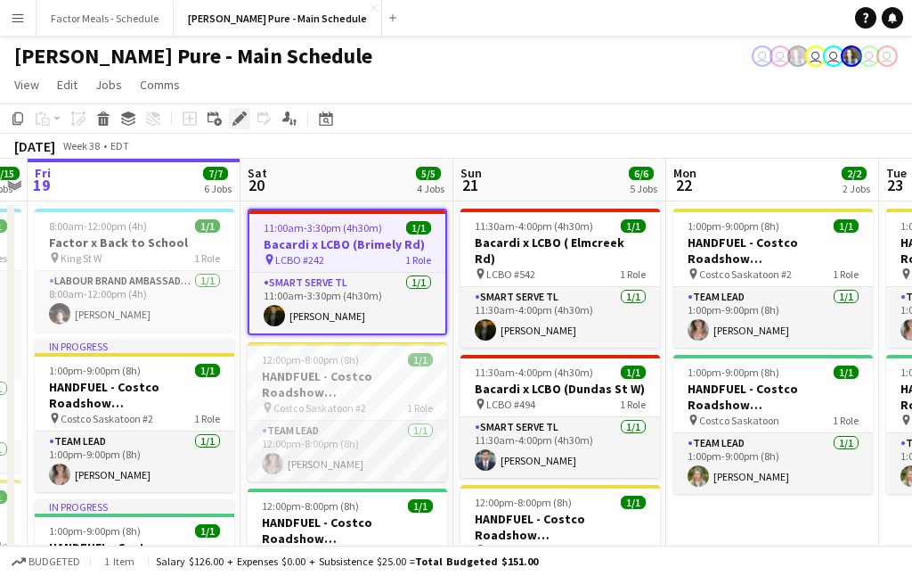
click at [240, 125] on icon "Edit" at bounding box center [240, 118] width 14 height 14
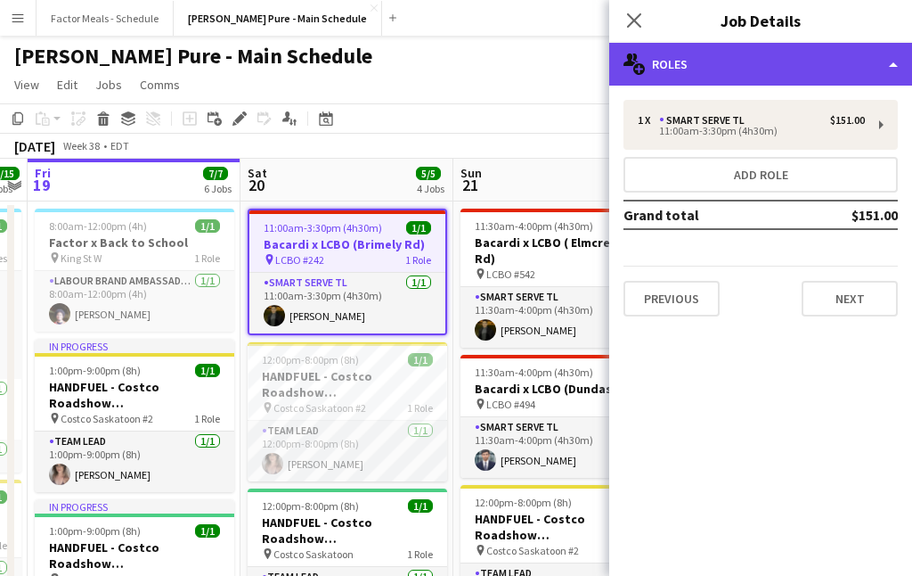
click at [770, 76] on div "multiple-users-add Roles" at bounding box center [760, 64] width 303 height 43
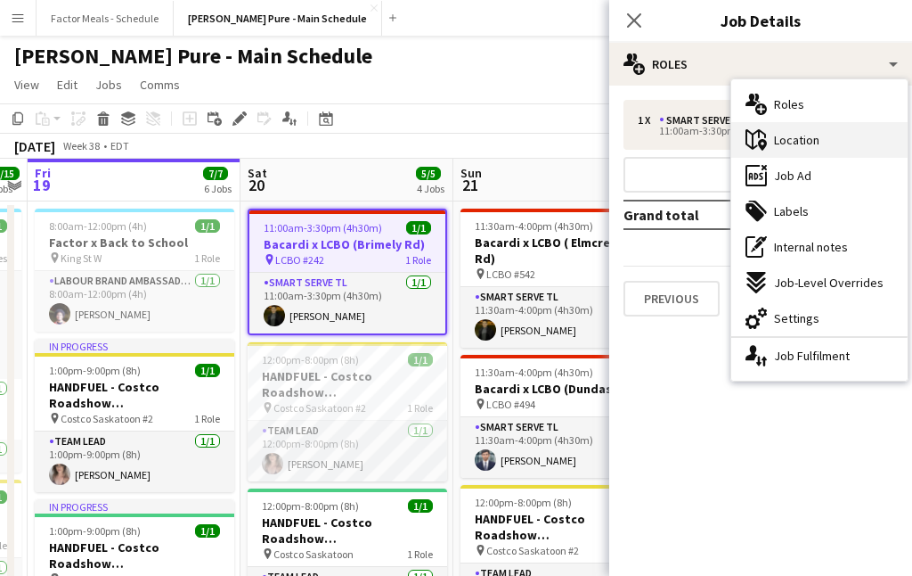
click at [805, 134] on span "Location" at bounding box center [796, 140] width 45 height 16
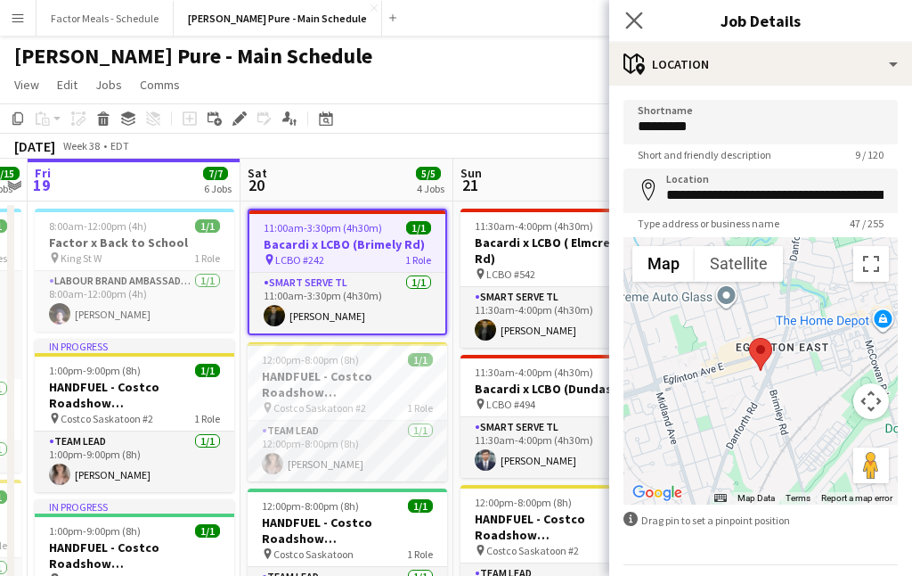
click at [633, 28] on icon "Close pop-in" at bounding box center [633, 20] width 17 height 17
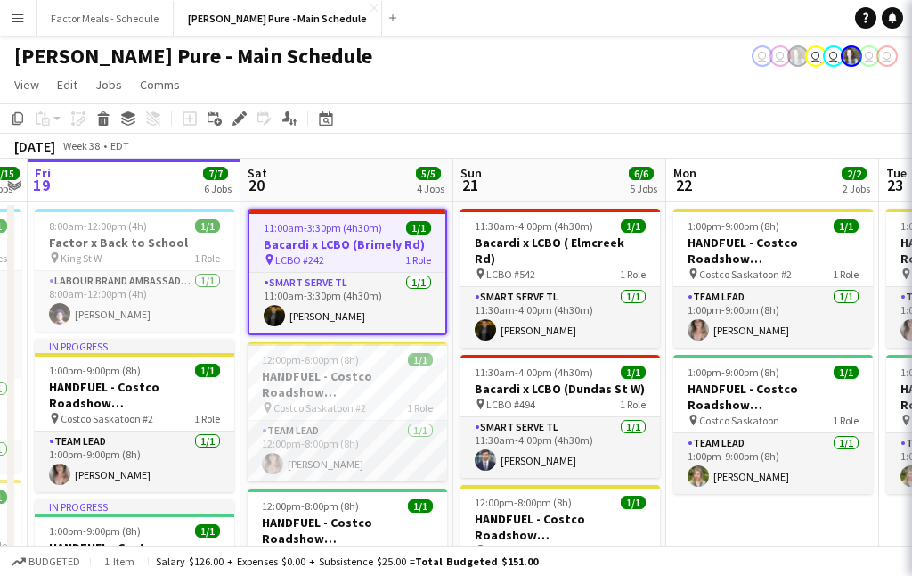
click at [520, 52] on div "Simon Pure - Main Schedule user user user user user user" at bounding box center [456, 53] width 912 height 34
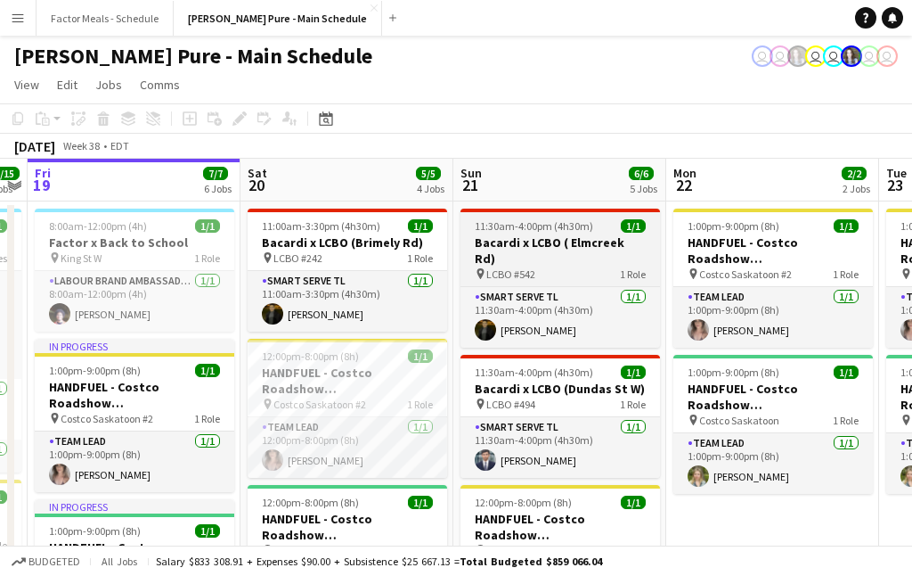
click at [552, 266] on div "pin LCBO #542 1 Role" at bounding box center [561, 273] width 200 height 14
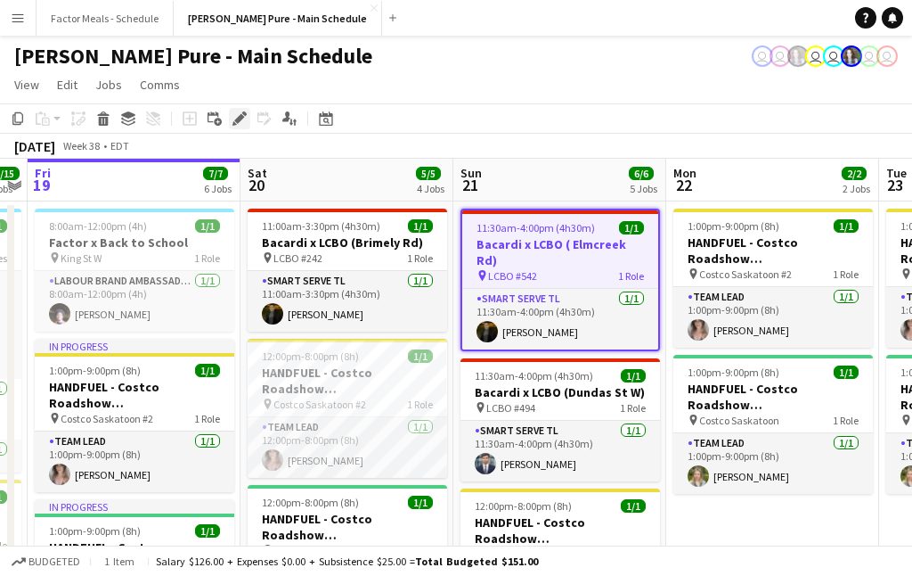
click at [242, 118] on icon at bounding box center [239, 119] width 10 height 10
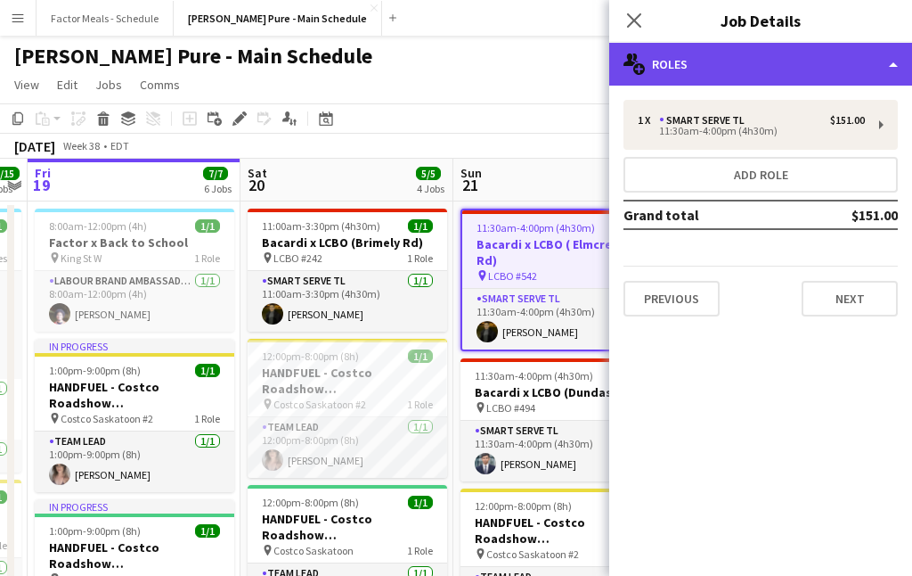
click at [773, 70] on div "multiple-users-add Roles" at bounding box center [760, 64] width 303 height 43
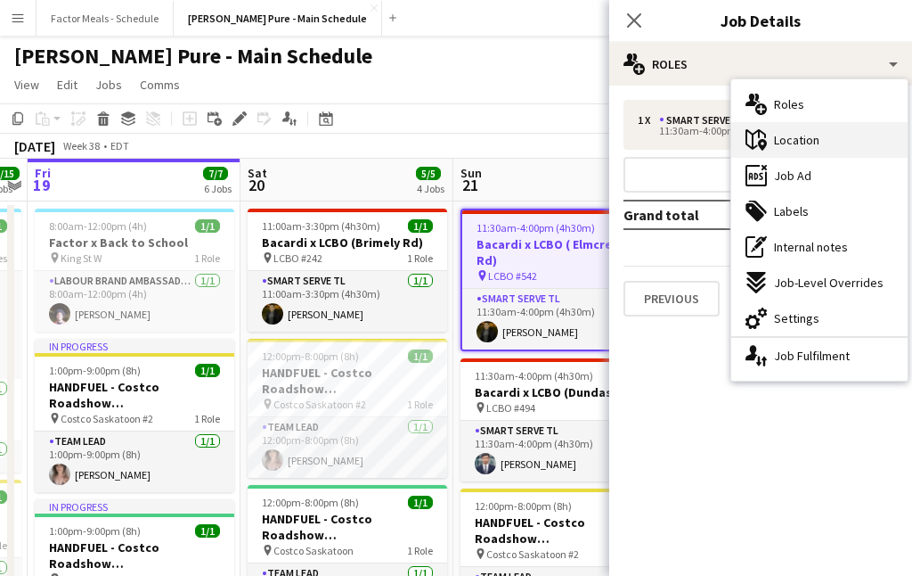
click at [802, 144] on span "Location" at bounding box center [796, 140] width 45 height 16
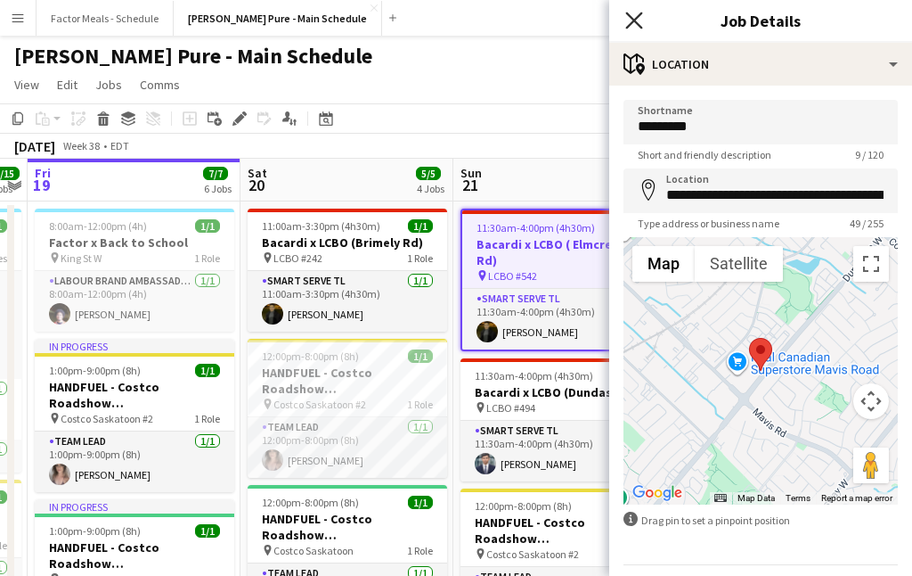
click at [636, 20] on icon "Close pop-in" at bounding box center [633, 20] width 17 height 17
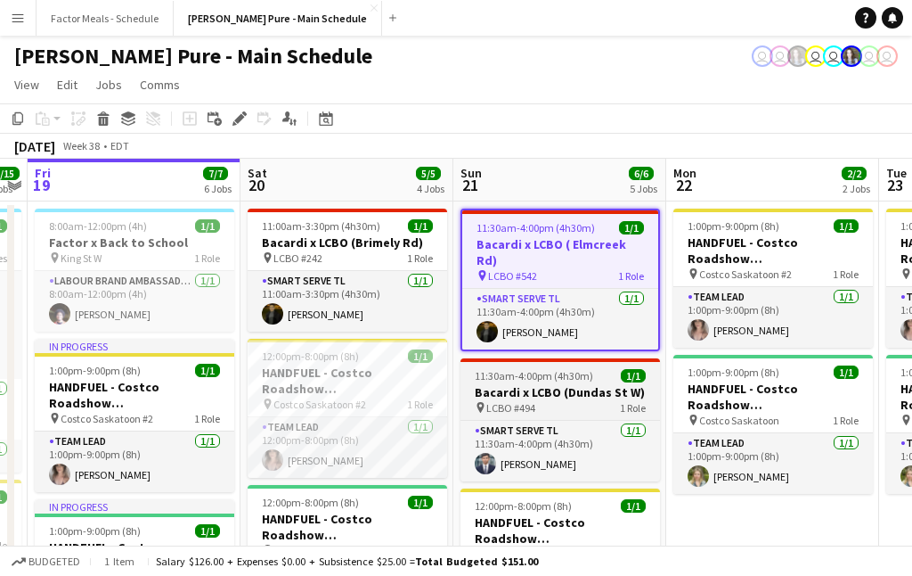
click at [567, 384] on h3 "Bacardi x LCBO (Dundas St W)" at bounding box center [561, 392] width 200 height 16
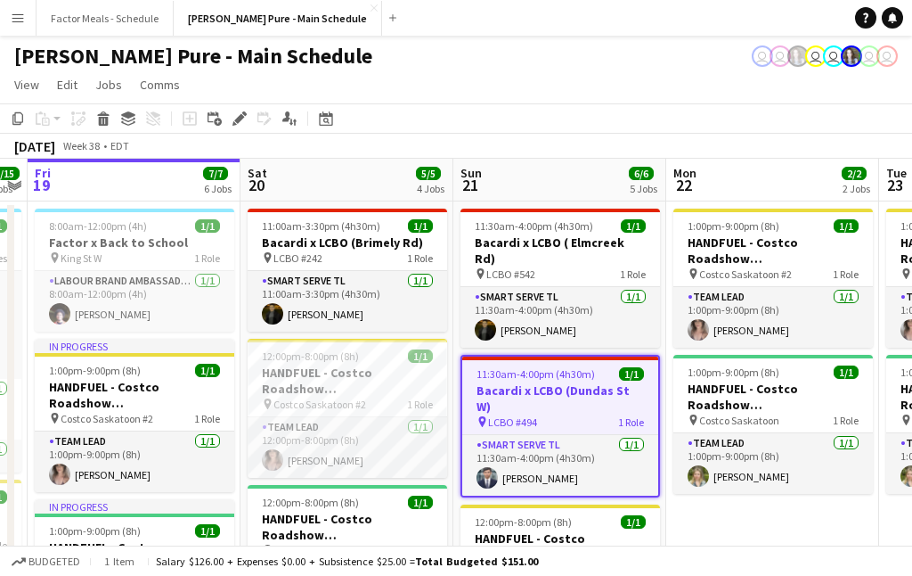
drag, startPoint x: 232, startPoint y: 118, endPoint x: 584, endPoint y: 61, distance: 357.4
click at [233, 118] on icon "Edit" at bounding box center [240, 118] width 14 height 14
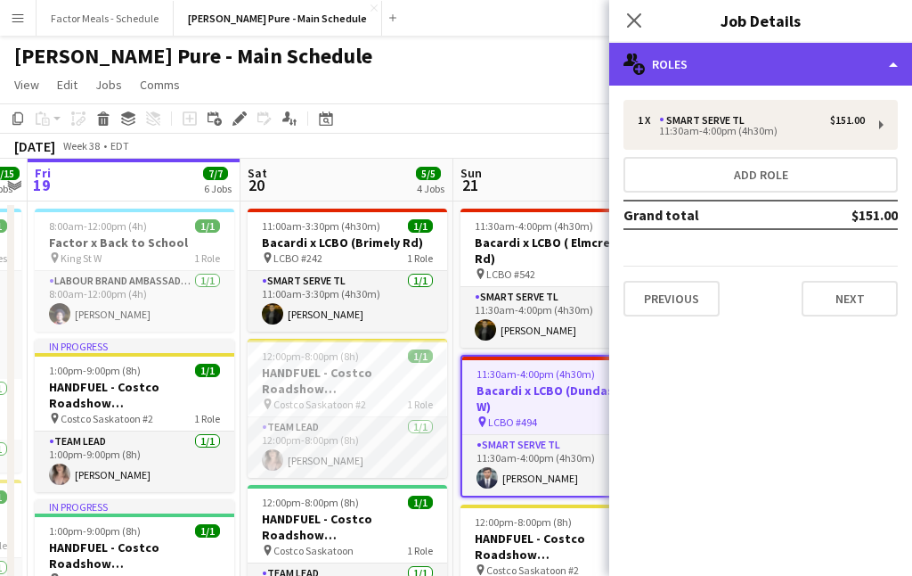
click at [738, 65] on div "multiple-users-add Roles" at bounding box center [760, 64] width 303 height 43
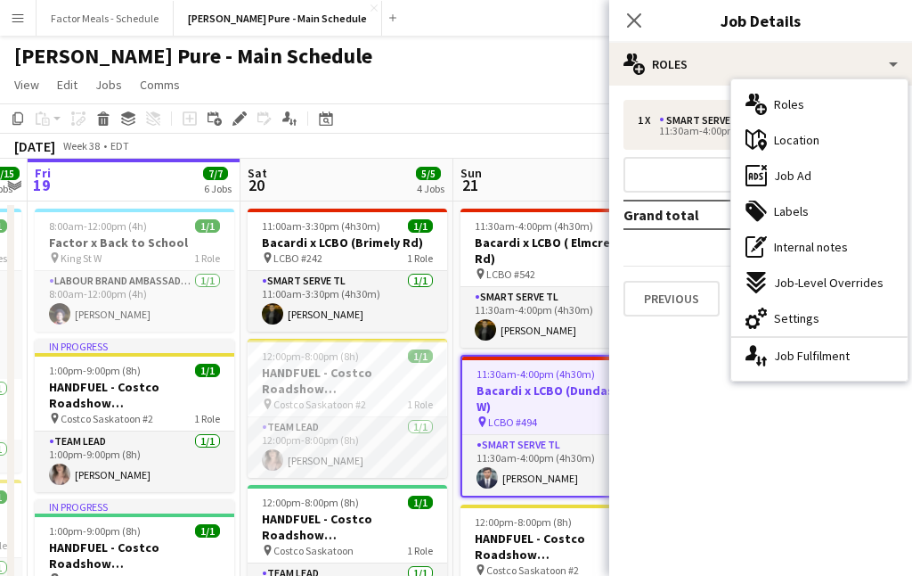
click at [831, 142] on div "maps-pin-1 Location" at bounding box center [819, 140] width 176 height 36
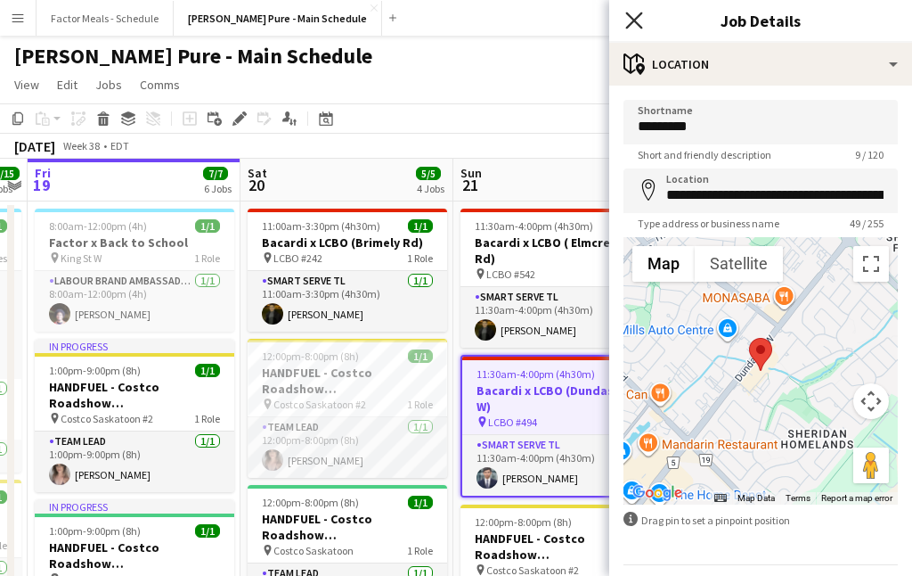
click at [640, 15] on icon at bounding box center [633, 20] width 17 height 17
